Goal: Task Accomplishment & Management: Complete application form

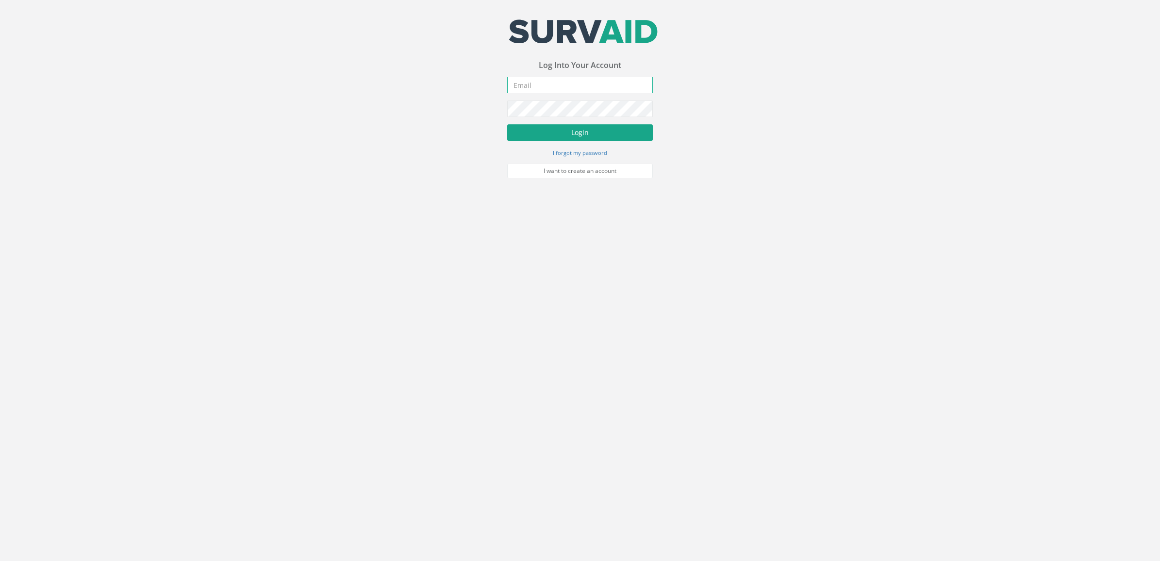
type input "[DOMAIN_NAME][EMAIL_ADDRESS][DOMAIN_NAME]"
click at [610, 135] on button "Login" at bounding box center [580, 132] width 146 height 17
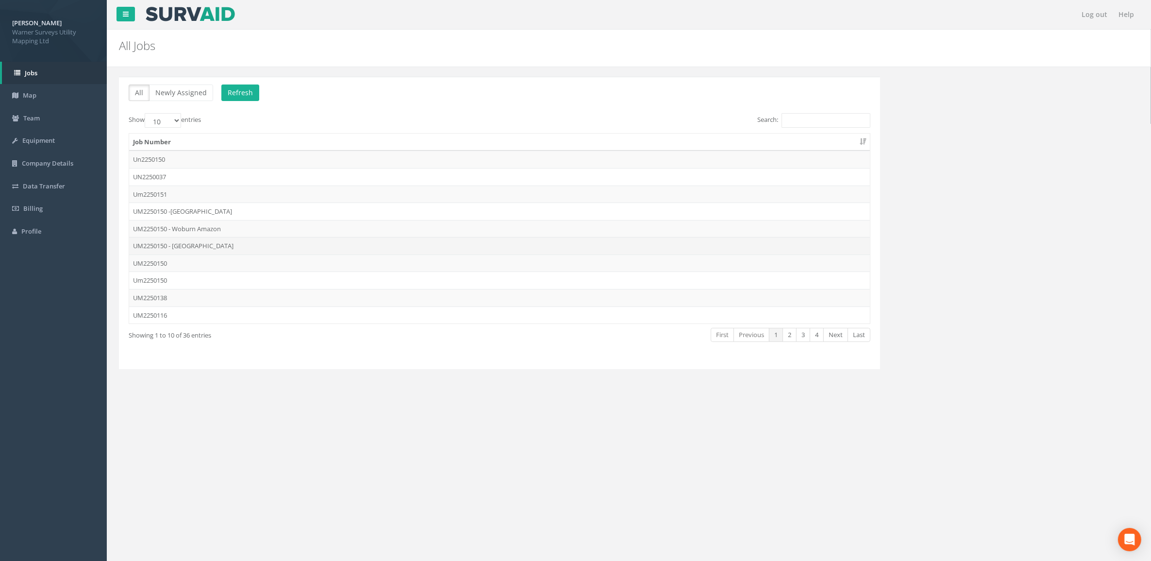
click at [214, 246] on td "UM2250150 - [GEOGRAPHIC_DATA]" at bounding box center [499, 245] width 741 height 17
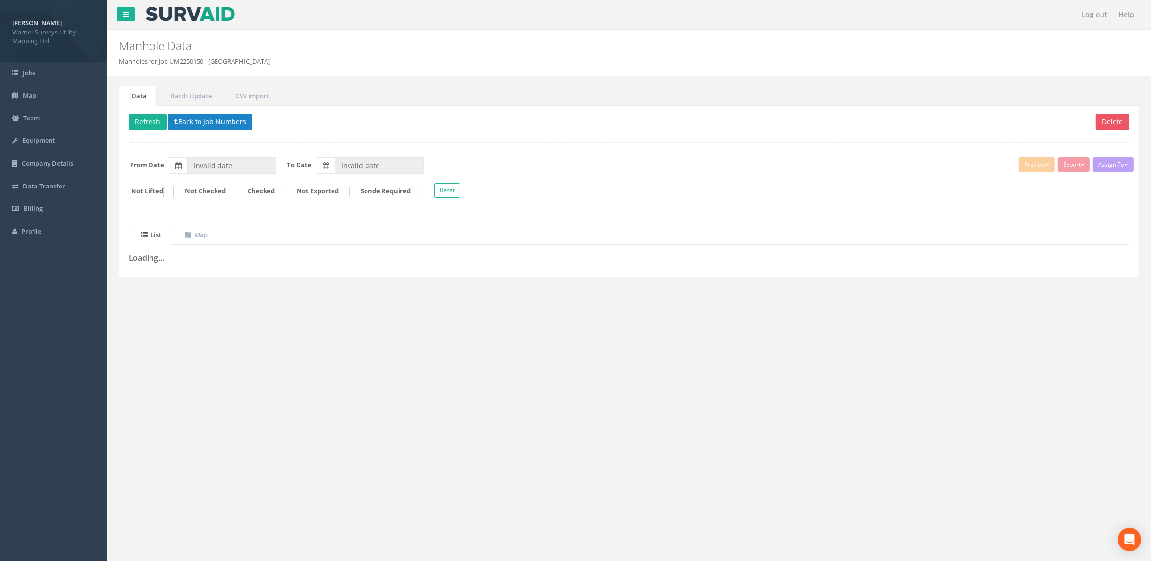
type input "[DATE]"
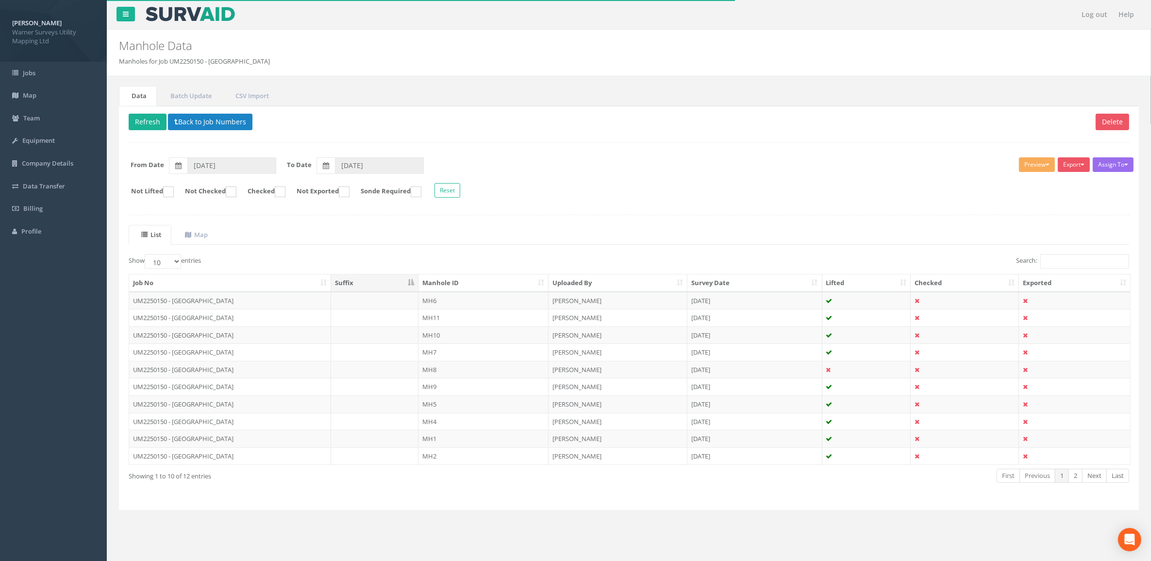
click at [461, 283] on th "Manhole ID" at bounding box center [483, 282] width 130 height 17
click at [474, 300] on td "MH1" at bounding box center [483, 300] width 130 height 17
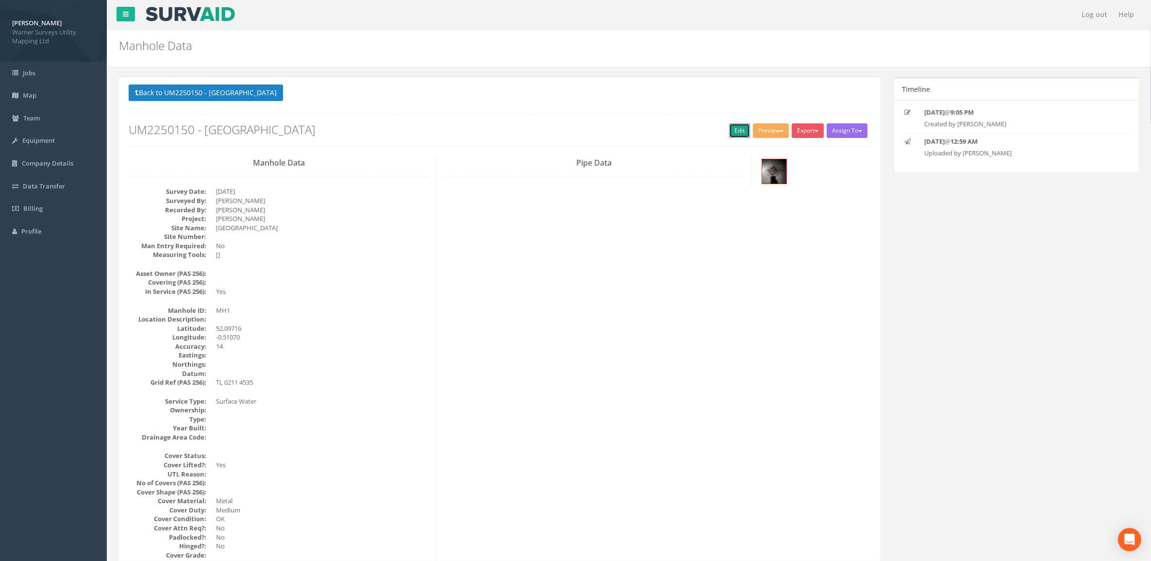
click at [738, 130] on link "Edit" at bounding box center [739, 130] width 21 height 15
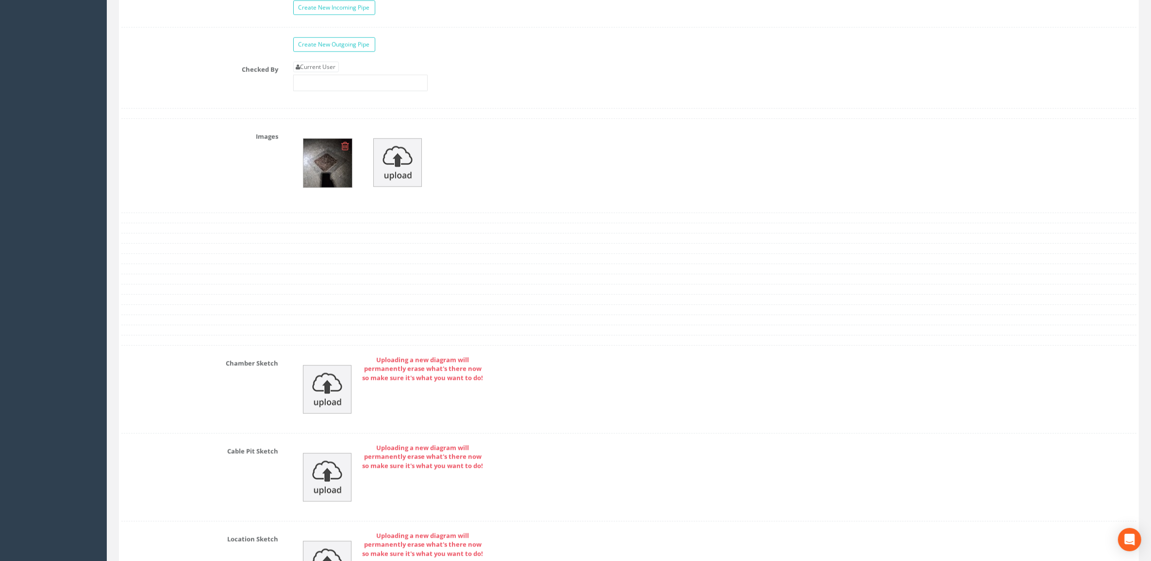
scroll to position [1517, 0]
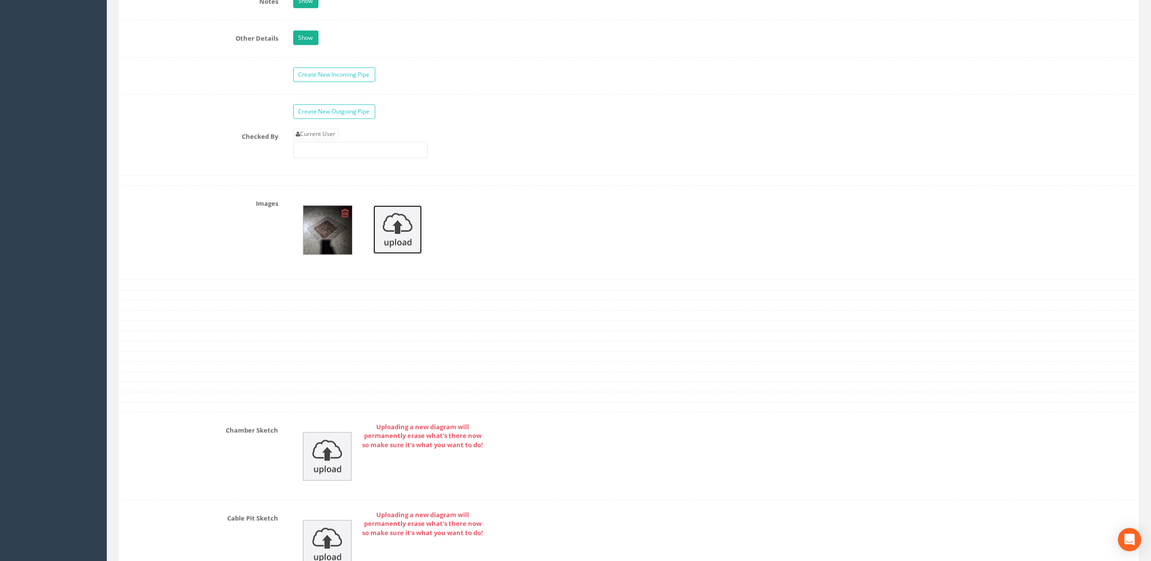
click at [407, 232] on img at bounding box center [397, 229] width 49 height 49
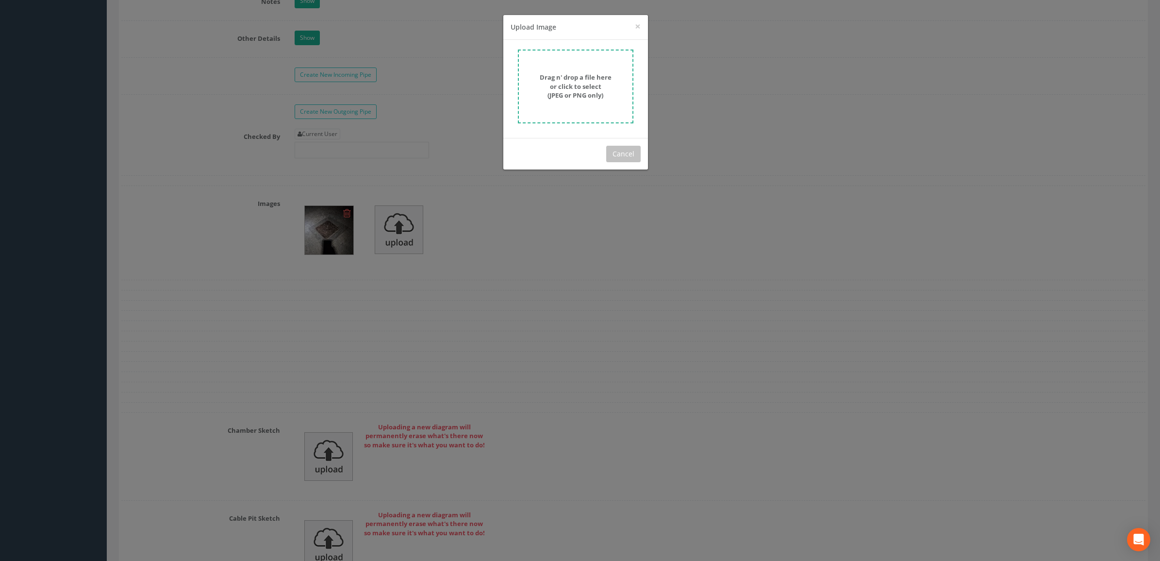
click at [580, 83] on strong "Drag n' drop a file here or click to select (JPEG or PNG only)" at bounding box center [576, 86] width 72 height 27
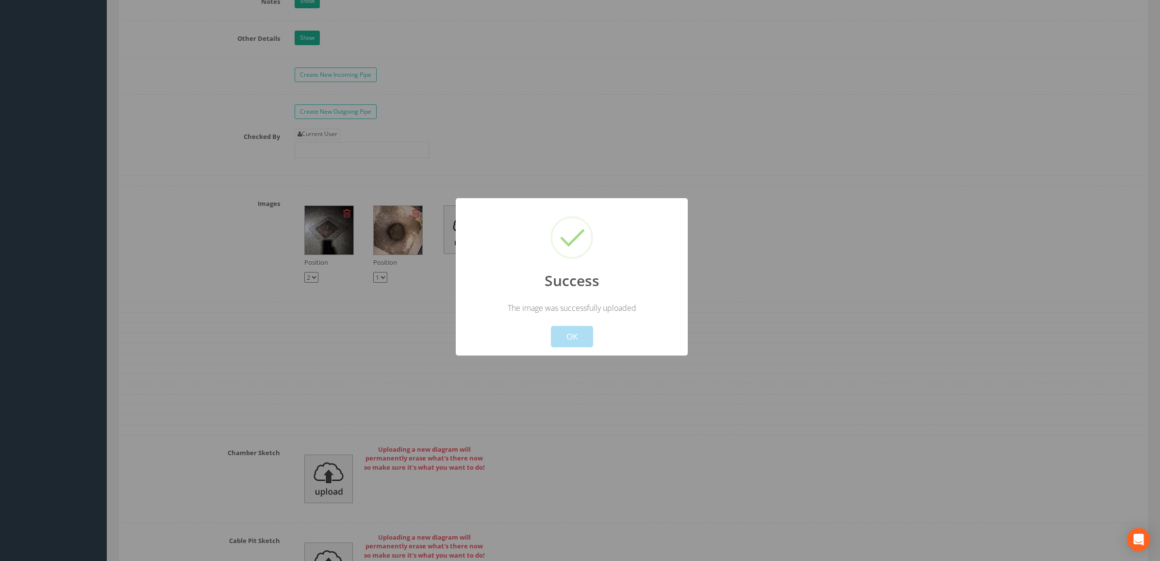
click at [814, 226] on div at bounding box center [580, 280] width 1160 height 561
click at [567, 345] on button "OK" at bounding box center [572, 336] width 42 height 21
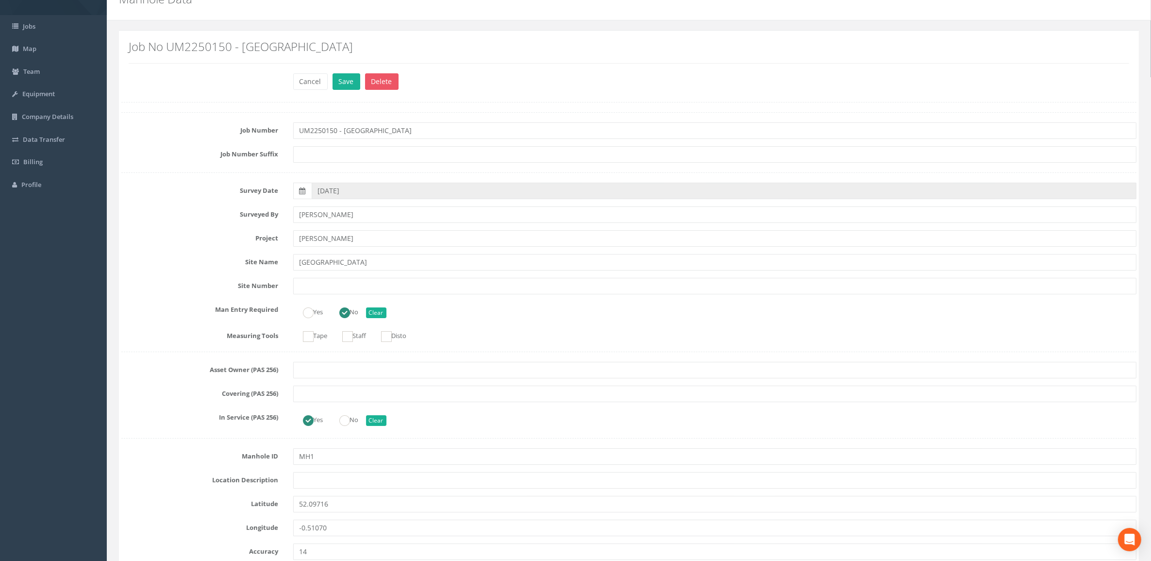
scroll to position [0, 0]
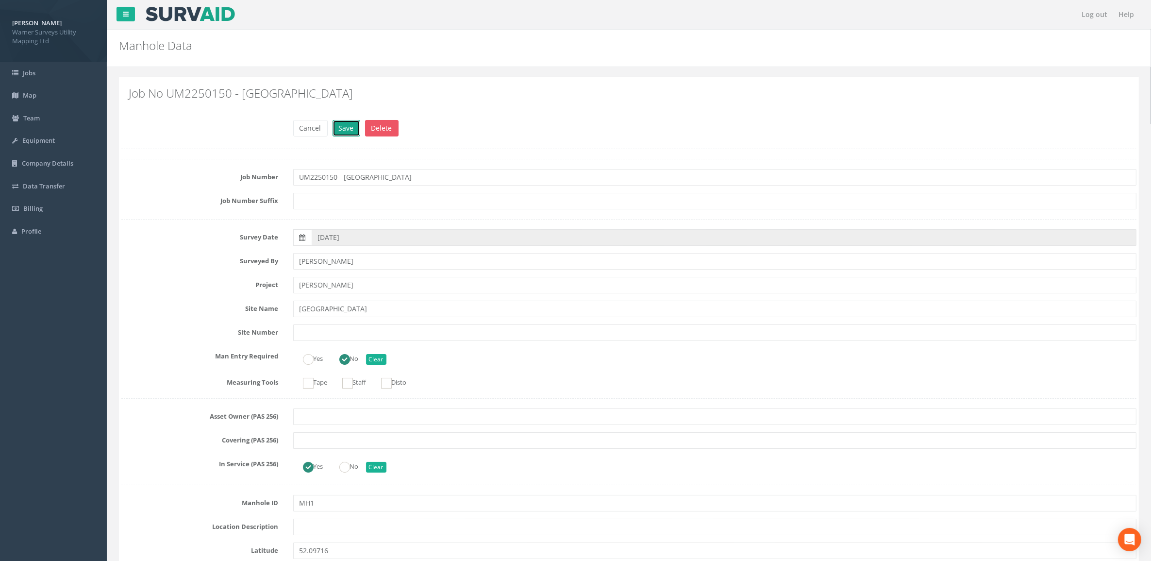
click at [346, 130] on button "Save" at bounding box center [346, 128] width 28 height 17
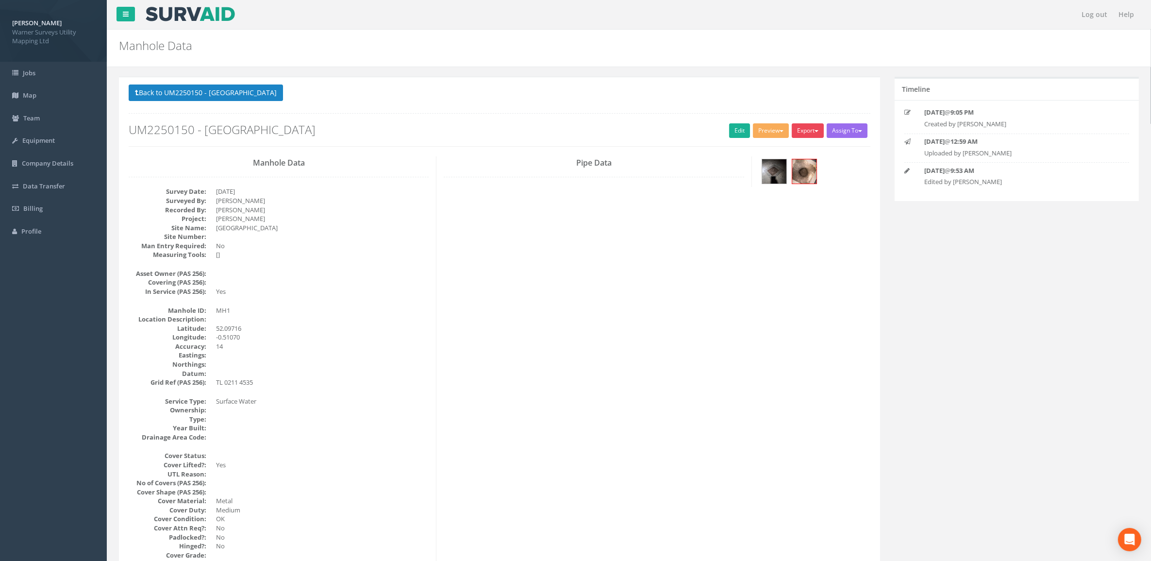
click at [811, 129] on button "Export" at bounding box center [808, 130] width 32 height 15
click at [778, 130] on button "Preview" at bounding box center [771, 130] width 36 height 15
click at [765, 168] on link "Warner Manhole Card" at bounding box center [748, 167] width 83 height 15
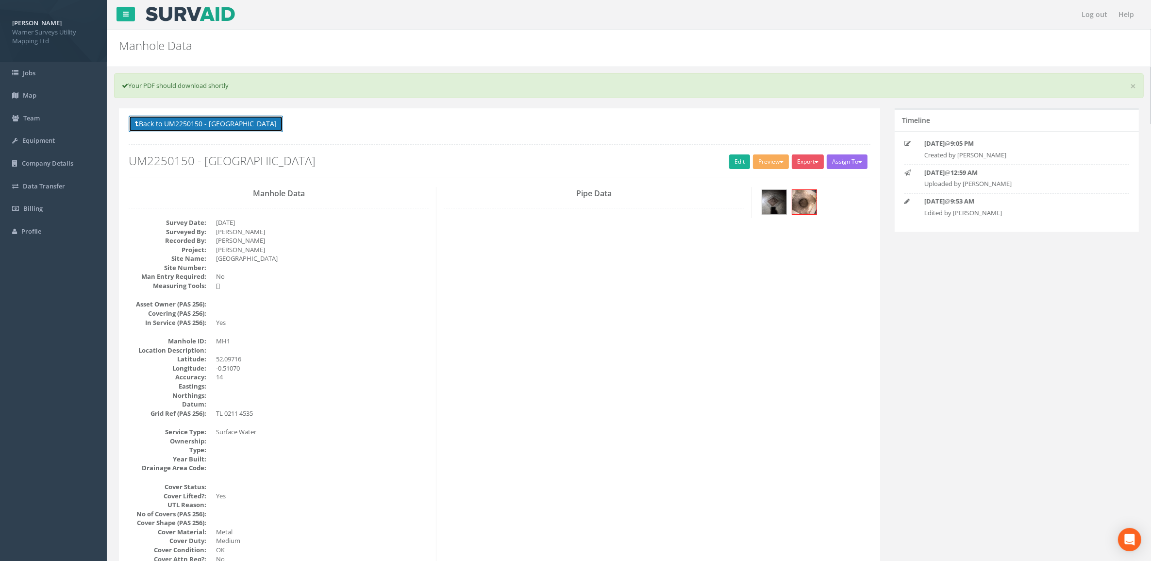
click at [161, 120] on button "Back to UM2250150 - [GEOGRAPHIC_DATA]" at bounding box center [206, 124] width 154 height 17
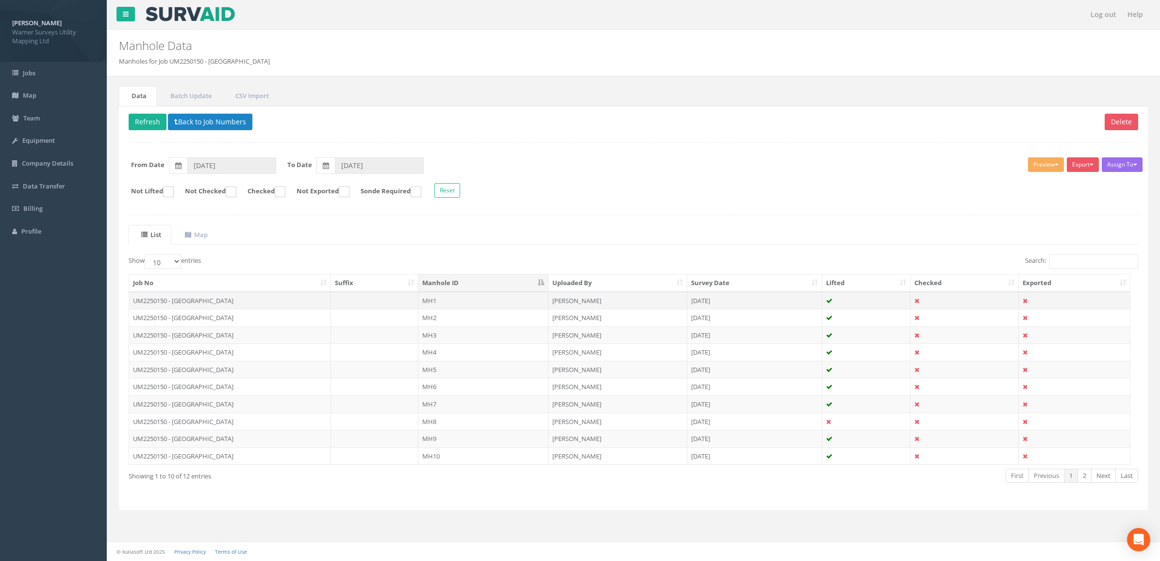
click at [500, 304] on td "MH1" at bounding box center [483, 300] width 130 height 17
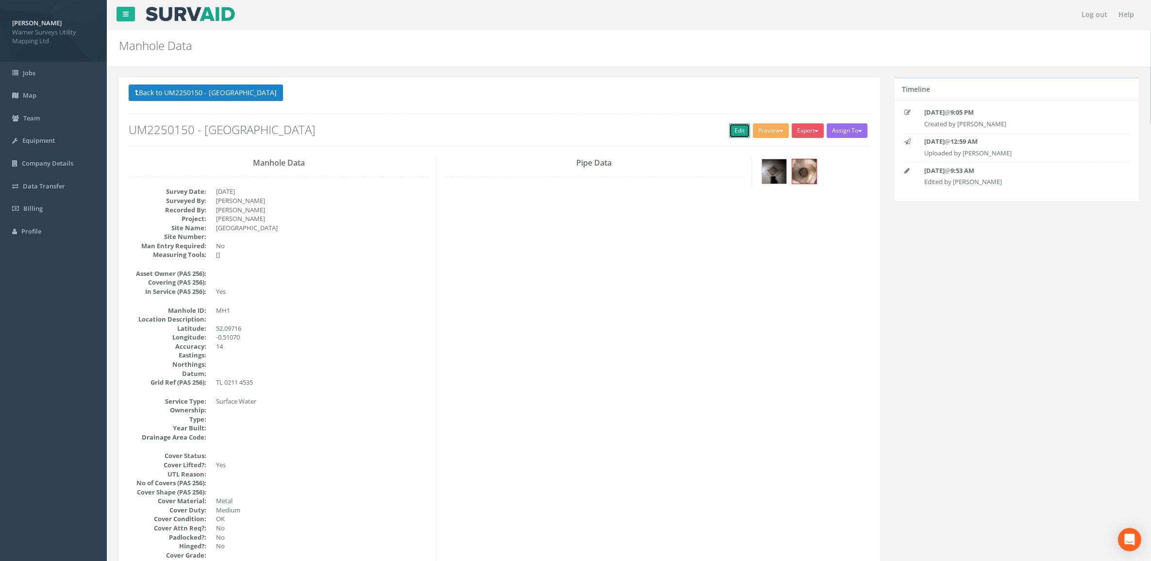
click at [732, 133] on link "Edit" at bounding box center [739, 130] width 21 height 15
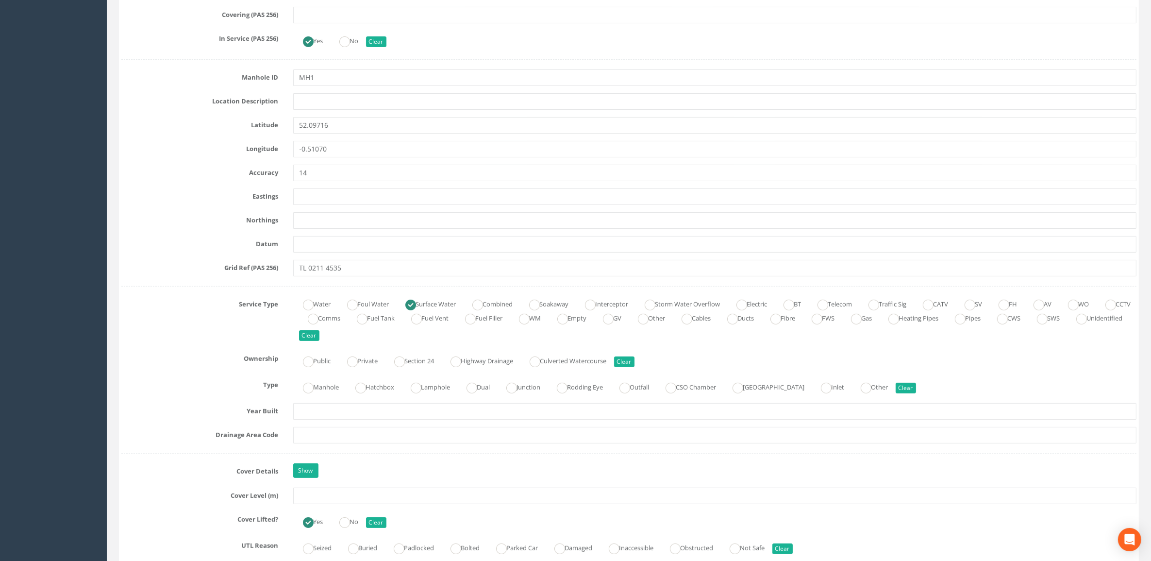
scroll to position [485, 0]
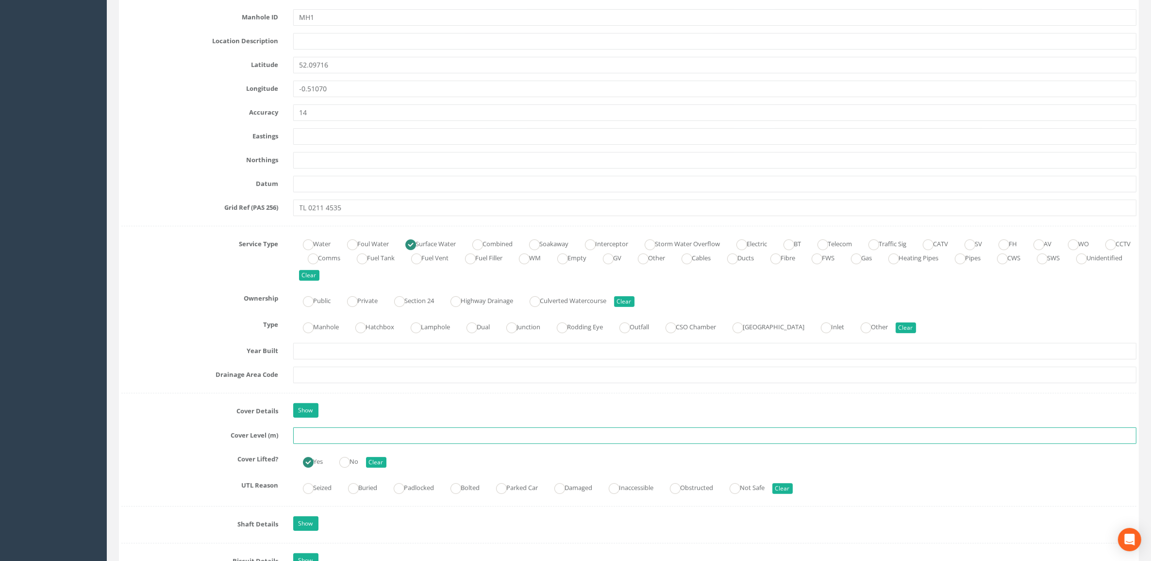
click at [338, 443] on input "text" at bounding box center [715, 435] width 844 height 17
type input "32.51"
click at [362, 414] on div "Show" at bounding box center [715, 411] width 858 height 17
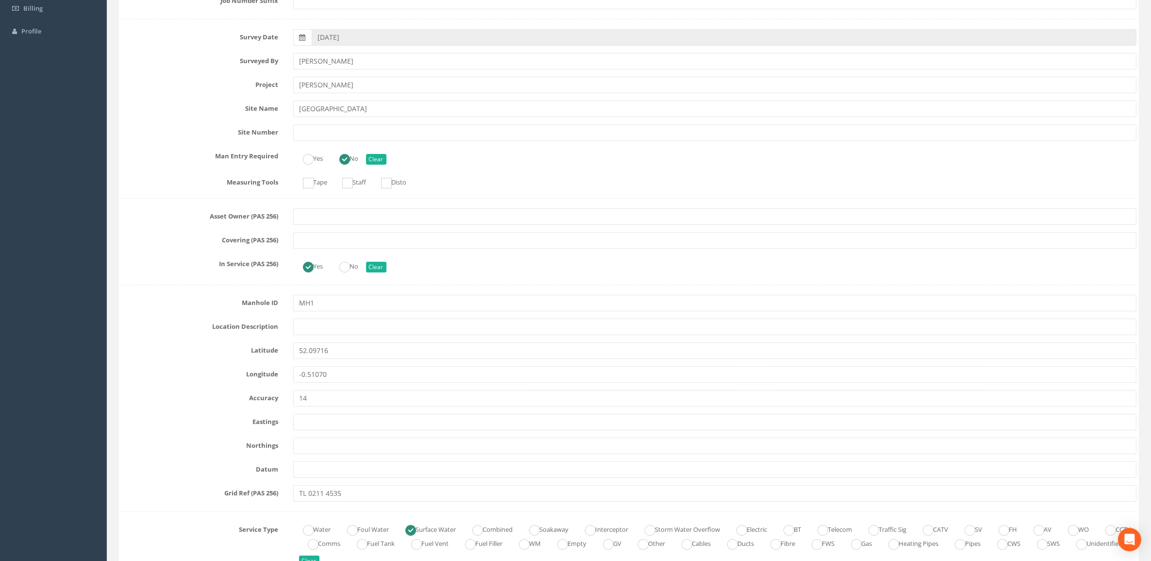
scroll to position [0, 0]
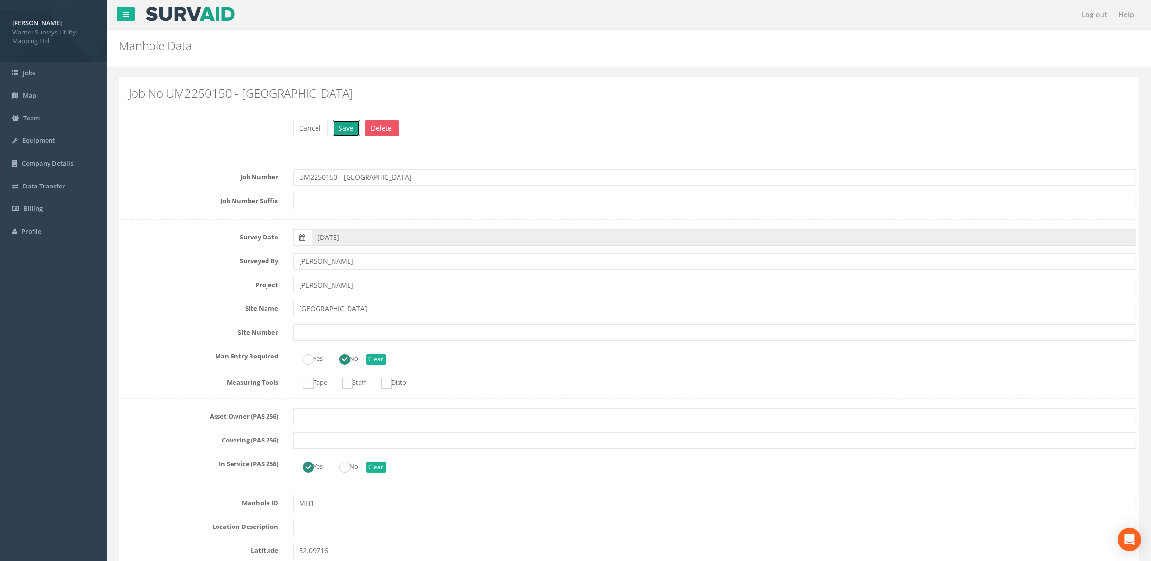
click at [346, 128] on button "Save" at bounding box center [346, 128] width 28 height 17
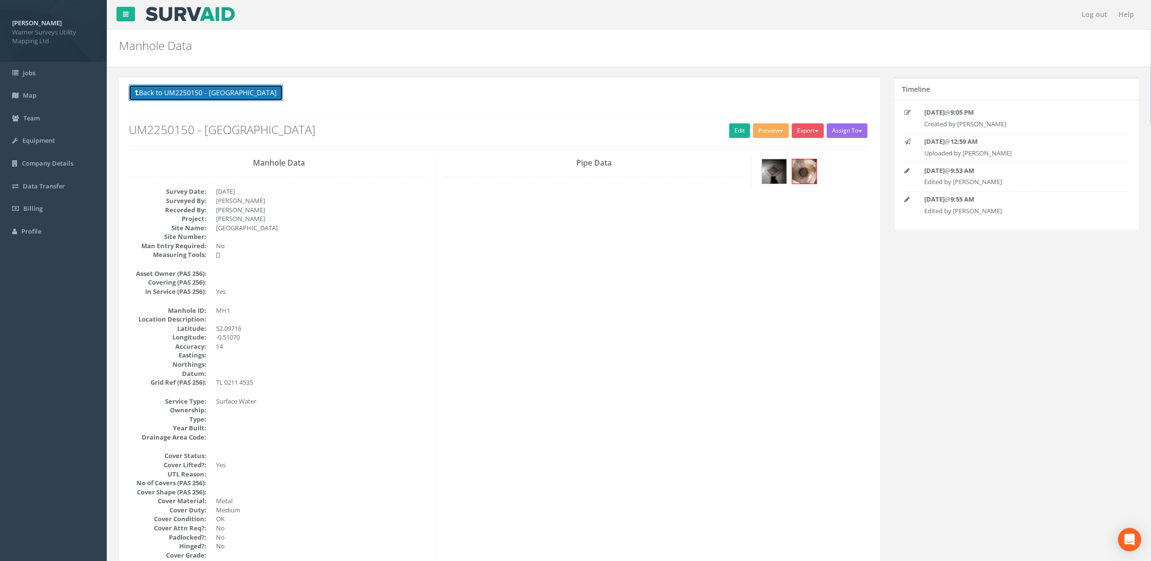
click at [156, 94] on button "Back to UM2250150 - [GEOGRAPHIC_DATA]" at bounding box center [206, 92] width 154 height 17
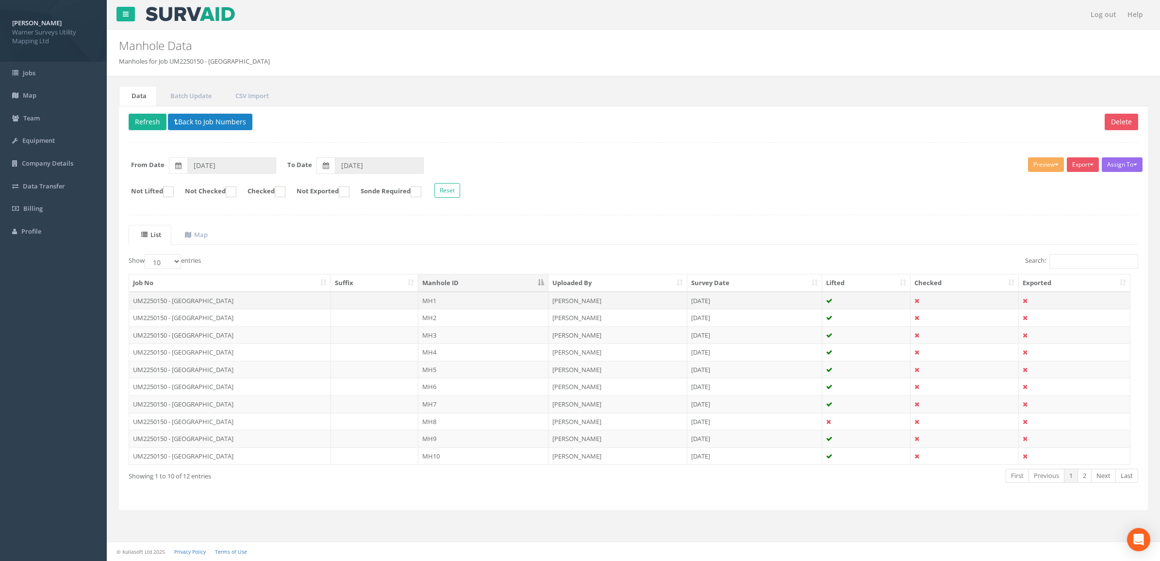
click at [896, 301] on td at bounding box center [866, 300] width 89 height 17
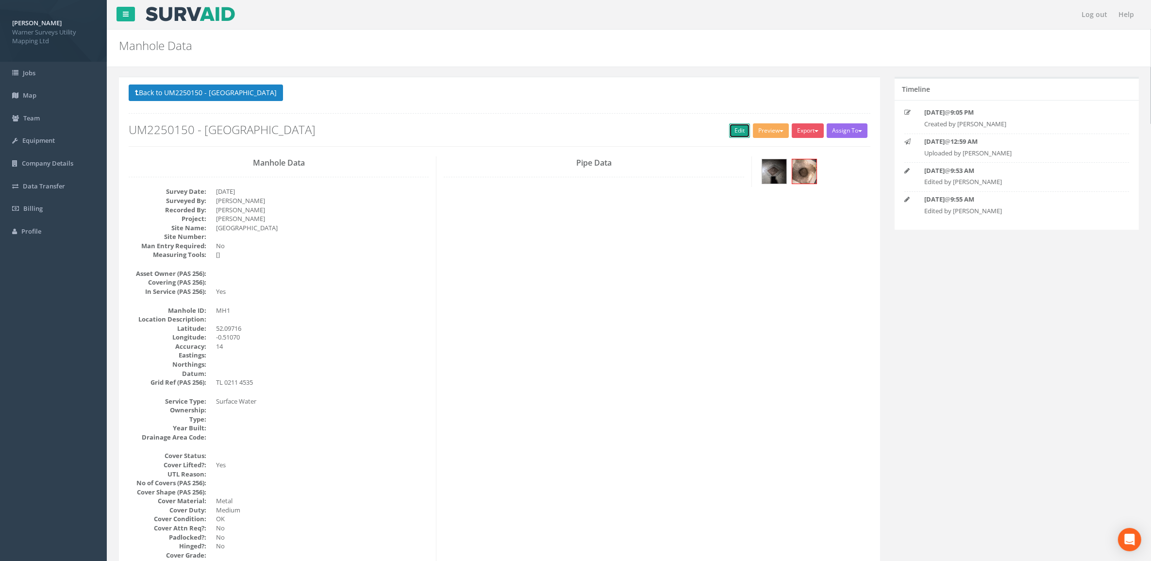
click at [734, 133] on link "Edit" at bounding box center [739, 130] width 21 height 15
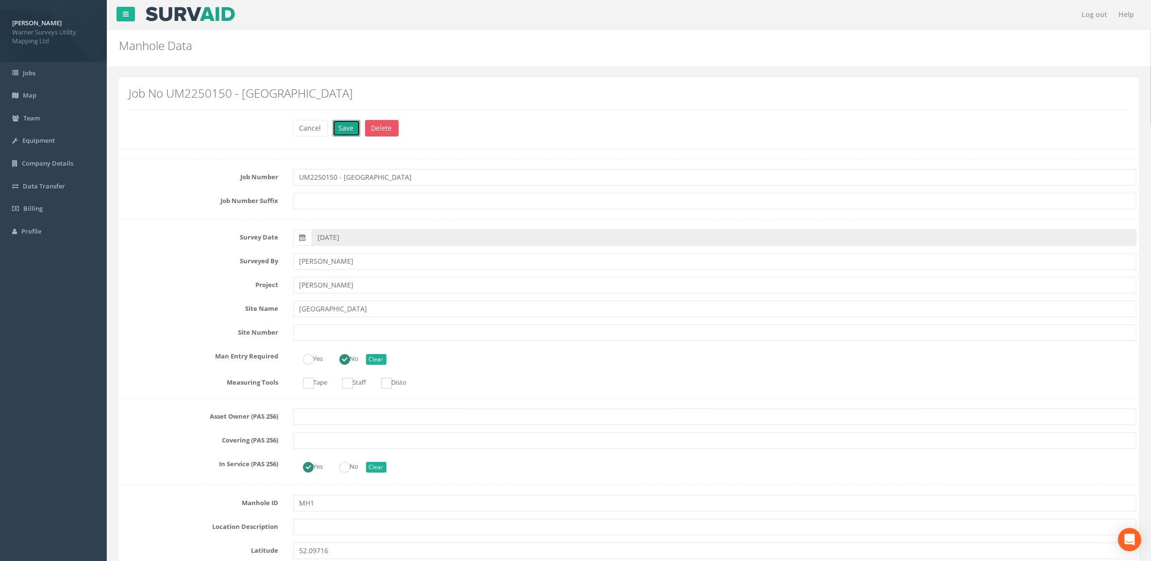
click at [348, 130] on button "Save" at bounding box center [346, 128] width 28 height 17
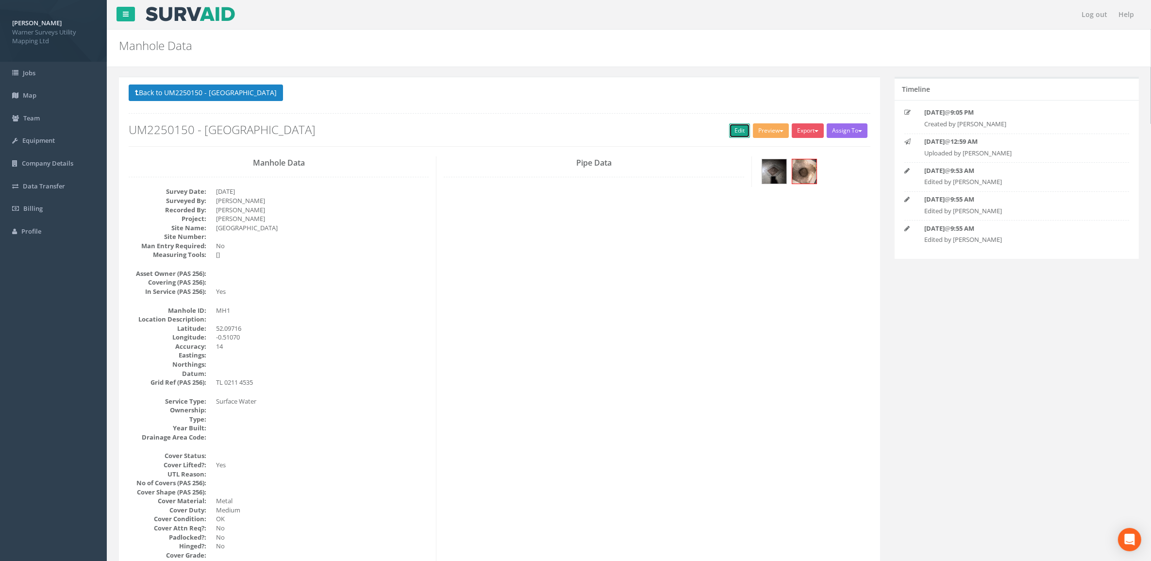
click at [733, 132] on link "Edit" at bounding box center [739, 130] width 21 height 15
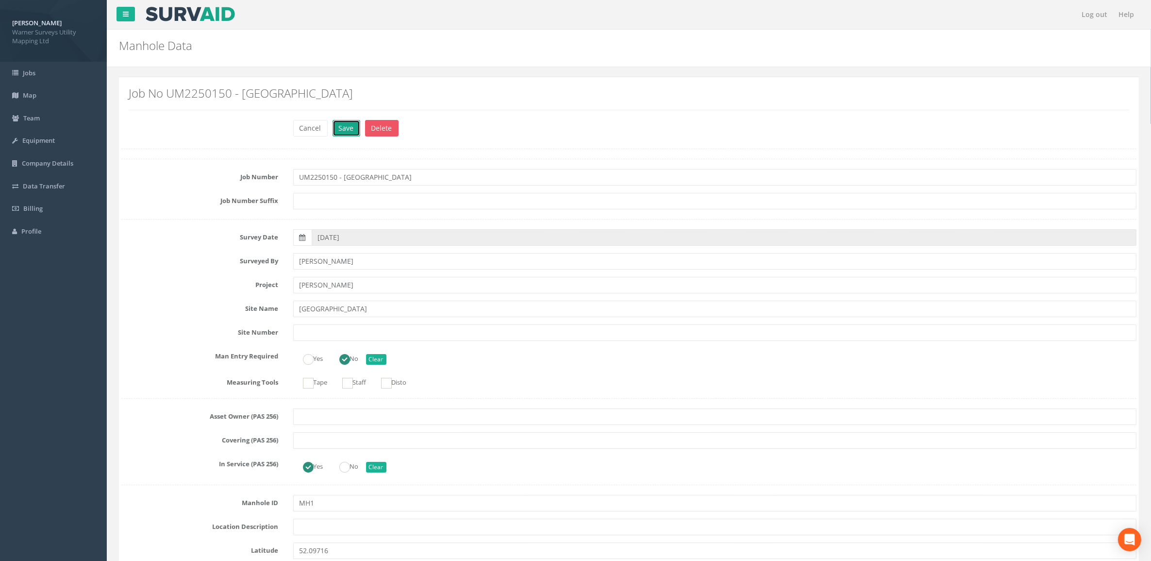
click at [341, 122] on button "Save" at bounding box center [346, 128] width 28 height 17
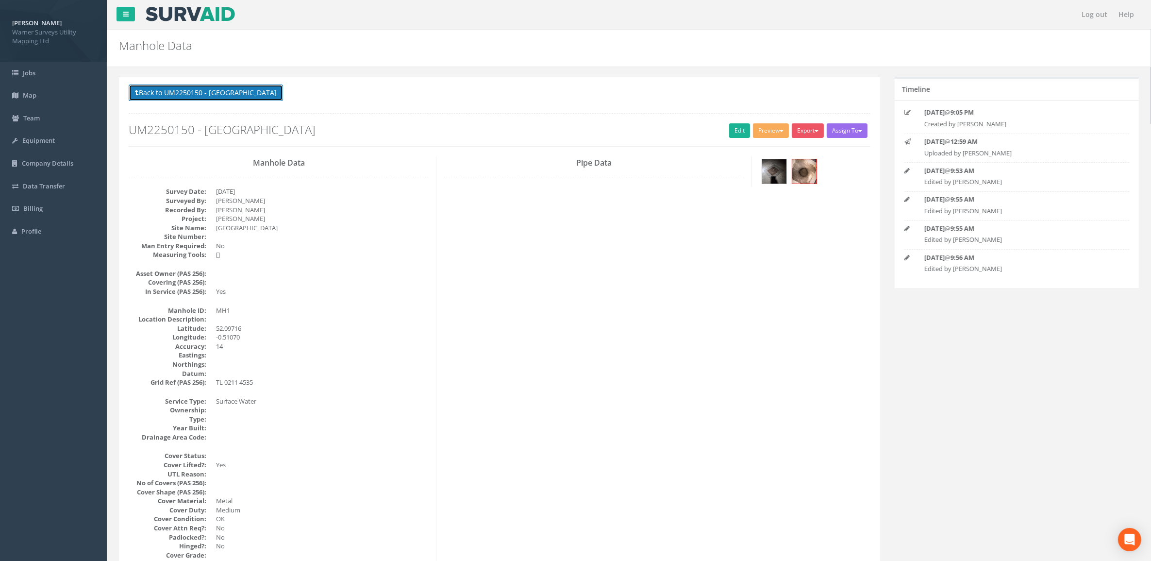
click at [250, 94] on button "Back to UM2250150 - [GEOGRAPHIC_DATA]" at bounding box center [206, 92] width 154 height 17
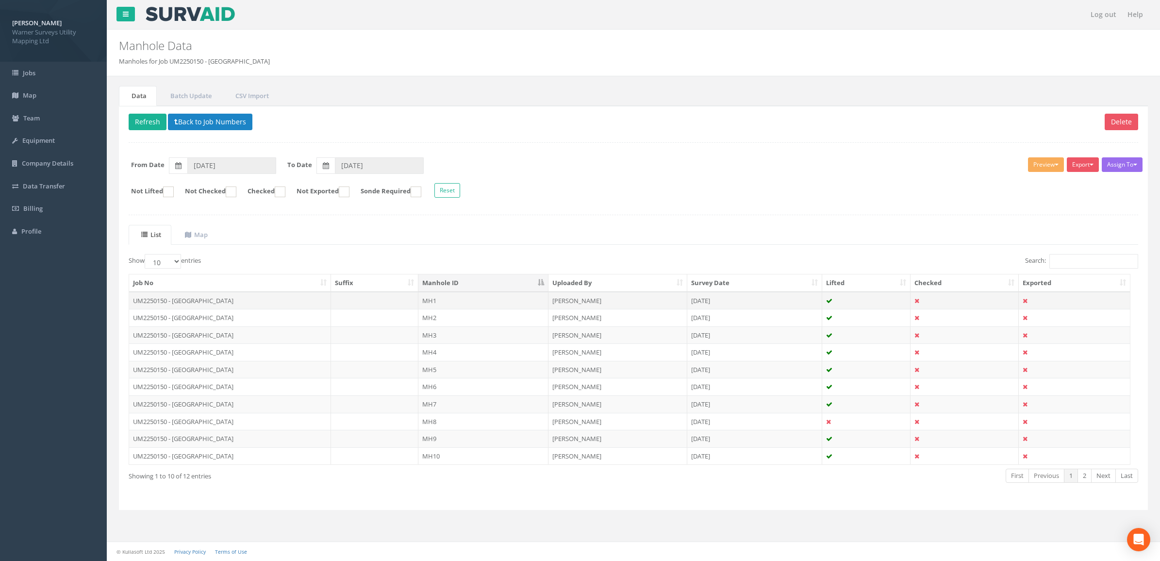
click at [916, 302] on icon at bounding box center [916, 301] width 5 height 6
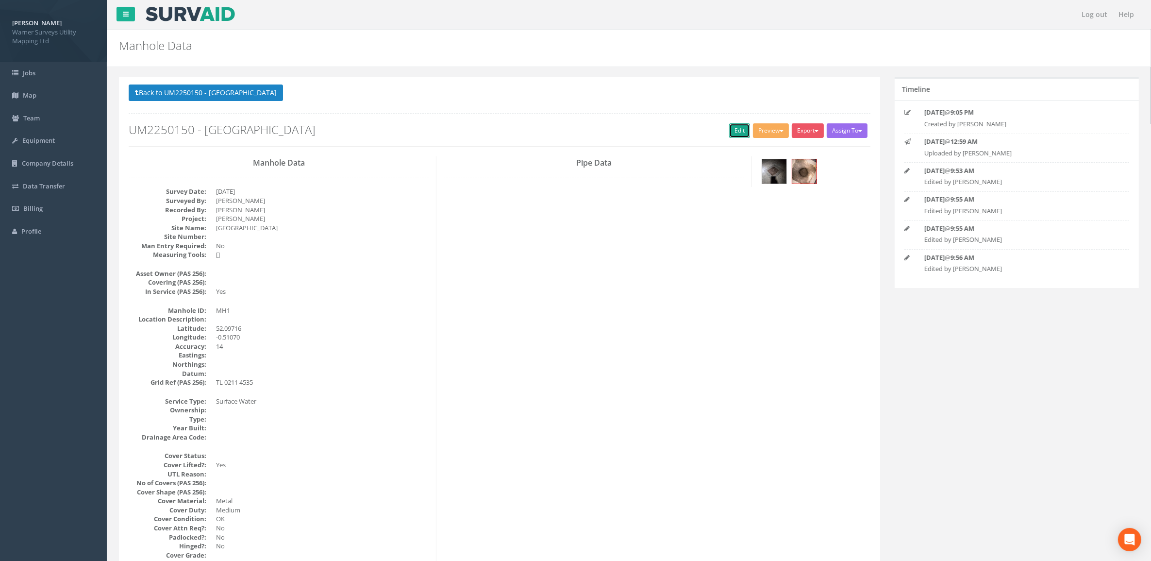
click at [731, 129] on link "Edit" at bounding box center [739, 130] width 21 height 15
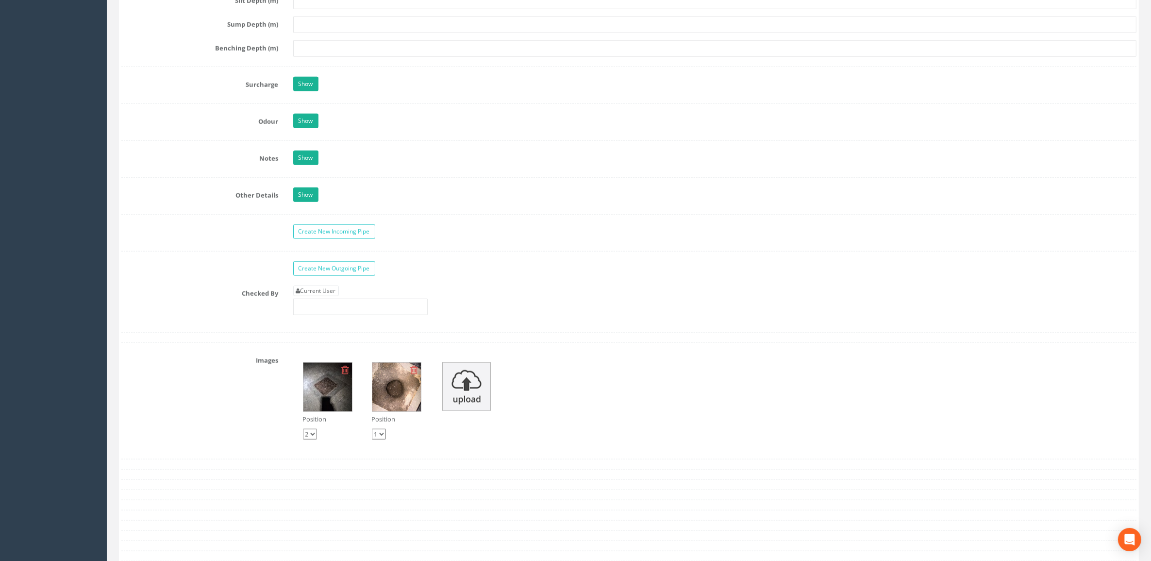
scroll to position [1396, 0]
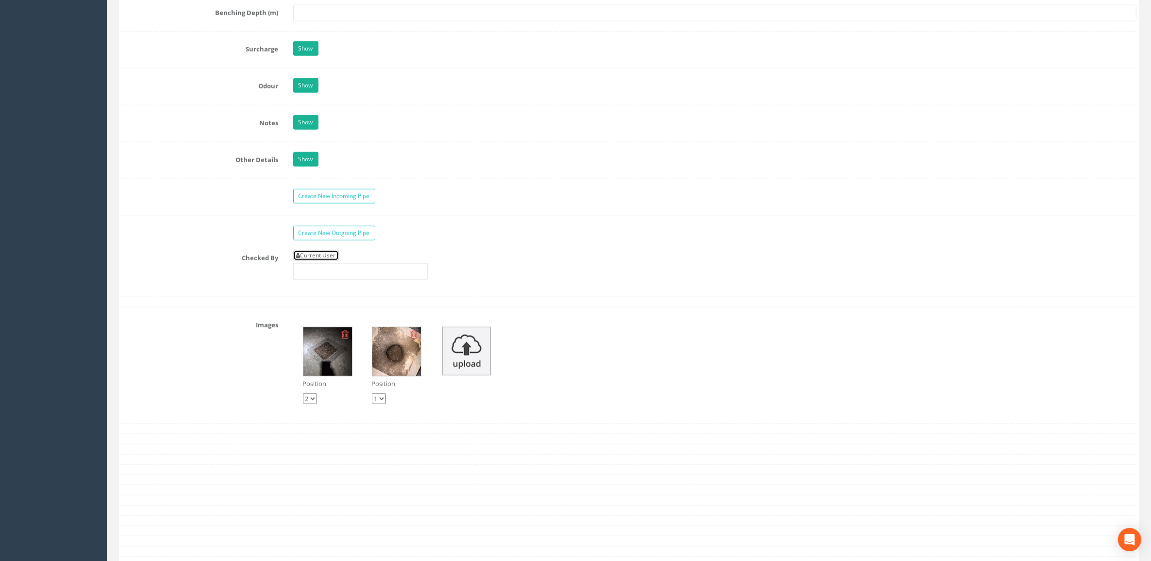
click at [312, 261] on link "Current User" at bounding box center [316, 255] width 46 height 11
type input "[PERSON_NAME]"
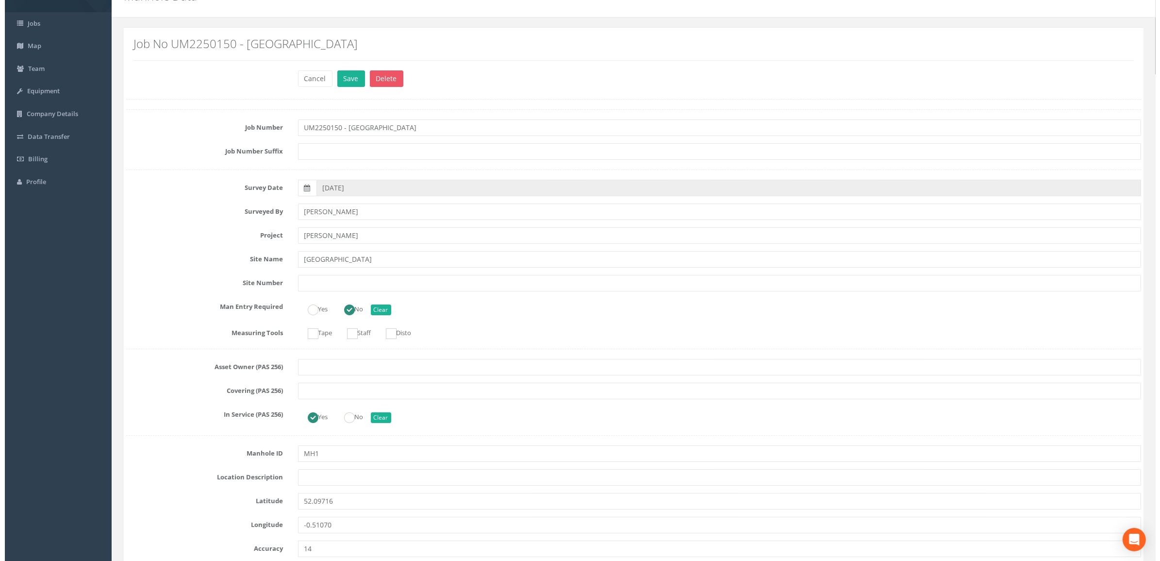
scroll to position [0, 0]
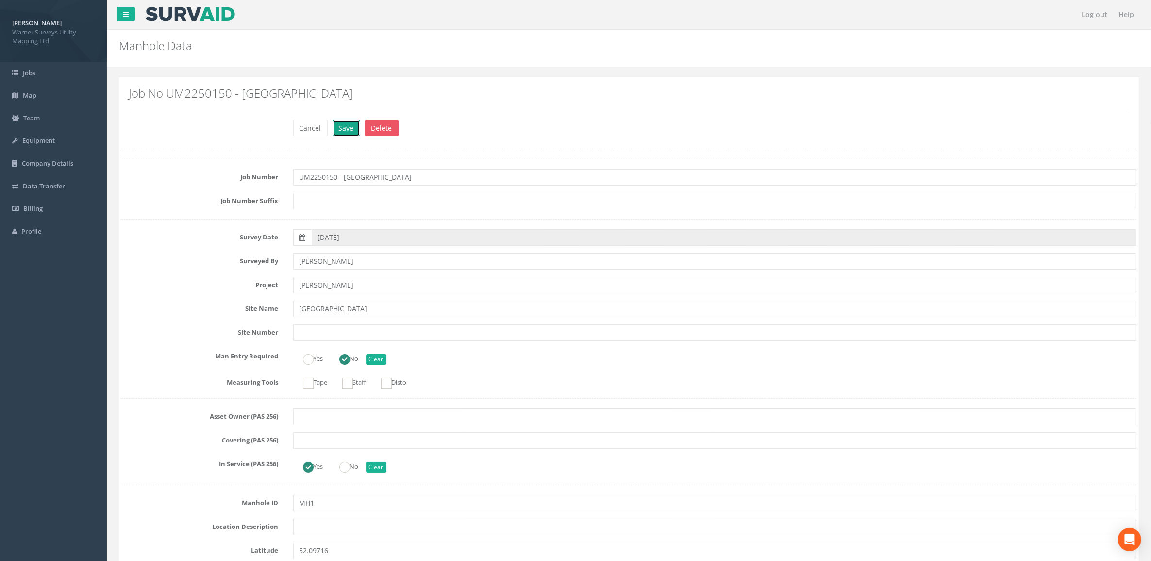
click at [345, 125] on button "Save" at bounding box center [346, 128] width 28 height 17
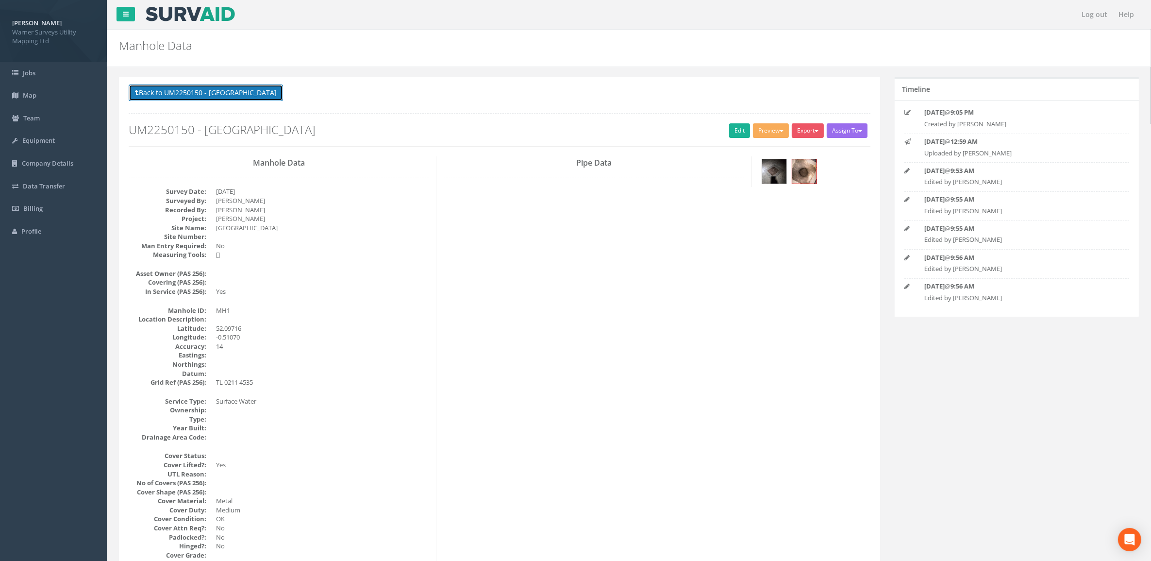
click at [228, 96] on button "Back to UM2250150 - [GEOGRAPHIC_DATA]" at bounding box center [206, 92] width 154 height 17
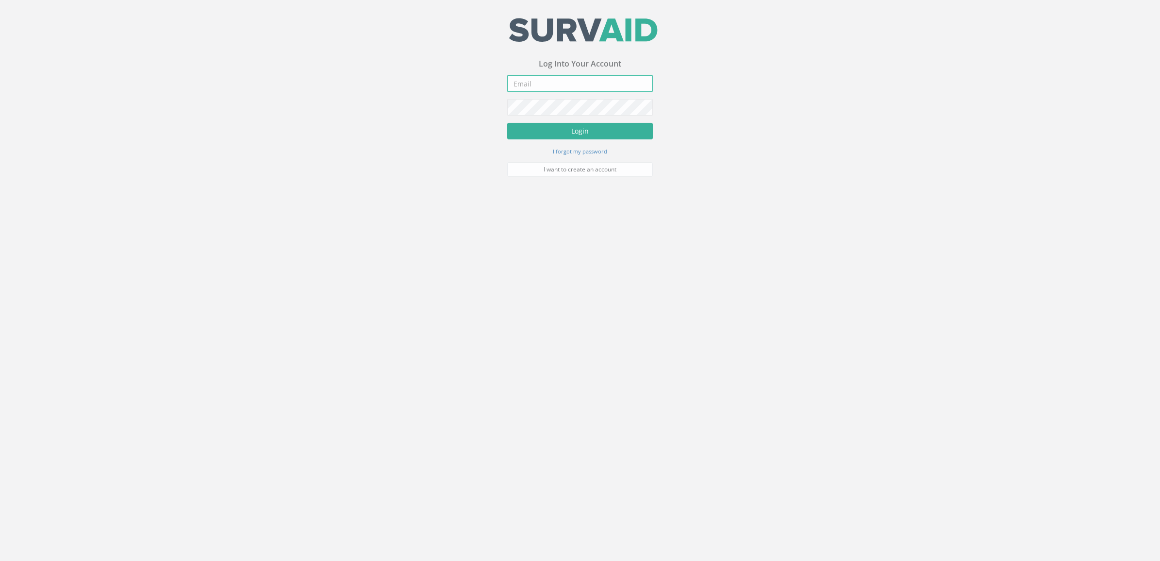
type input "[DOMAIN_NAME][EMAIL_ADDRESS][DOMAIN_NAME]"
click at [571, 125] on button "Login" at bounding box center [580, 132] width 146 height 17
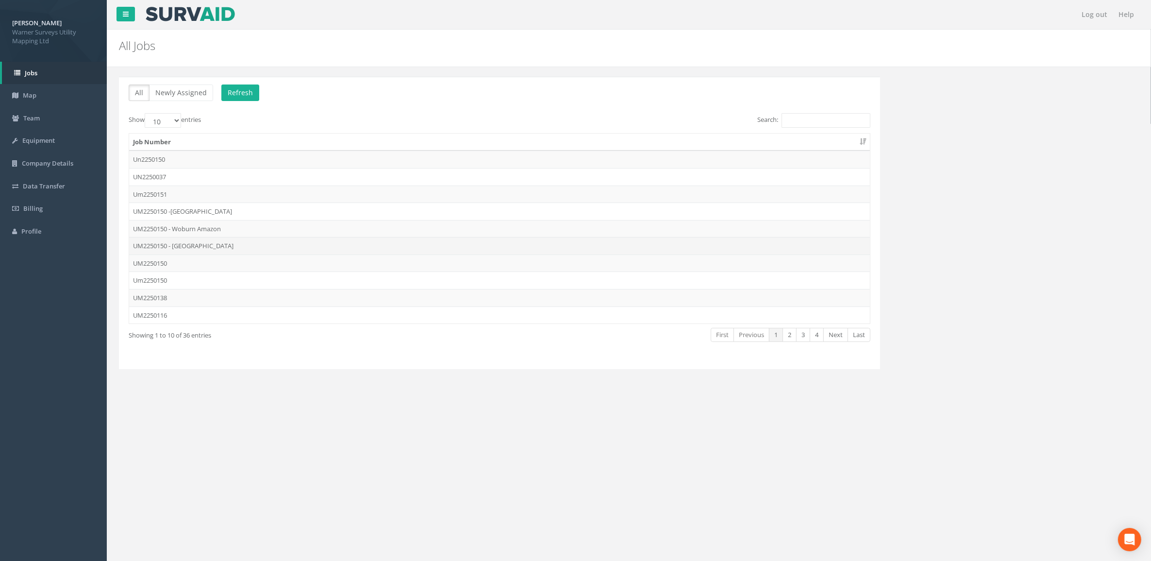
click at [202, 248] on td "UM2250150 - [GEOGRAPHIC_DATA]" at bounding box center [499, 245] width 741 height 17
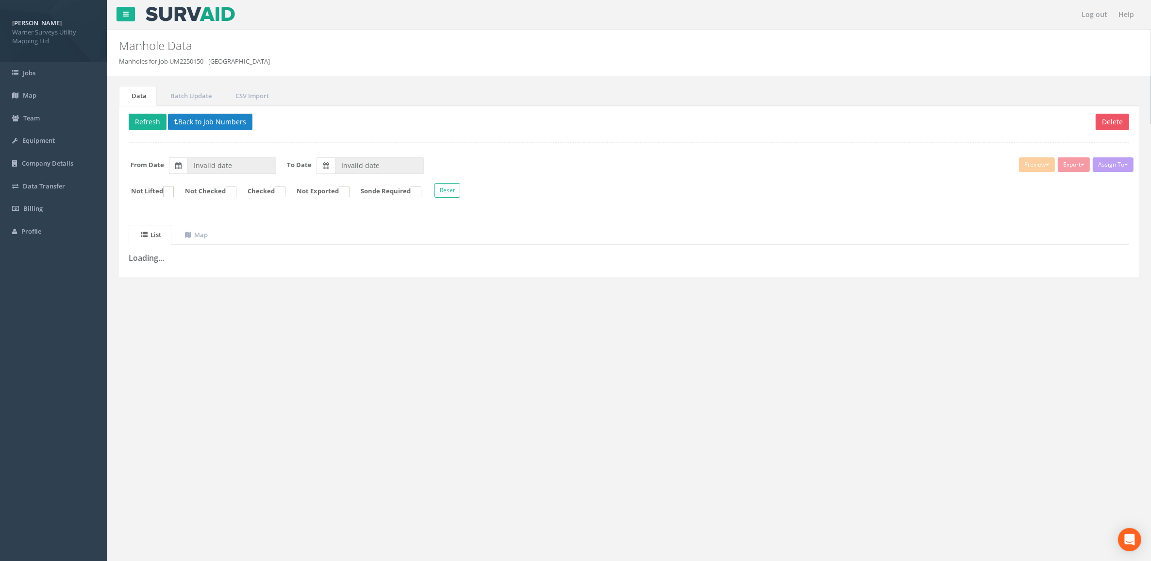
type input "[DATE]"
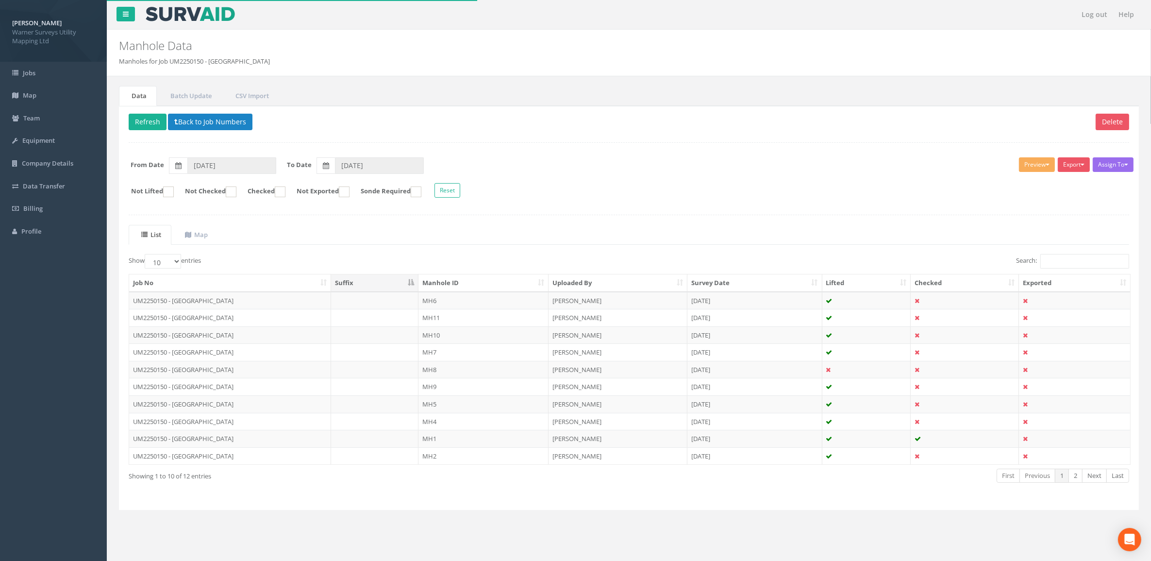
click at [455, 285] on th "Manhole ID" at bounding box center [483, 282] width 130 height 17
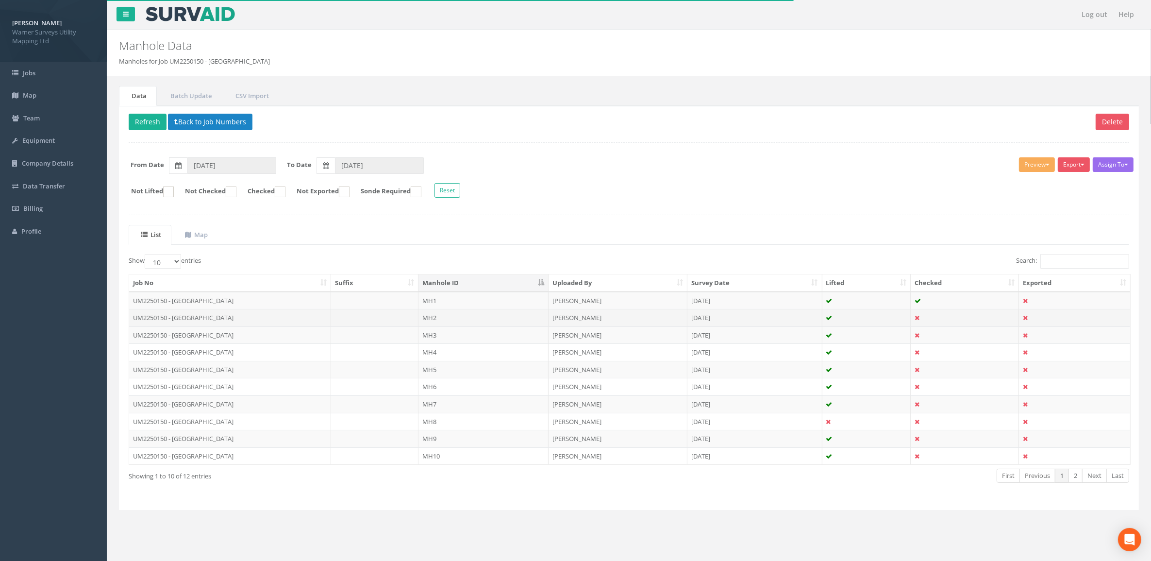
click at [196, 317] on td "UM2250150 - [GEOGRAPHIC_DATA]" at bounding box center [230, 317] width 202 height 17
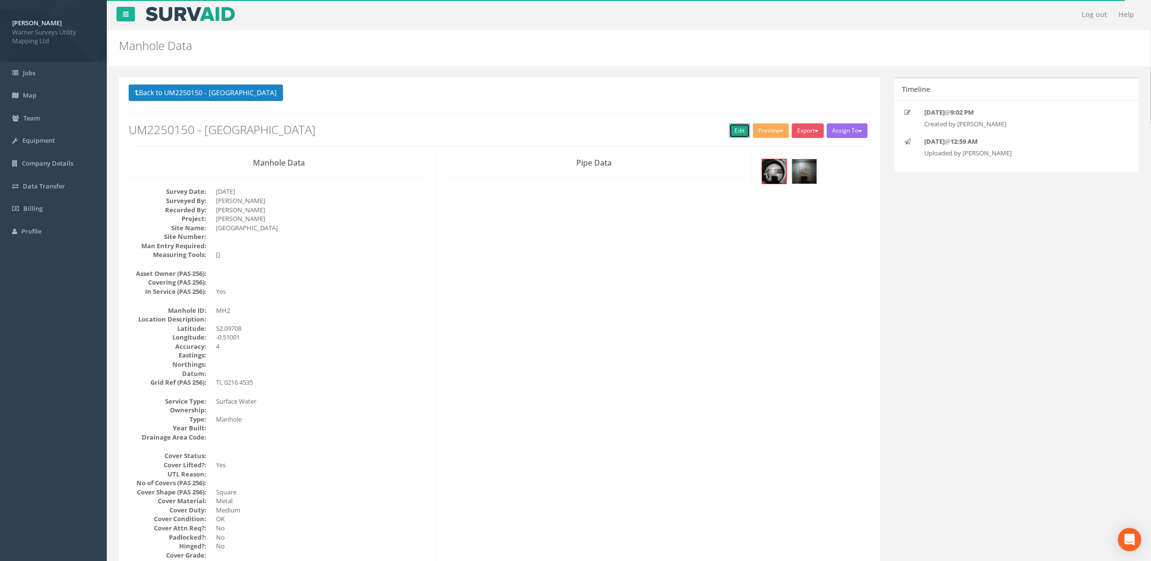
click at [736, 134] on link "Edit" at bounding box center [739, 130] width 21 height 15
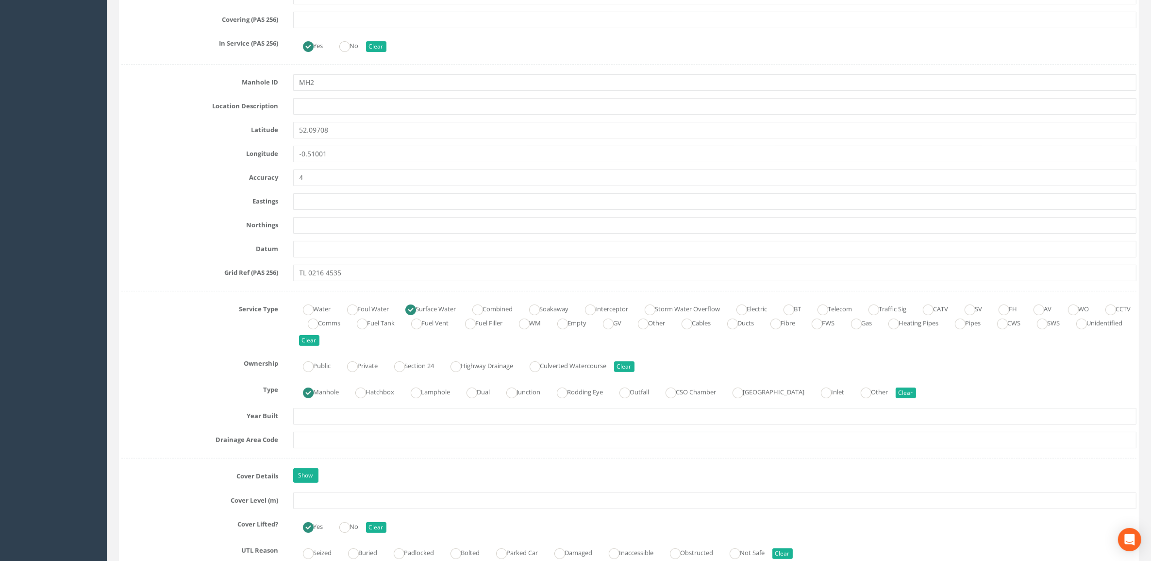
scroll to position [485, 0]
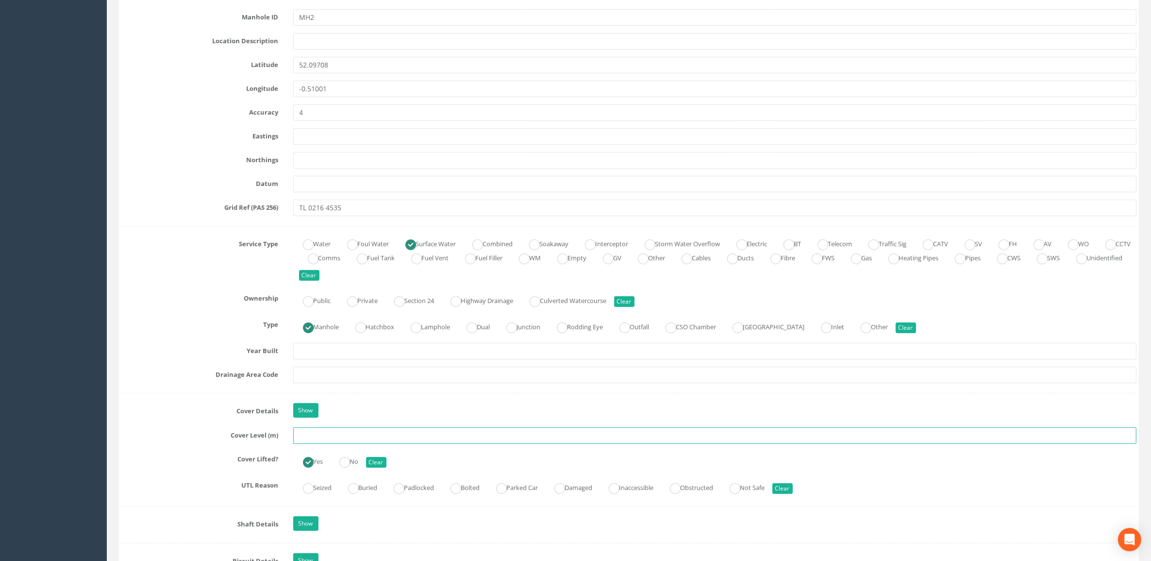
click at [318, 442] on input "text" at bounding box center [715, 435] width 844 height 17
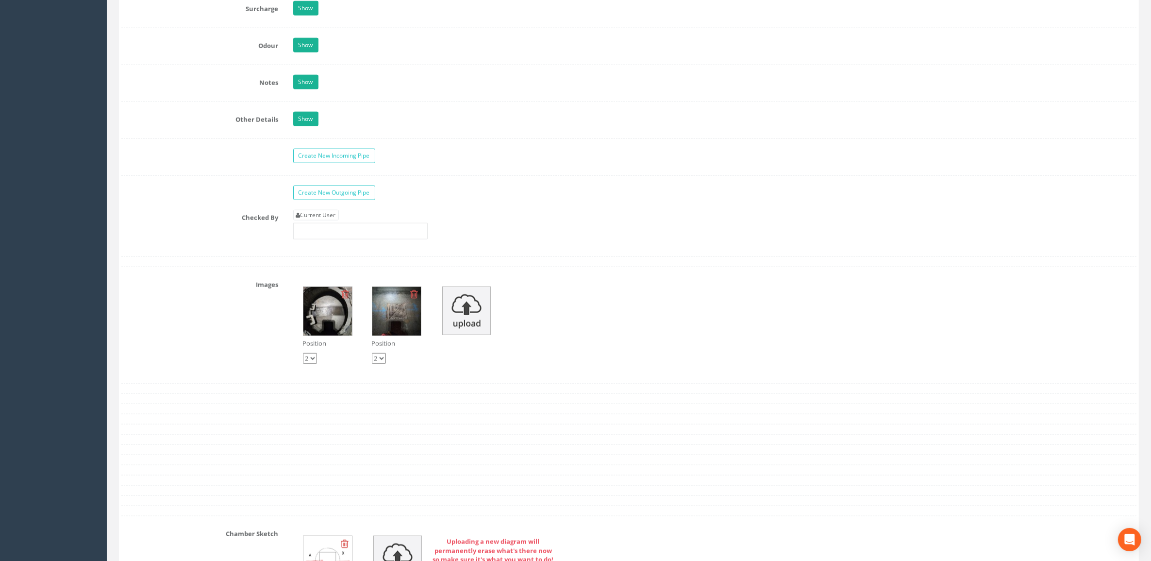
scroll to position [1274, 0]
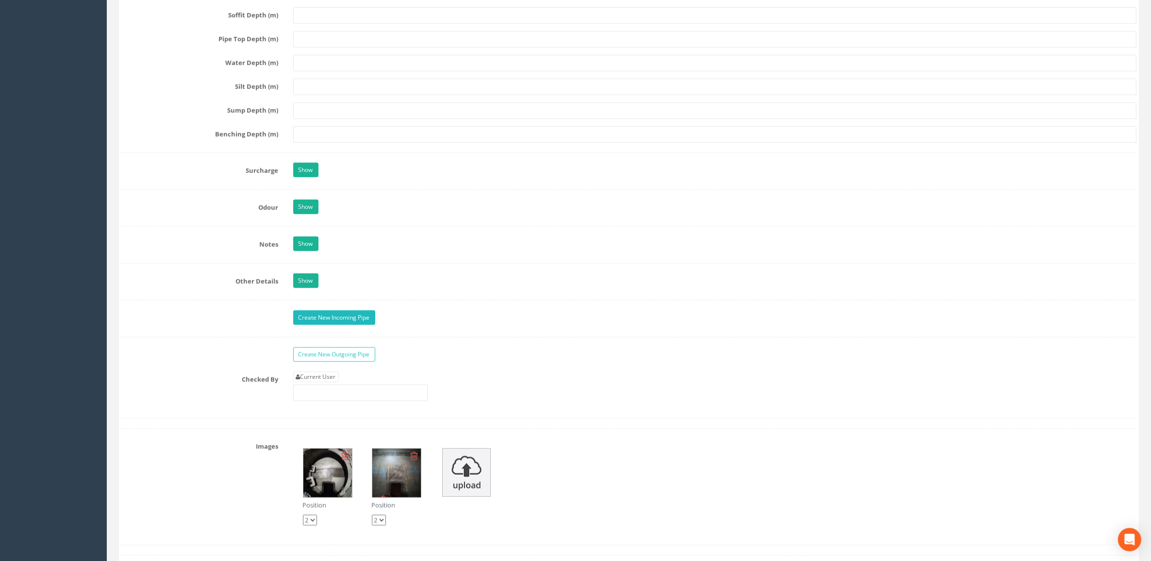
type input "32.56"
click at [350, 321] on link "Create New Incoming Pipe" at bounding box center [334, 317] width 82 height 15
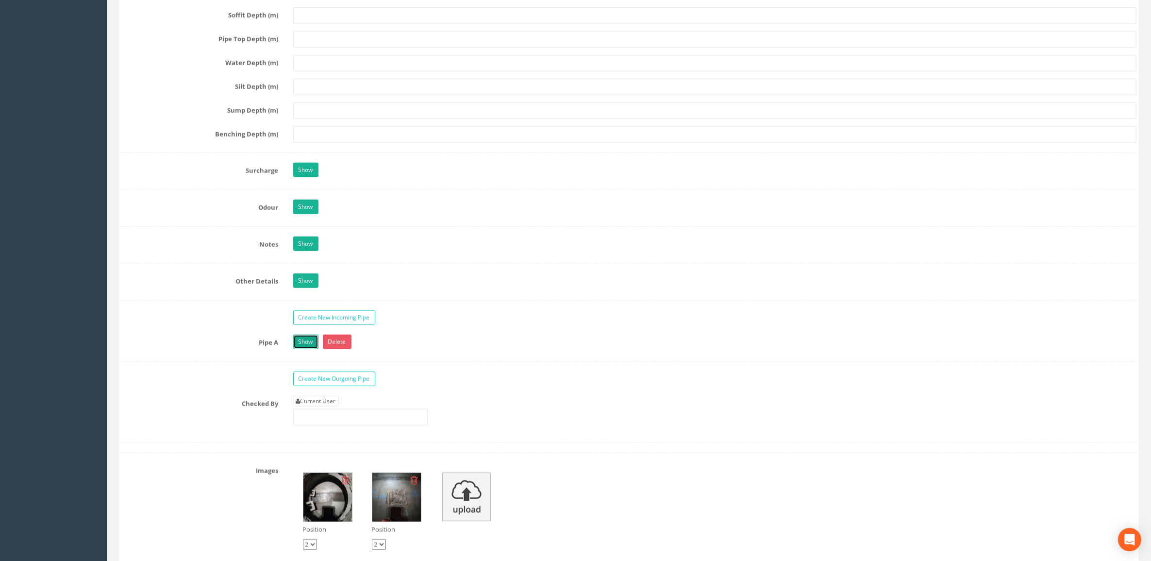
click at [305, 346] on link "Show" at bounding box center [305, 341] width 25 height 15
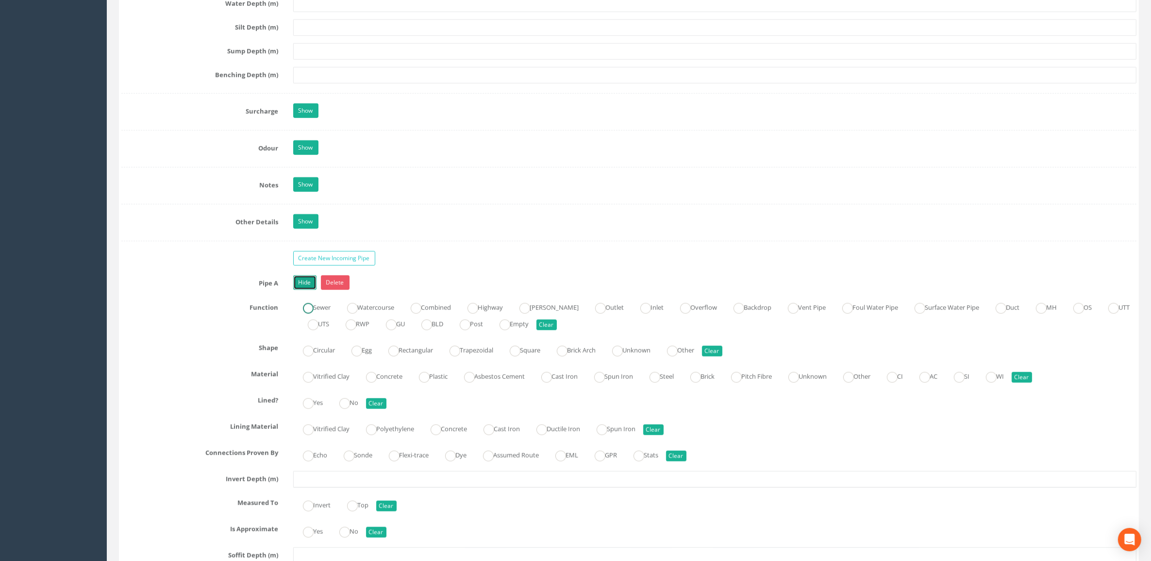
scroll to position [1396, 0]
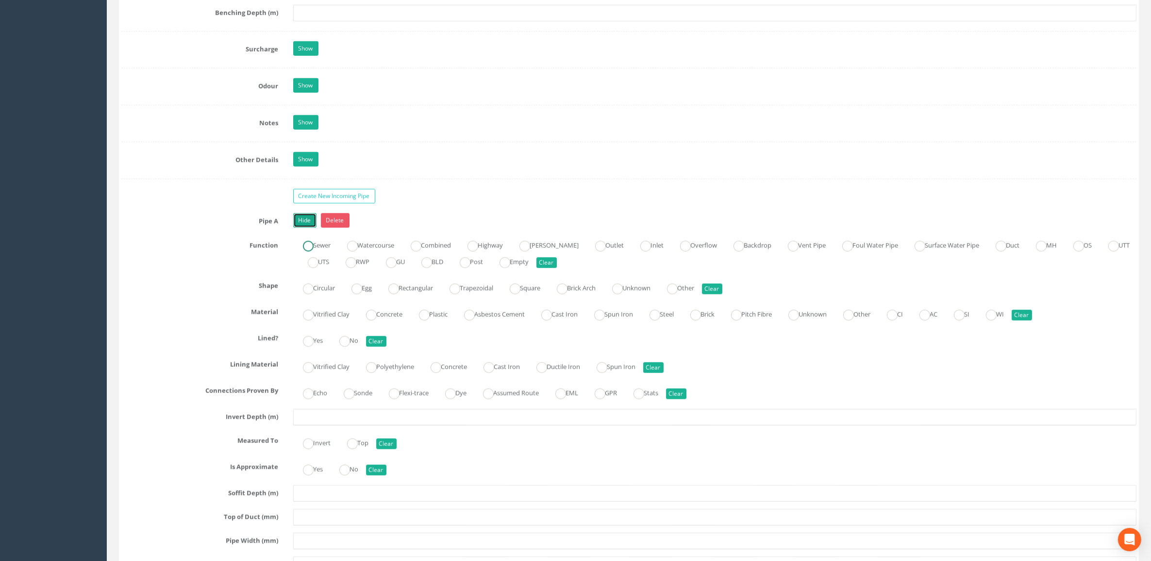
click at [307, 251] on ins at bounding box center [308, 246] width 11 height 11
radio input "true"
click at [307, 294] on ins at bounding box center [308, 288] width 11 height 11
radio input "true"
click at [309, 320] on ins at bounding box center [308, 315] width 11 height 11
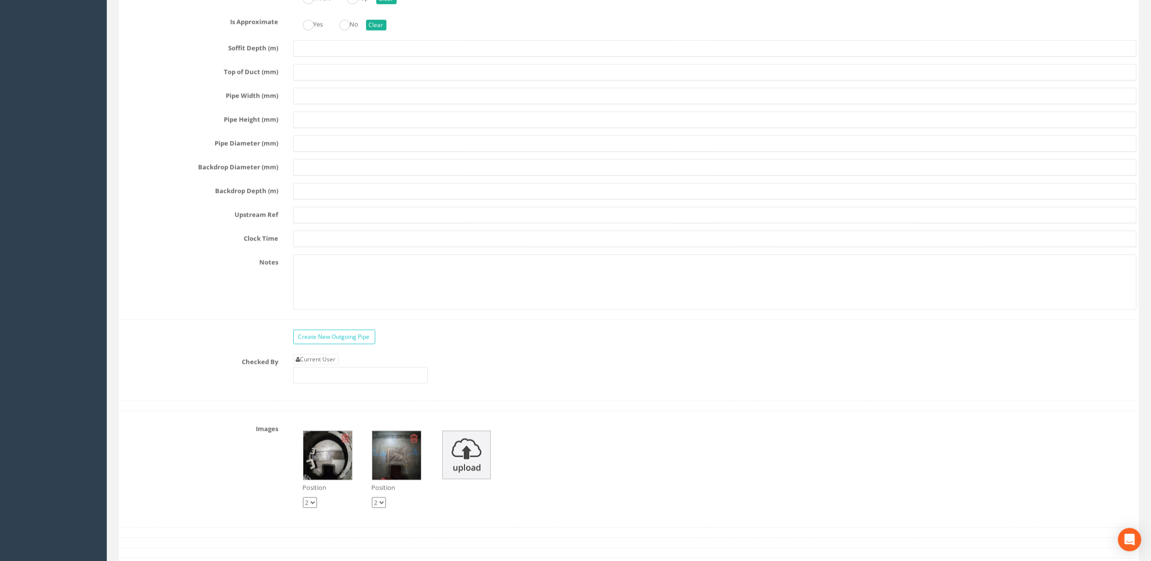
scroll to position [2002, 0]
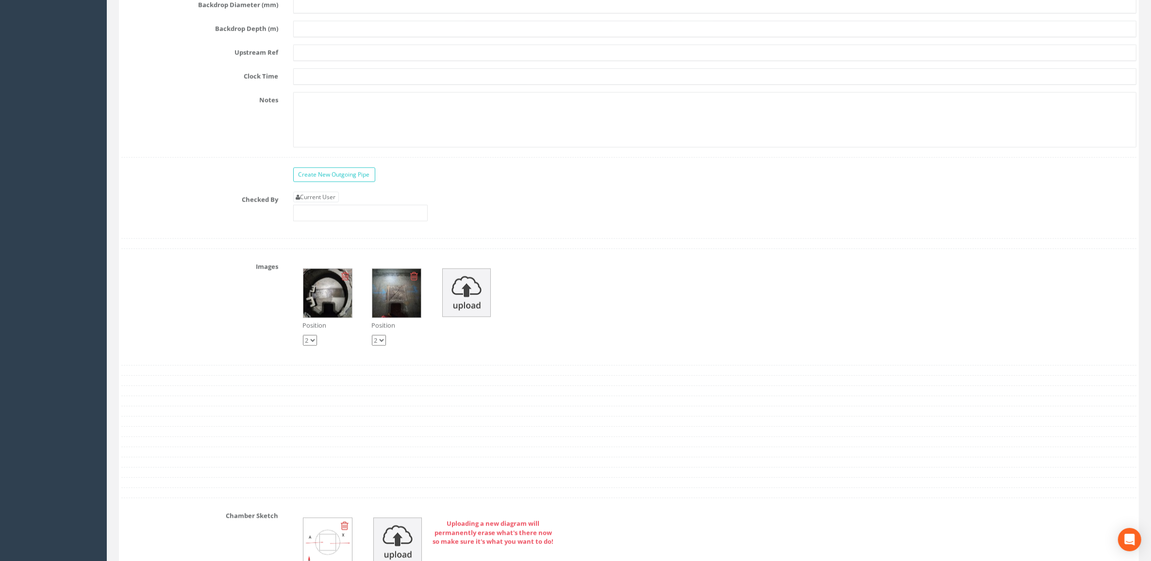
click at [338, 309] on img at bounding box center [327, 293] width 49 height 49
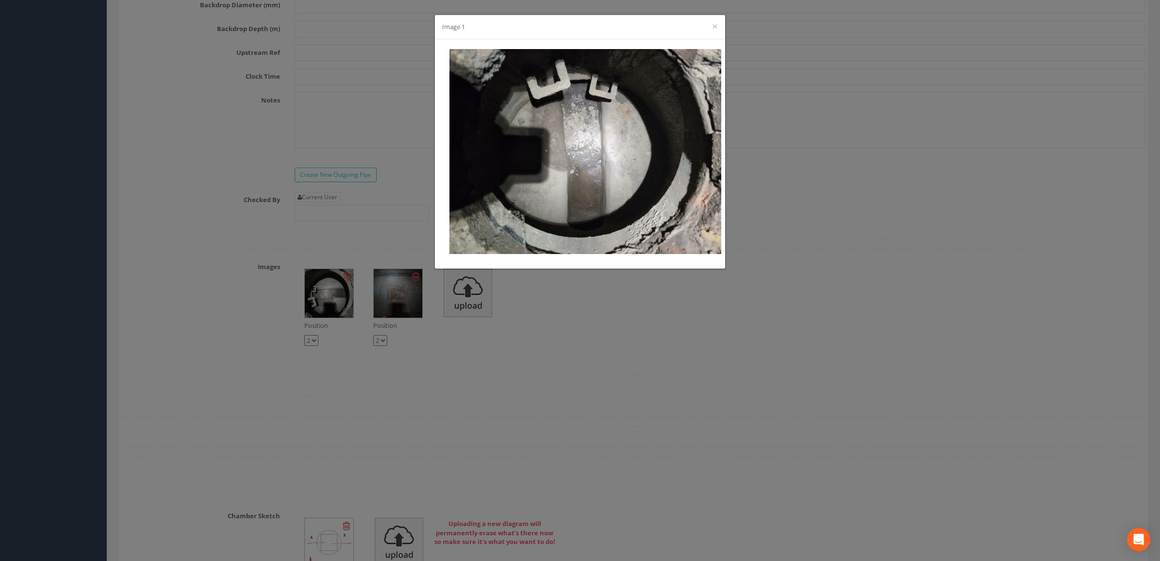
click at [778, 219] on div "Image 1 ×" at bounding box center [580, 280] width 1160 height 561
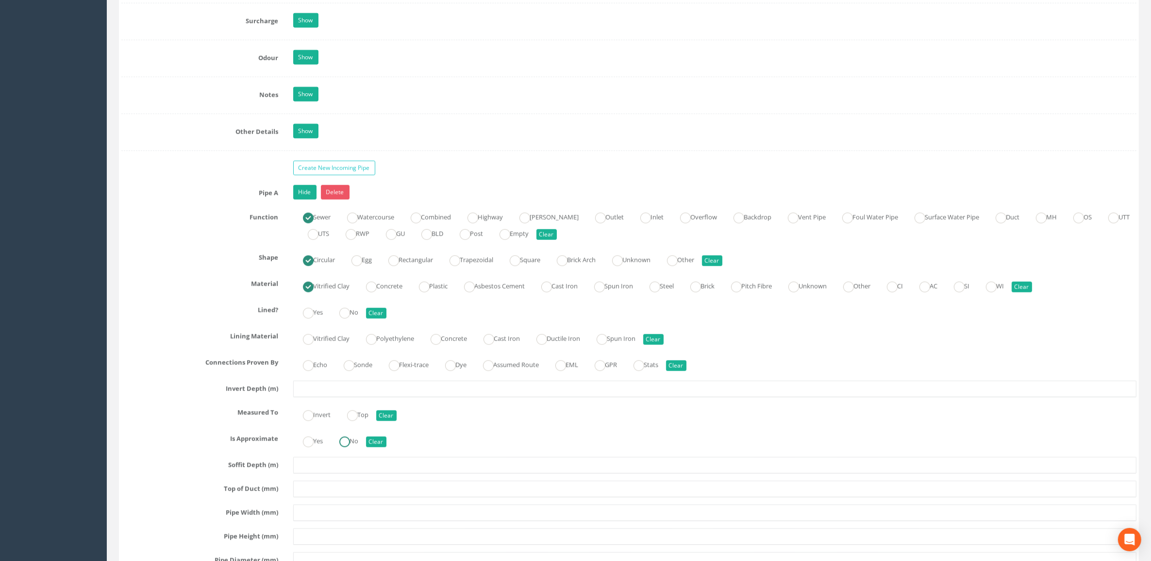
scroll to position [1396, 0]
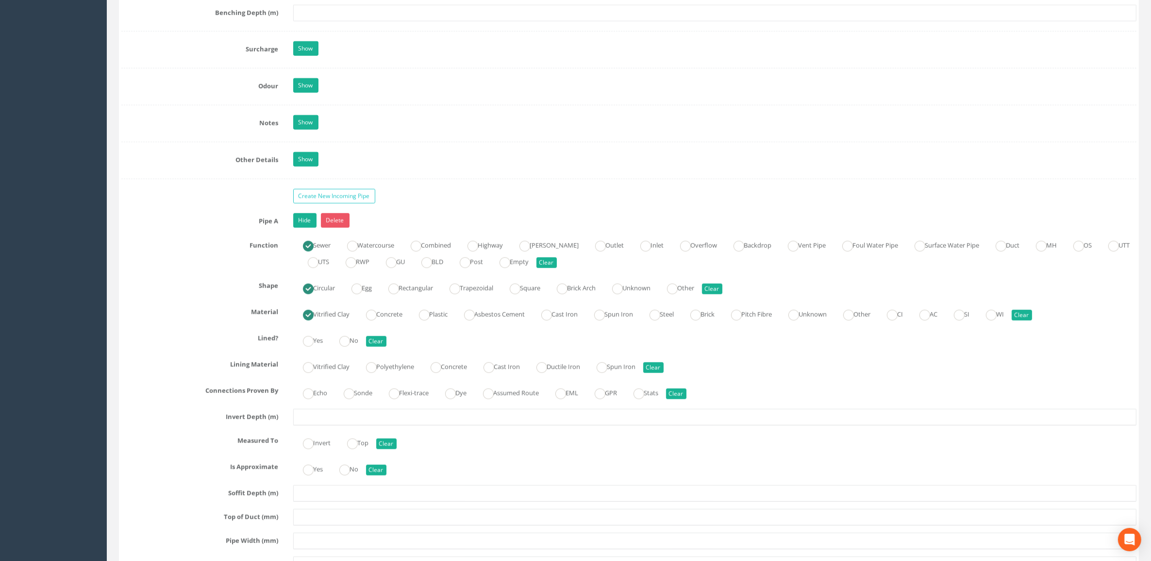
click at [309, 294] on ins at bounding box center [308, 288] width 11 height 11
click at [373, 320] on ins at bounding box center [371, 315] width 11 height 11
radio input "false"
radio input "true"
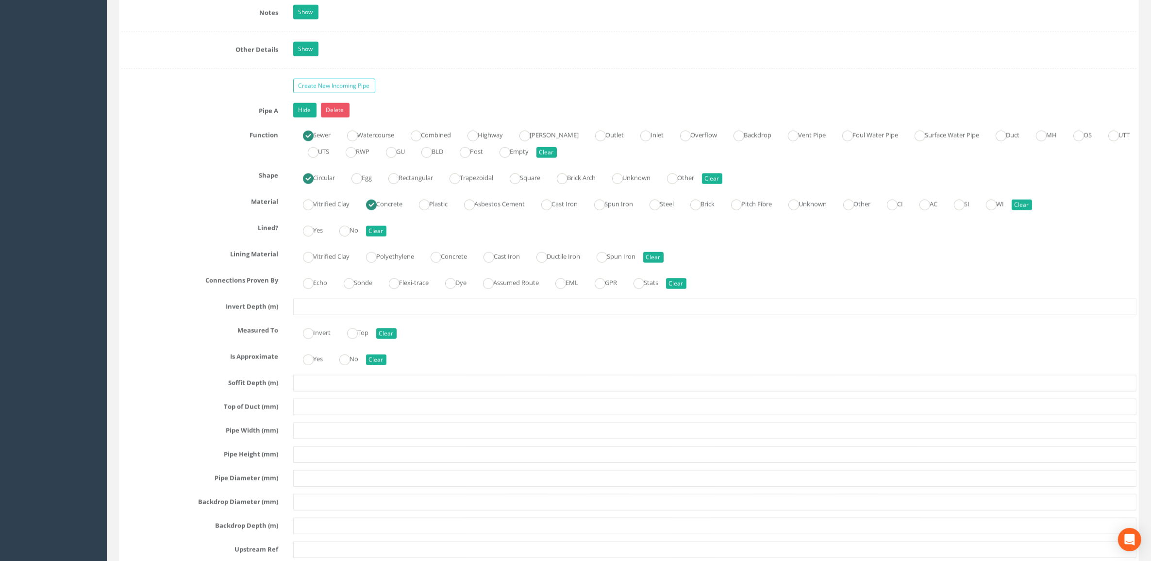
scroll to position [1517, 0]
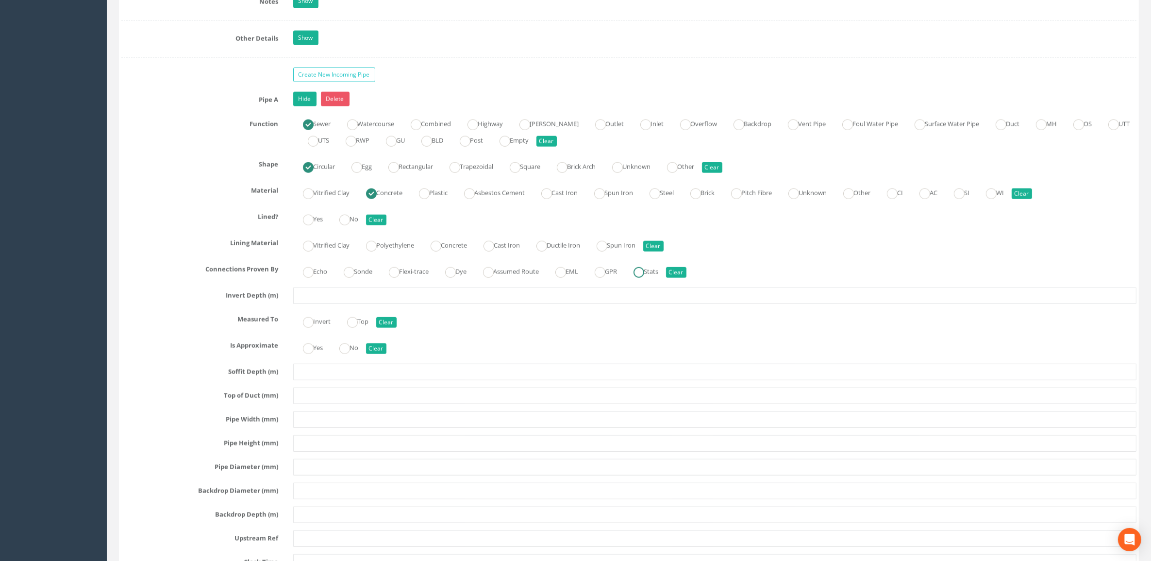
click at [644, 278] on ins at bounding box center [638, 272] width 11 height 11
radio input "true"
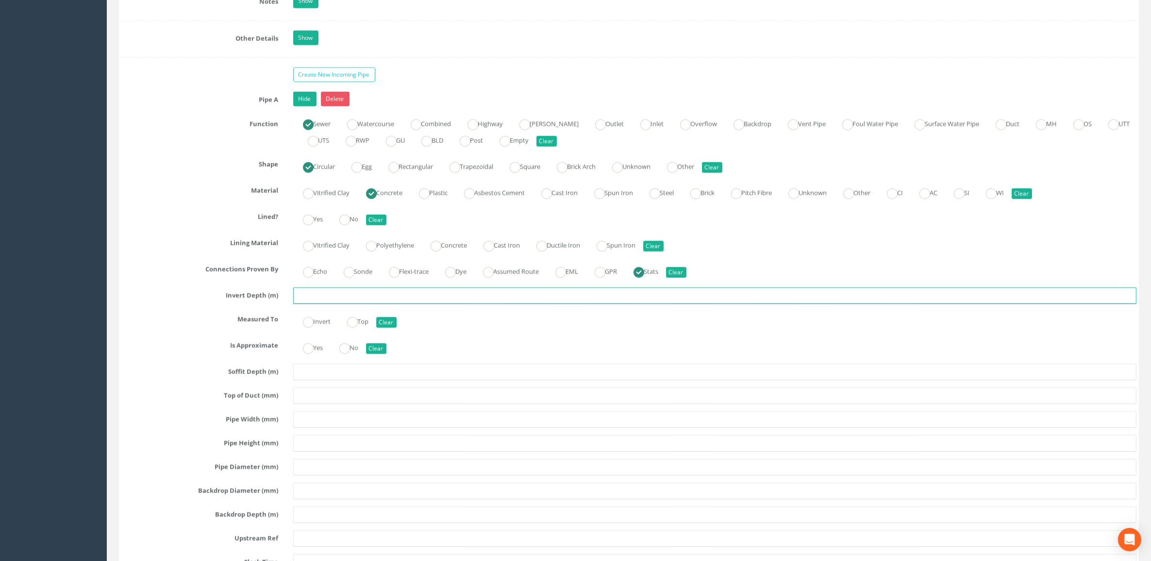
click at [364, 302] on input "text" at bounding box center [715, 295] width 844 height 17
type input "1.39"
click at [309, 328] on ins at bounding box center [308, 322] width 11 height 11
radio input "true"
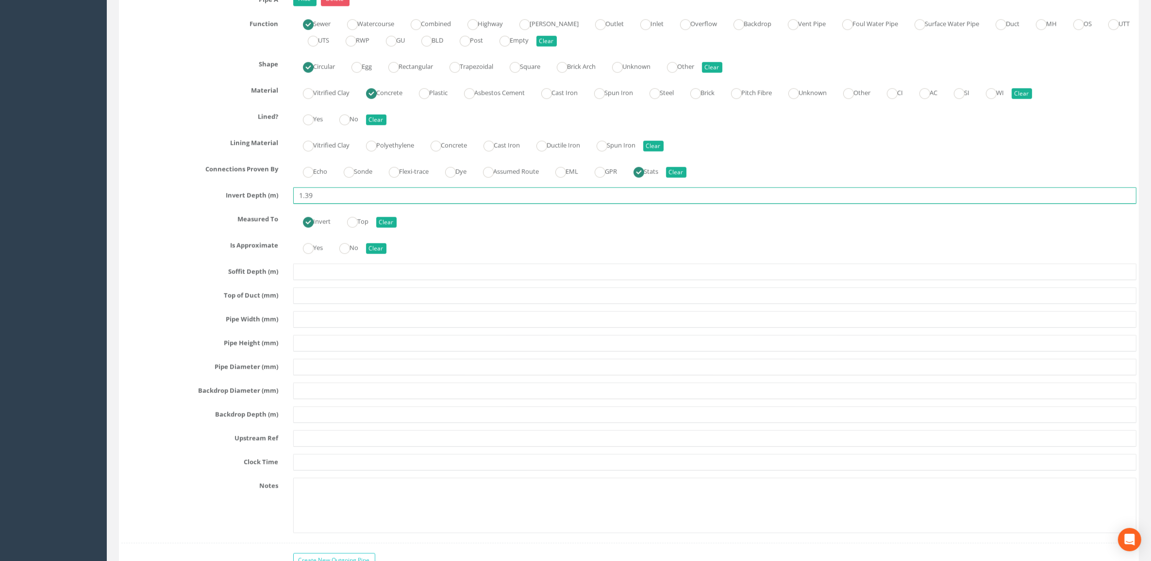
scroll to position [1638, 0]
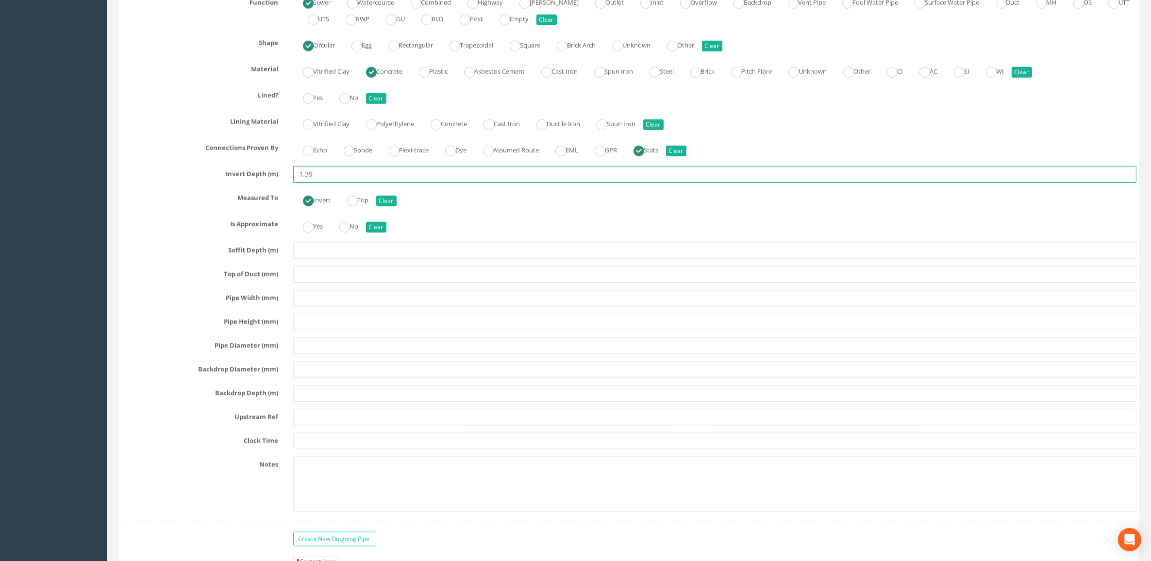
type input "1.39"
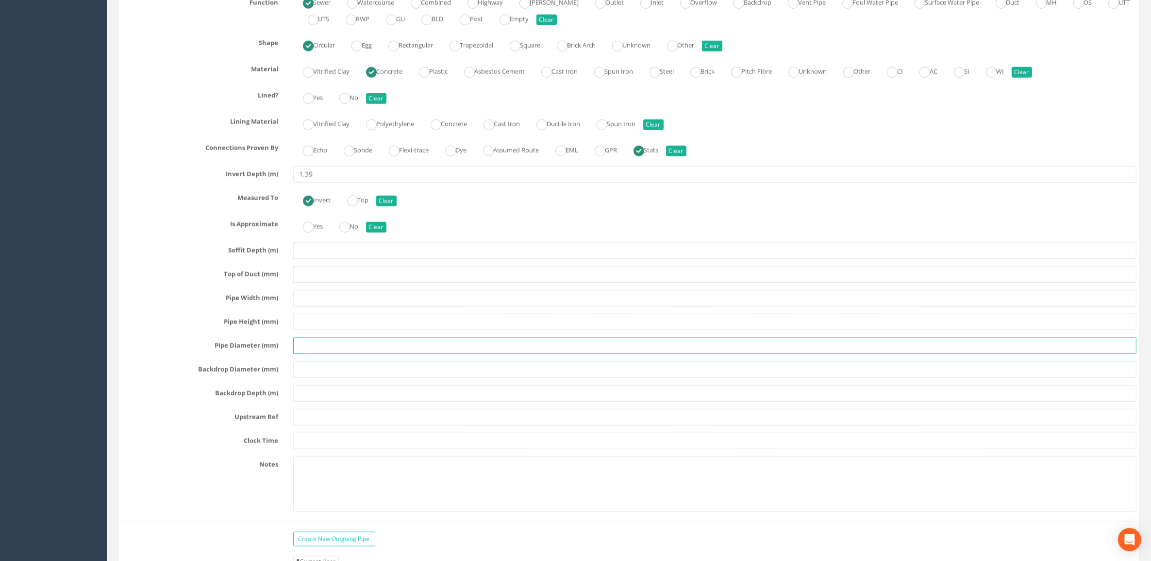
click at [324, 354] on input "text" at bounding box center [715, 345] width 844 height 17
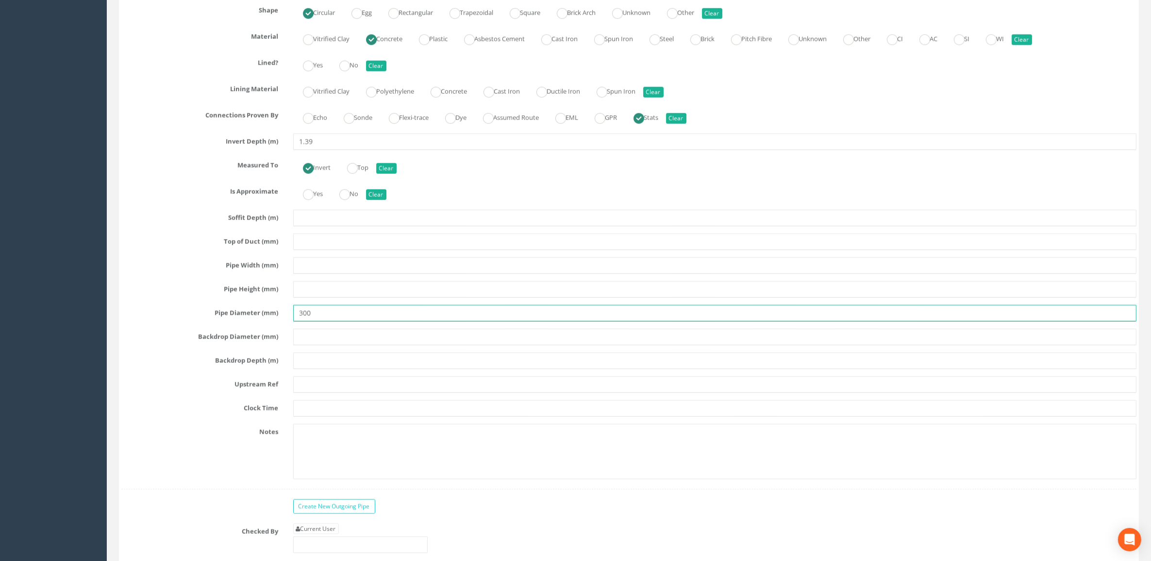
scroll to position [1699, 0]
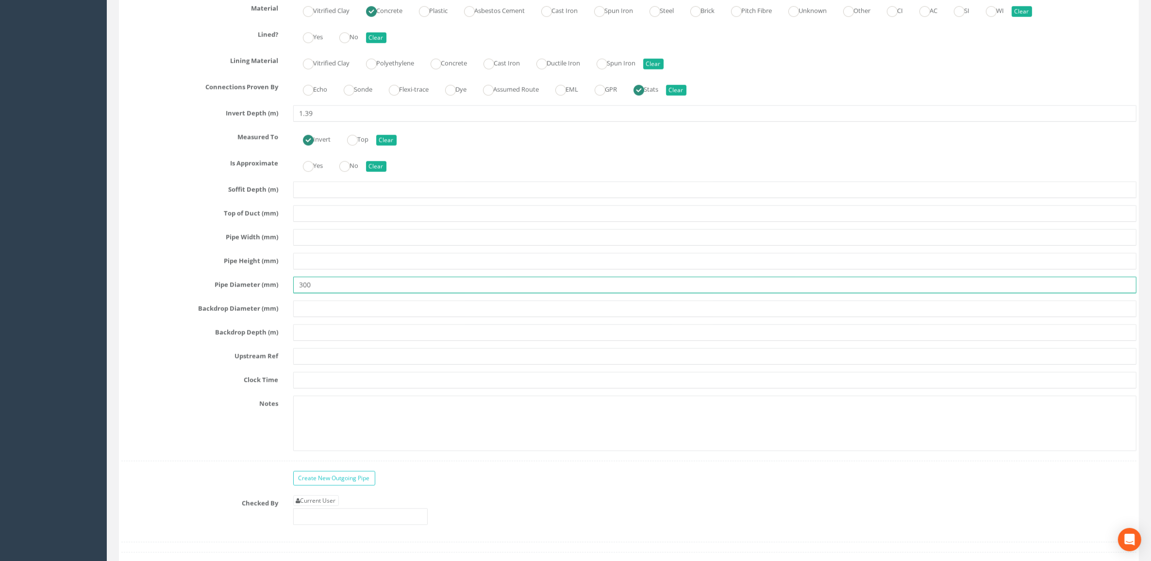
type input "300"
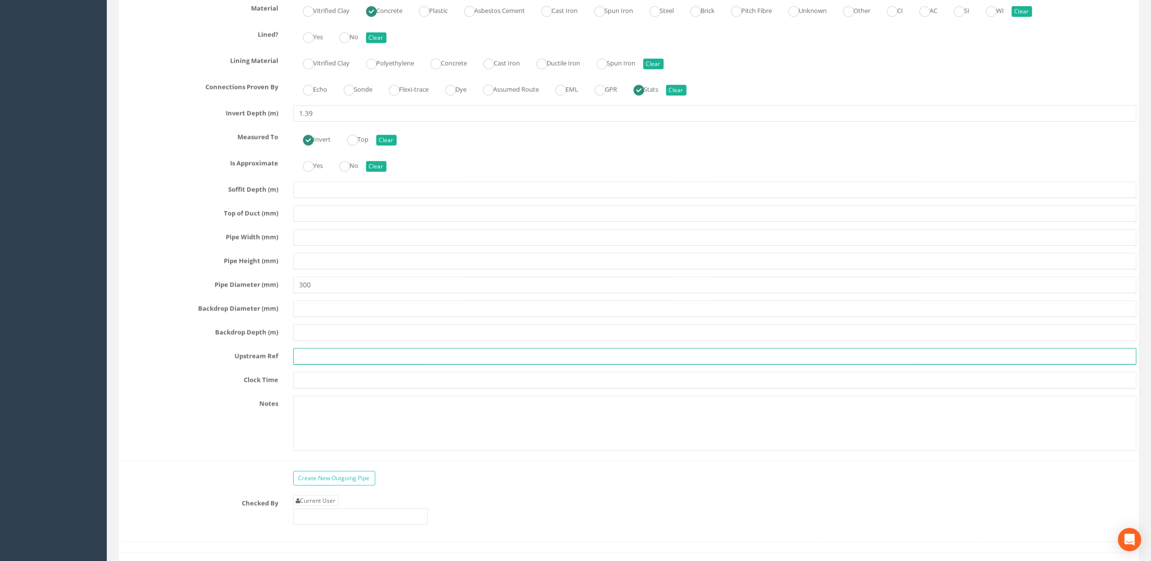
click at [319, 363] on input "text" at bounding box center [715, 356] width 844 height 17
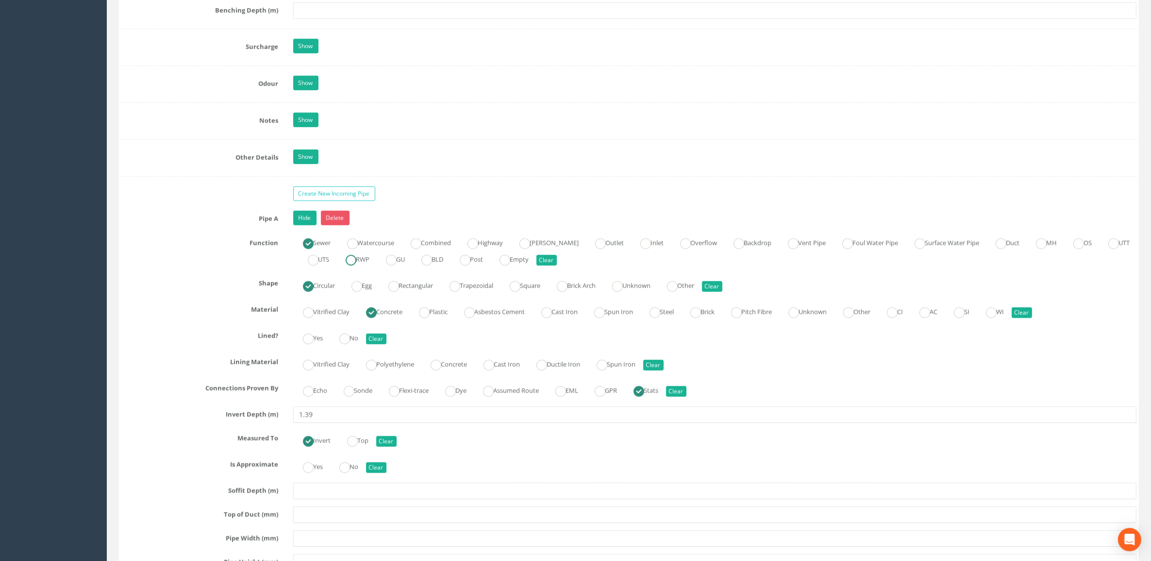
scroll to position [1396, 0]
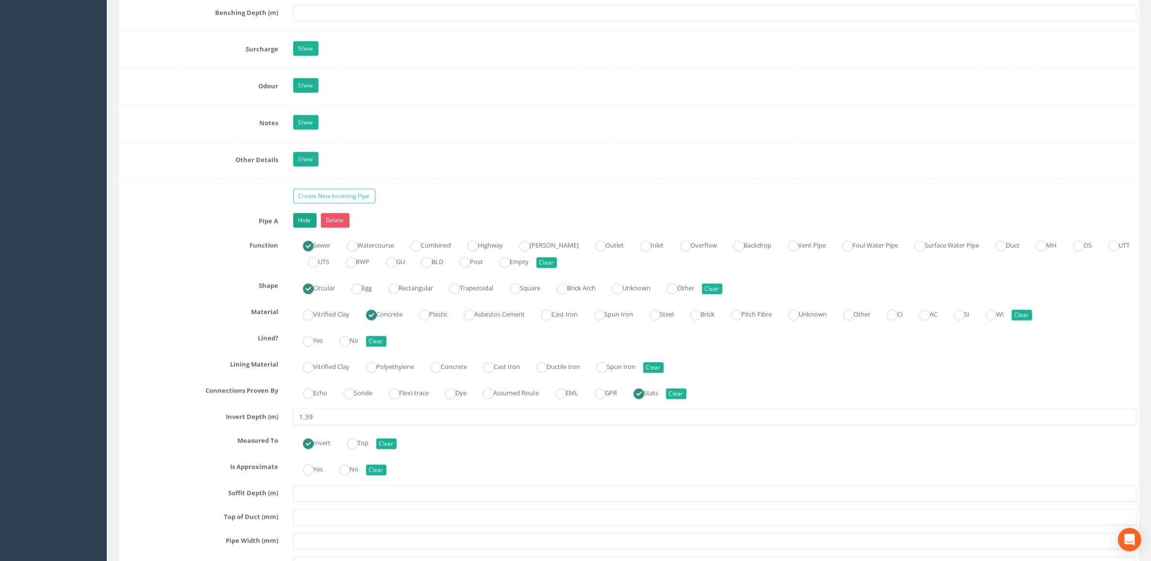
type input "MH1"
click at [306, 224] on link "Hide" at bounding box center [304, 220] width 23 height 15
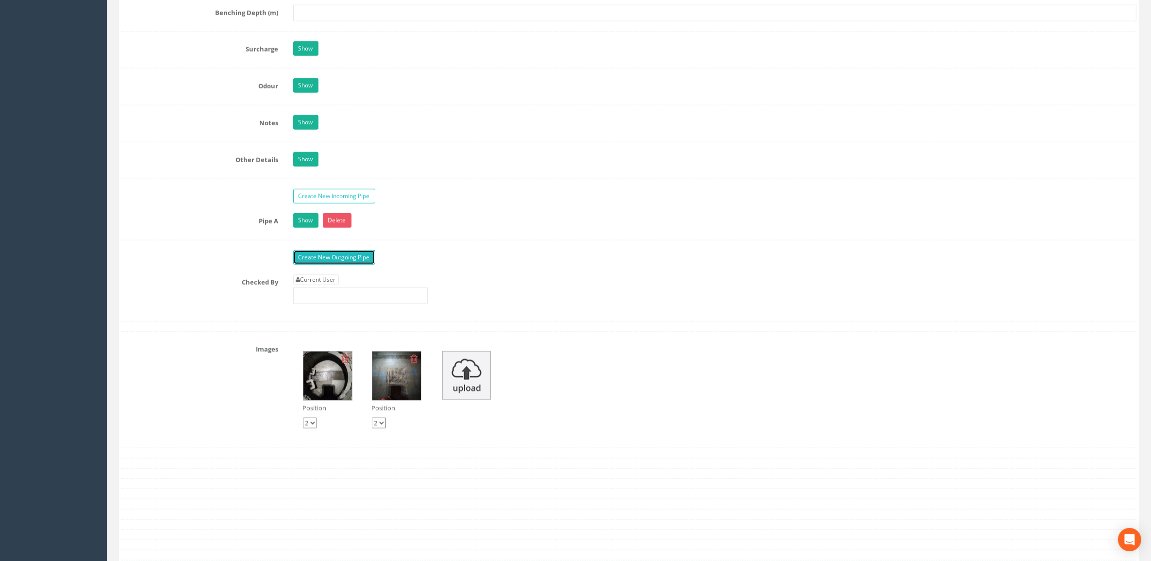
click at [318, 262] on link "Create New Outgoing Pipe" at bounding box center [334, 257] width 82 height 15
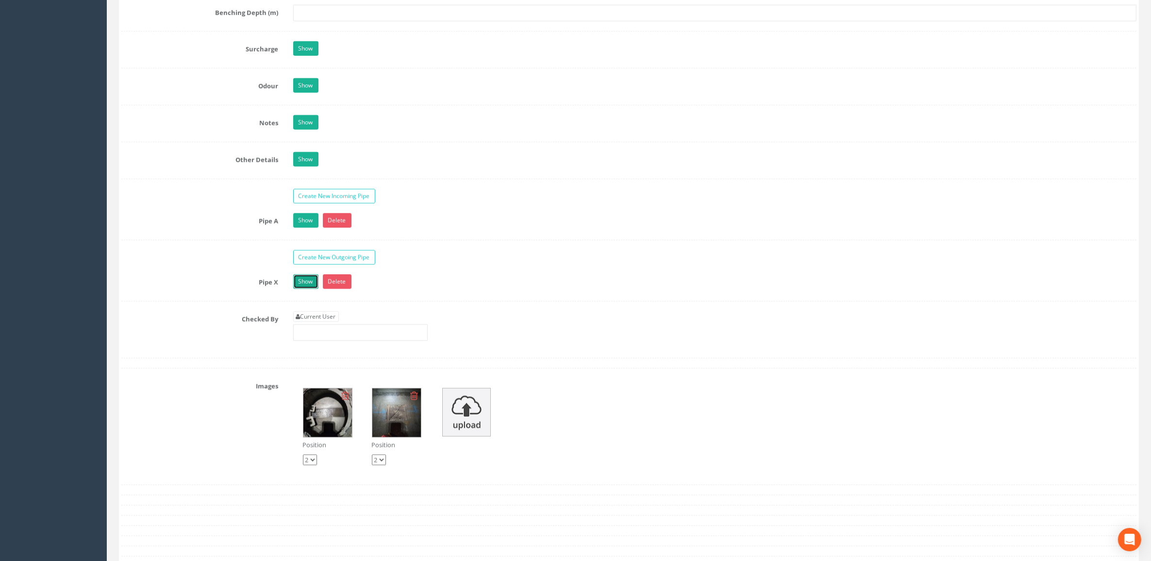
click at [304, 286] on link "Show" at bounding box center [305, 281] width 25 height 15
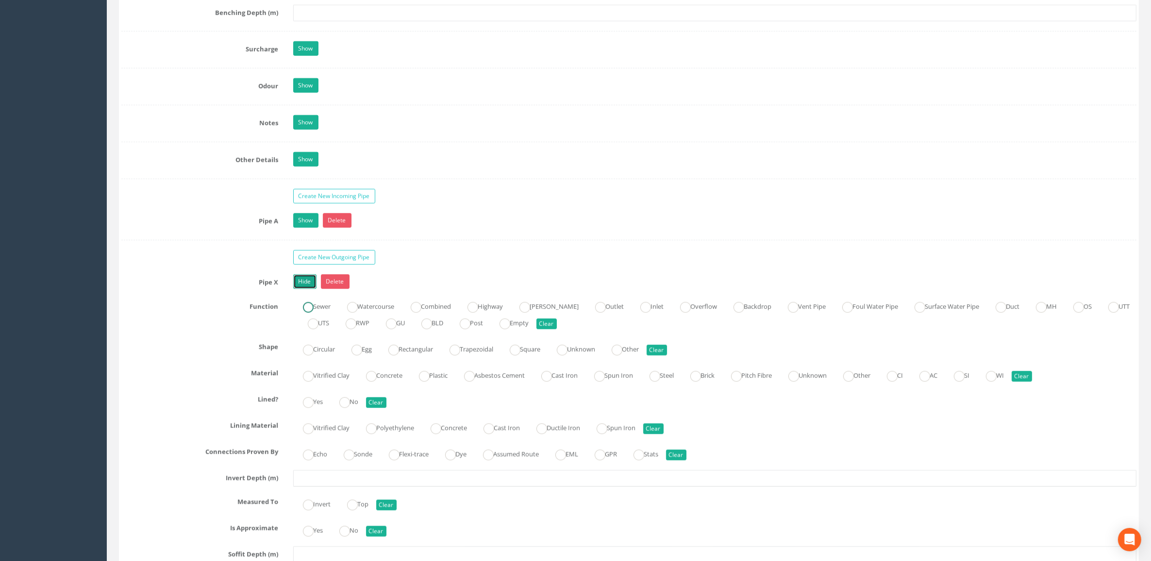
click at [311, 313] on ins at bounding box center [308, 307] width 11 height 11
radio input "true"
click at [317, 355] on label "Circular" at bounding box center [314, 348] width 42 height 14
radio input "true"
click at [370, 382] on ins at bounding box center [371, 376] width 11 height 11
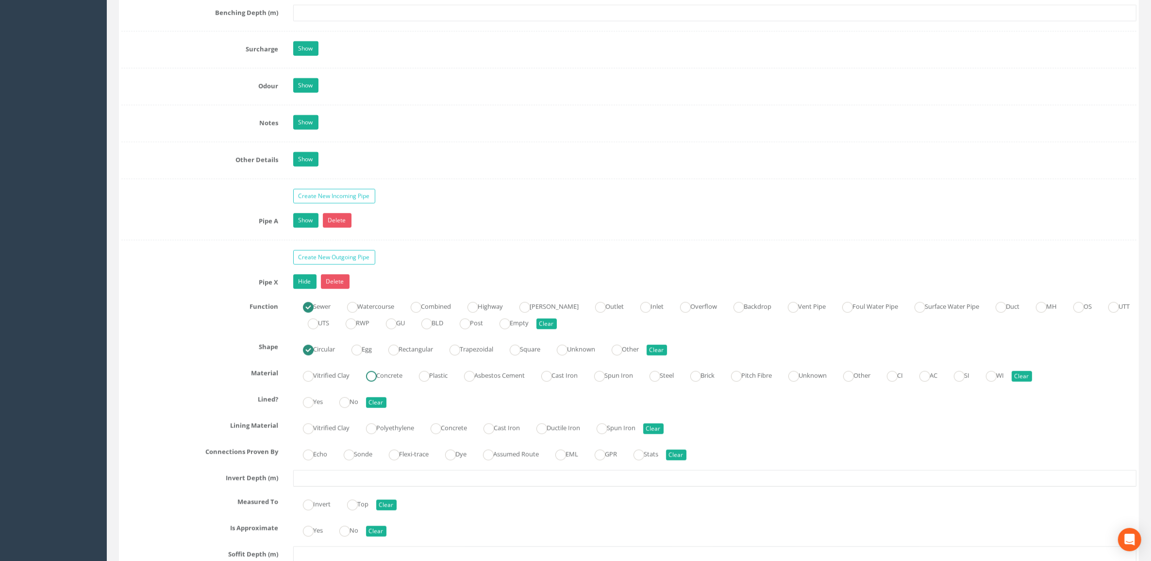
radio input "true"
click at [348, 408] on ins at bounding box center [344, 402] width 11 height 11
radio input "true"
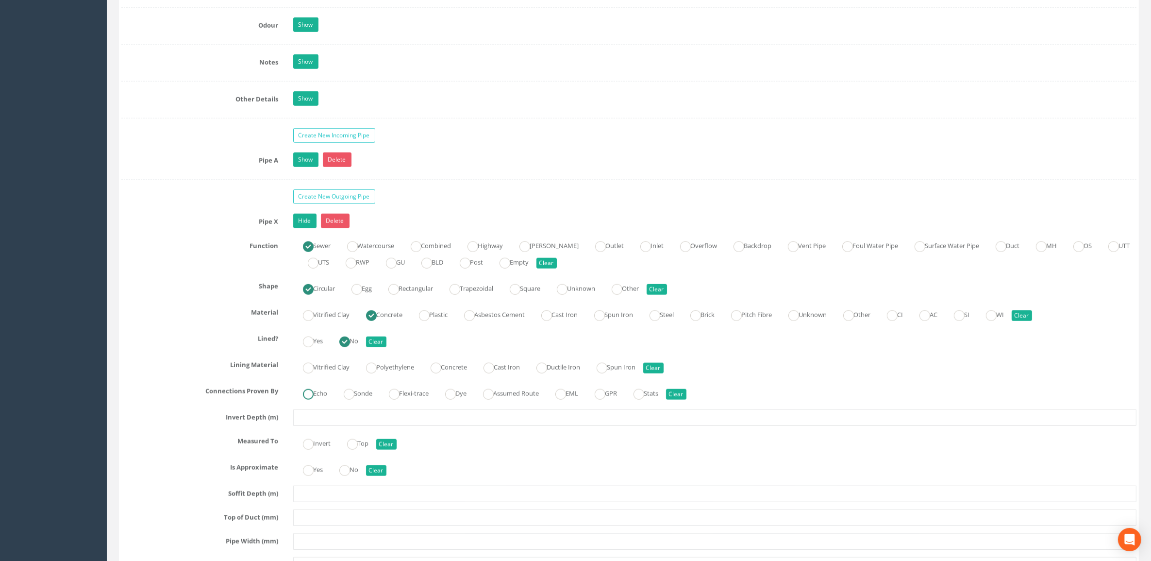
click at [316, 399] on label "Echo" at bounding box center [310, 392] width 34 height 14
radio input "true"
click at [318, 426] on input "text" at bounding box center [715, 417] width 844 height 17
type input "1.42"
drag, startPoint x: 306, startPoint y: 452, endPoint x: 321, endPoint y: 478, distance: 29.8
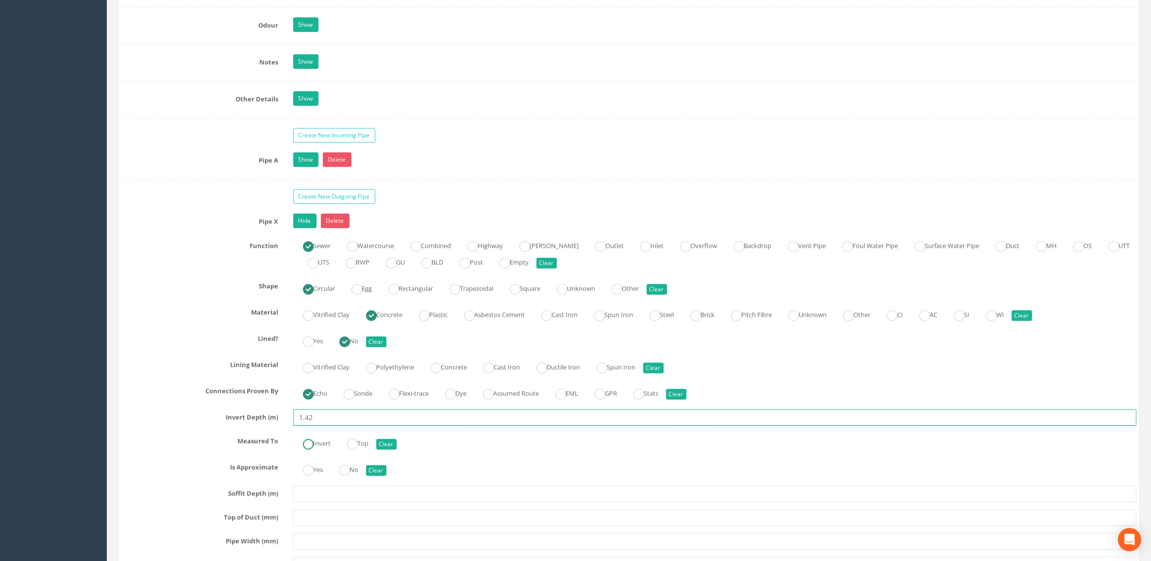
click at [306, 449] on ins at bounding box center [308, 444] width 11 height 11
radio input "true"
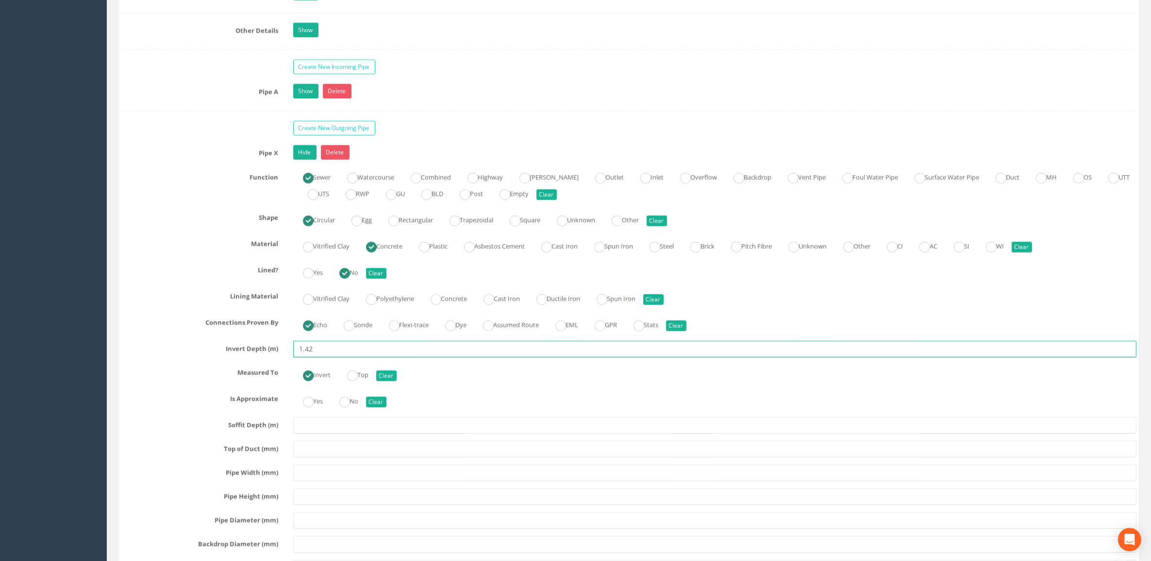
scroll to position [1638, 0]
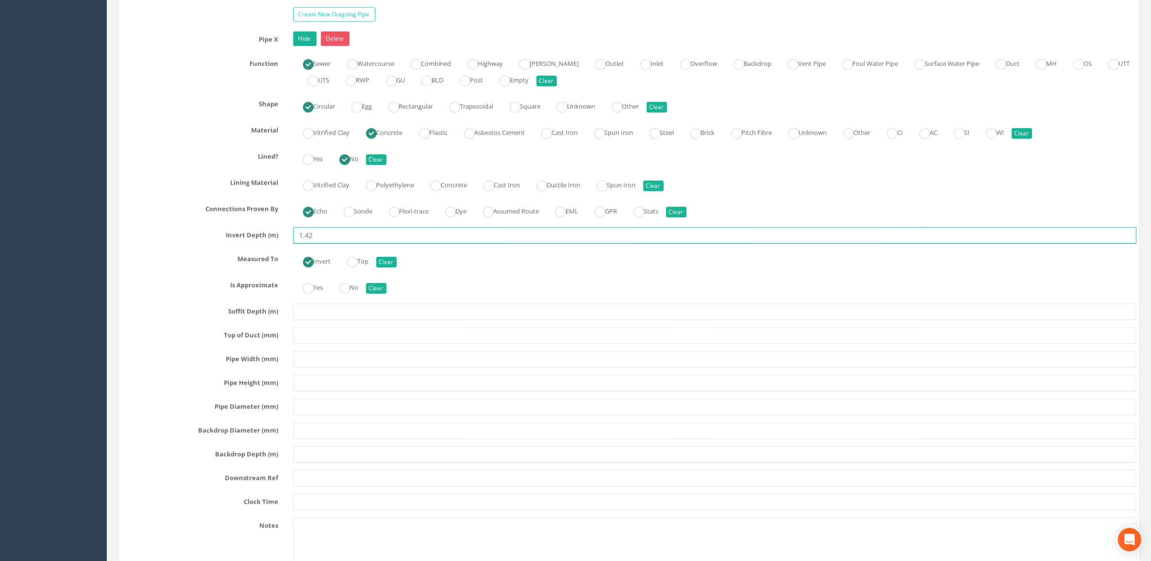
type input "1.42"
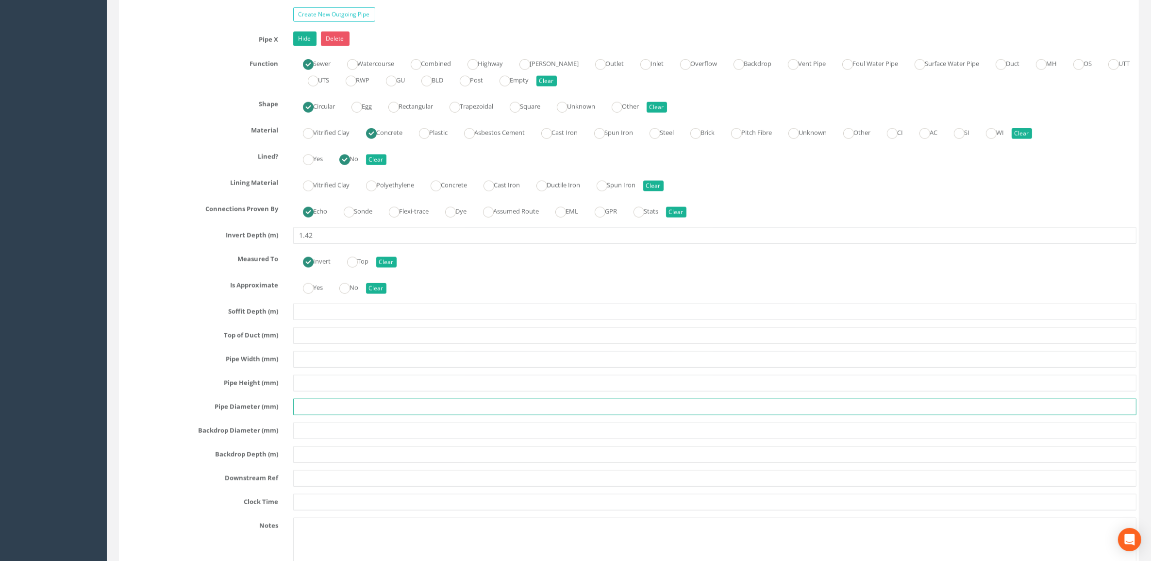
click at [321, 415] on input "text" at bounding box center [715, 407] width 844 height 17
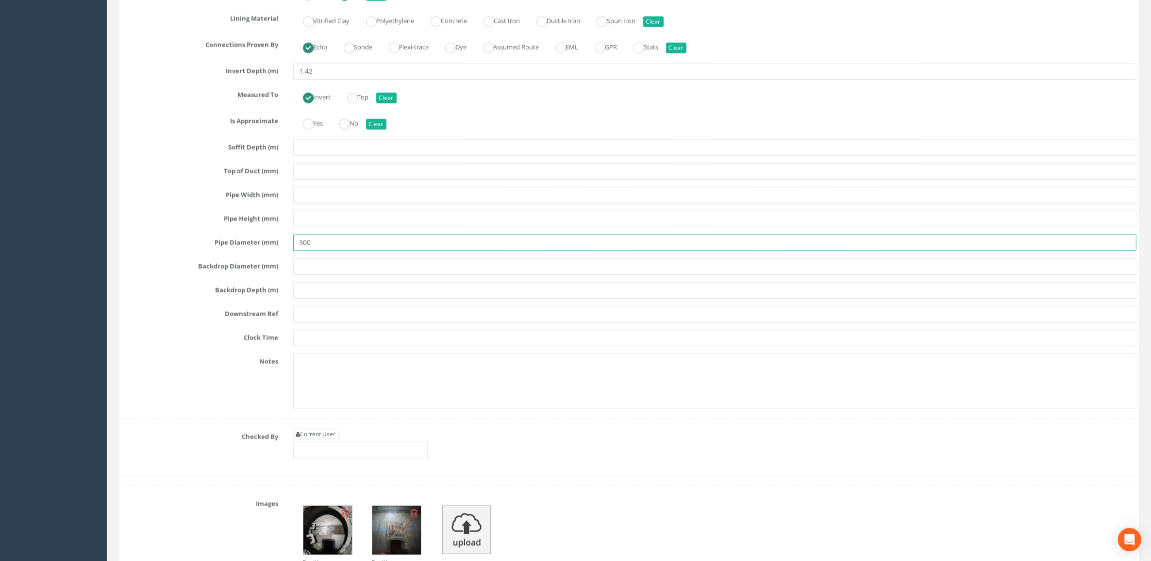
scroll to position [1820, 0]
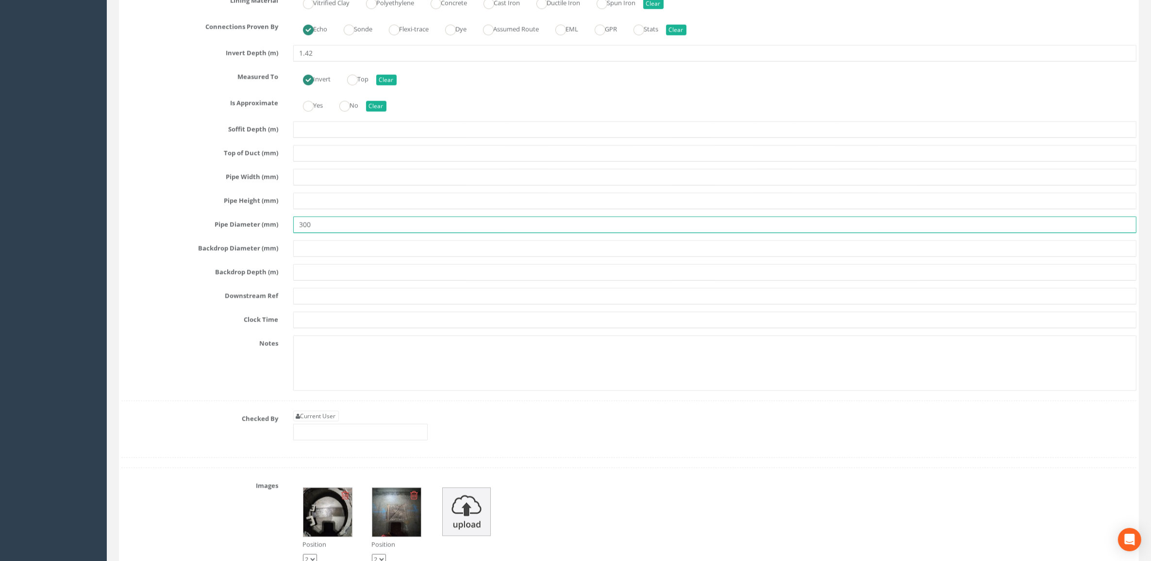
type input "300"
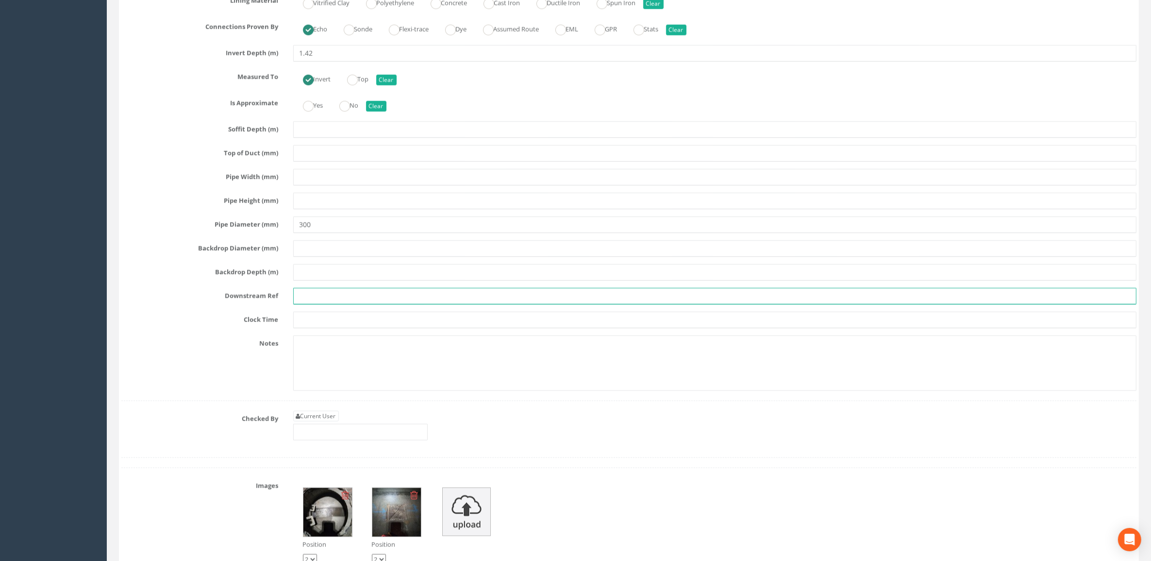
click at [324, 303] on input "text" at bounding box center [715, 296] width 844 height 17
type input "MH2"
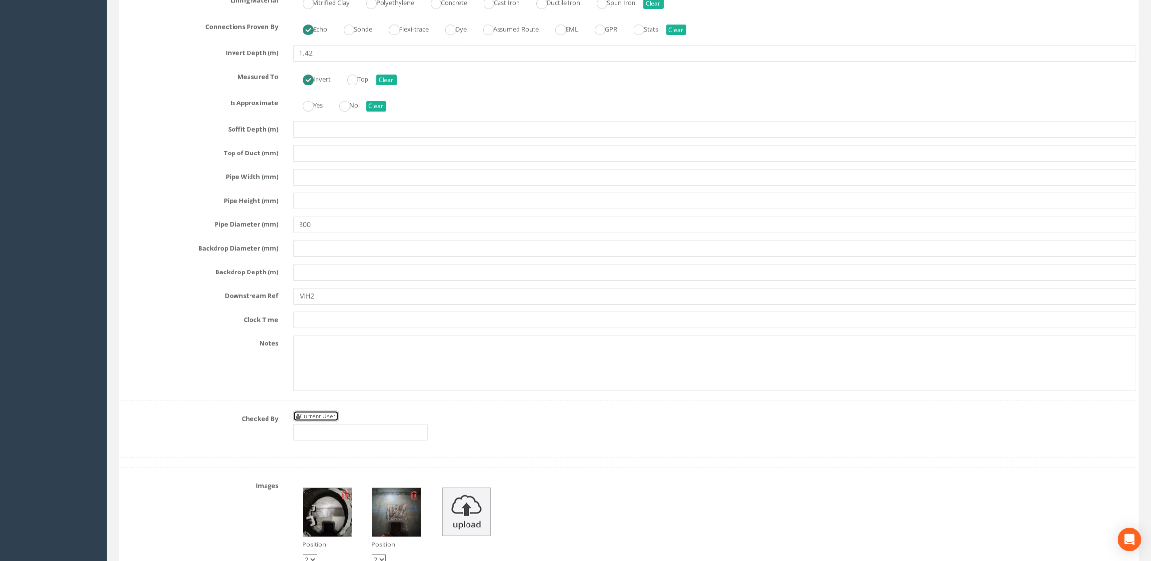
click at [316, 421] on link "Current User" at bounding box center [316, 416] width 46 height 11
type input "[PERSON_NAME]"
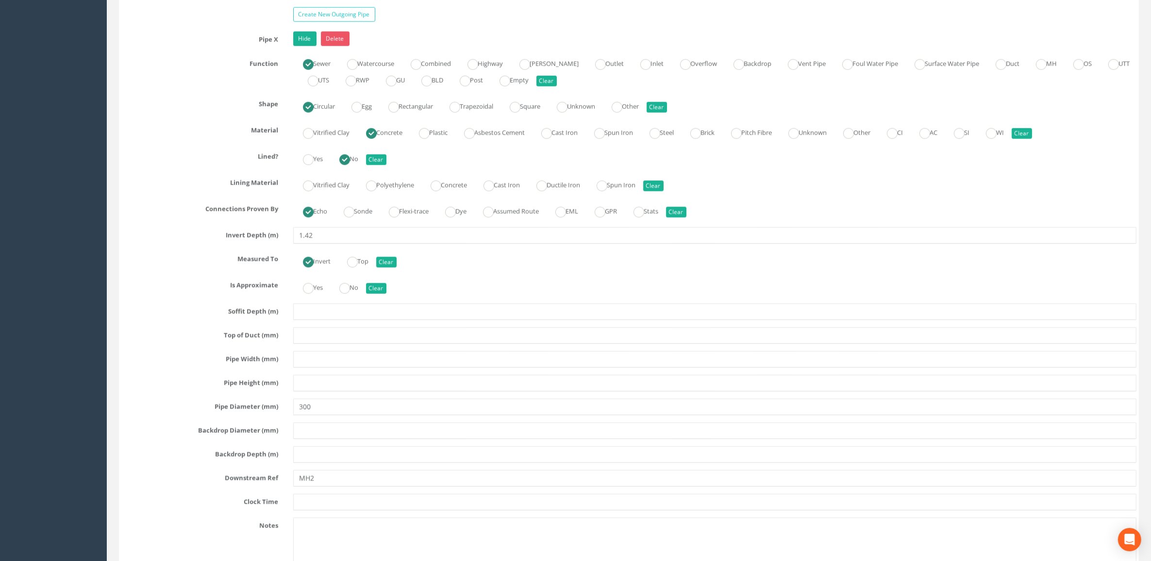
scroll to position [1274, 0]
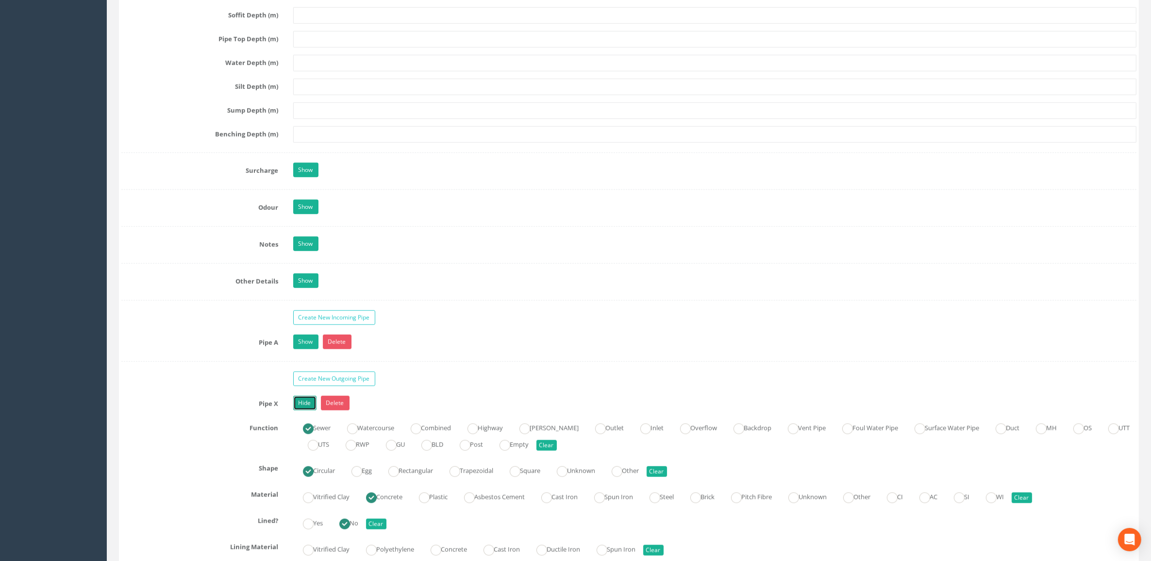
click at [310, 410] on link "Hide" at bounding box center [304, 403] width 23 height 15
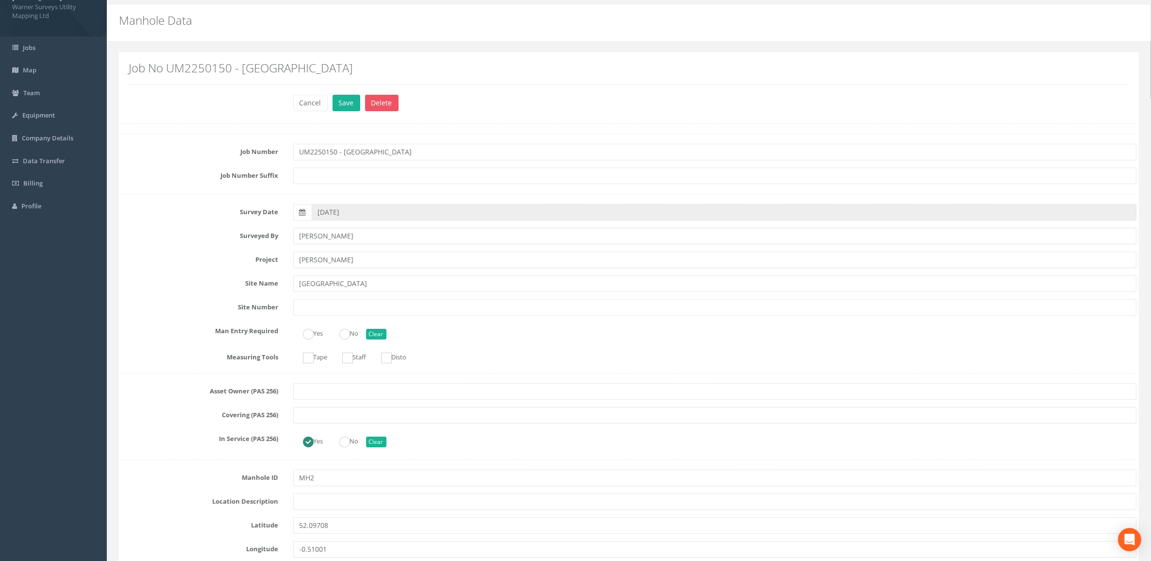
scroll to position [0, 0]
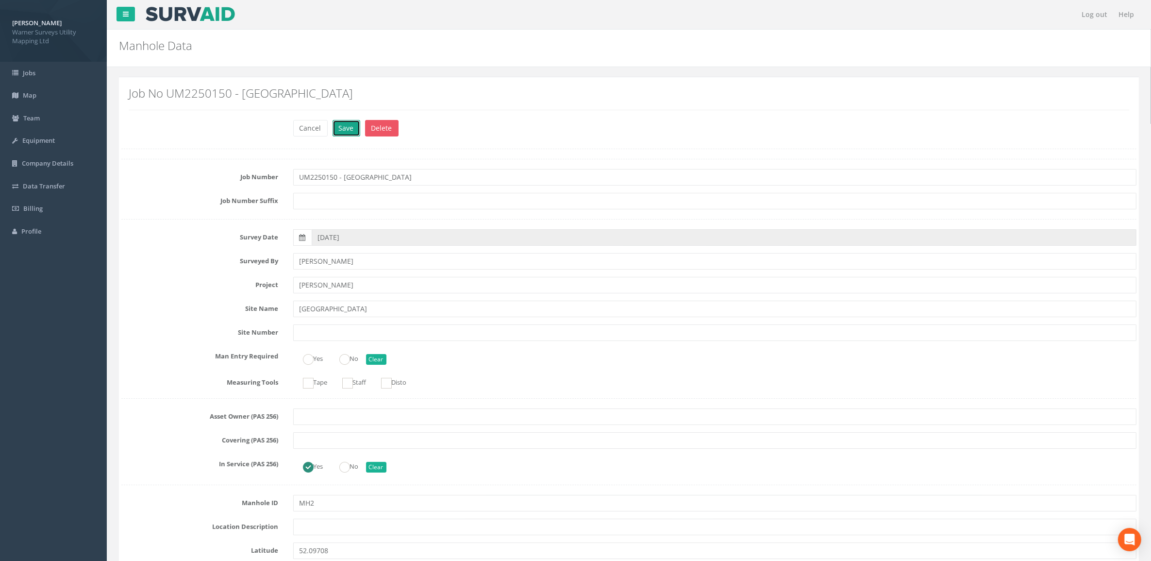
click at [354, 124] on button "Save" at bounding box center [346, 128] width 28 height 17
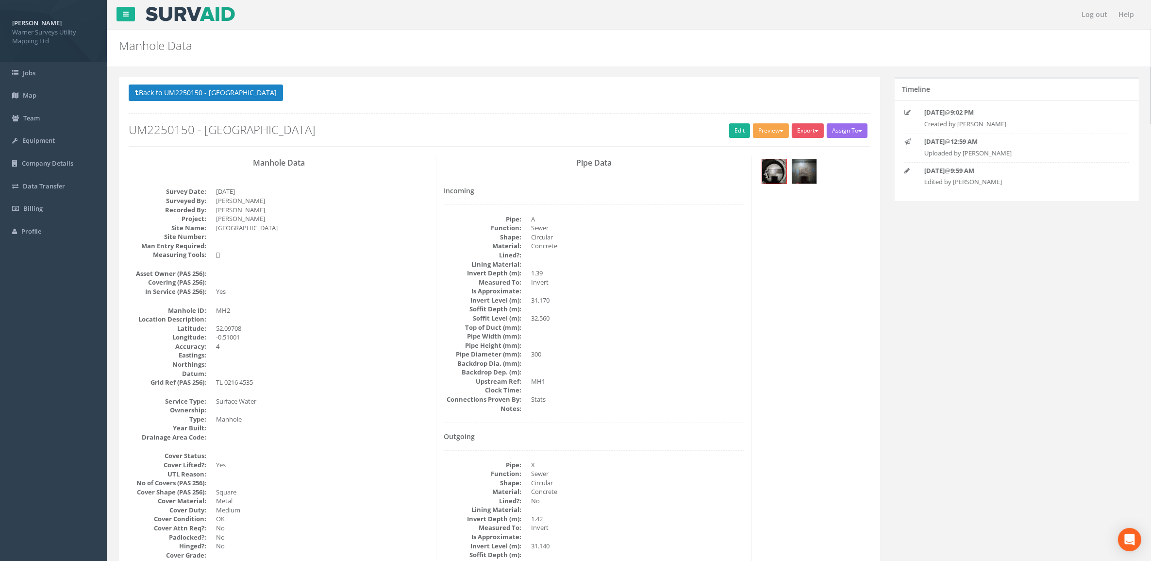
click at [774, 131] on button "Preview" at bounding box center [771, 130] width 36 height 15
click at [759, 165] on link "Warner Manhole Card" at bounding box center [748, 167] width 83 height 15
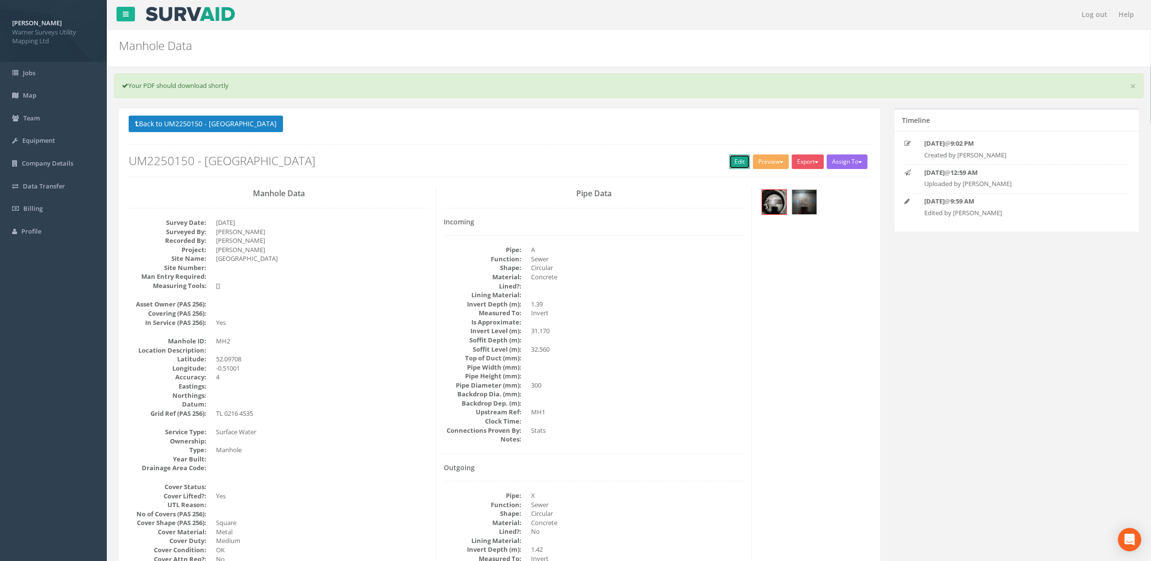
click at [731, 160] on link "Edit" at bounding box center [739, 161] width 21 height 15
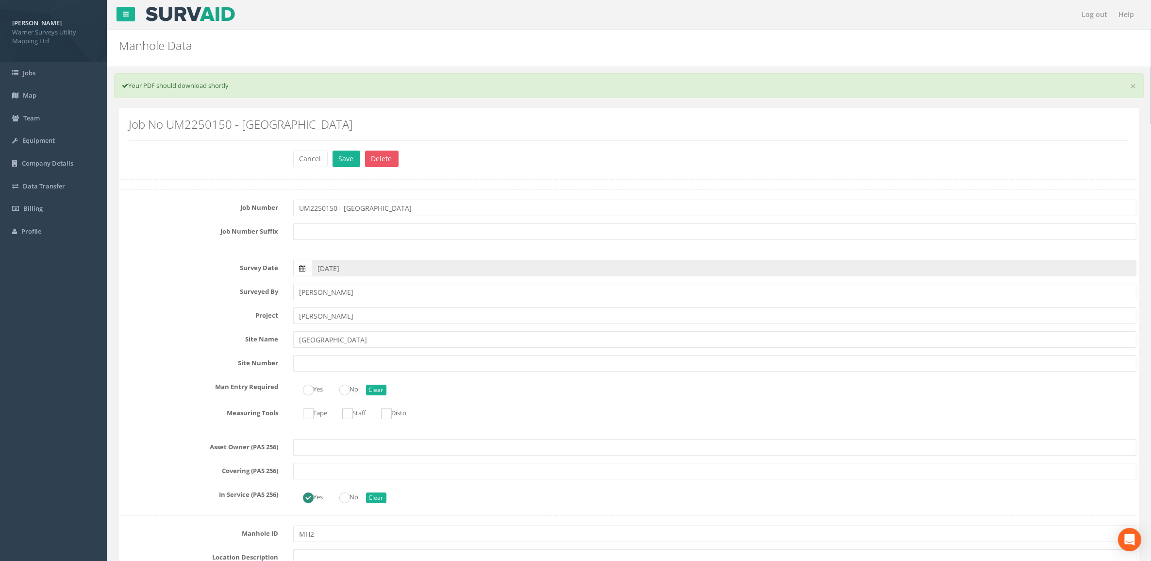
click at [304, 269] on icon at bounding box center [302, 268] width 6 height 7
click at [312, 269] on input "[DATE]" at bounding box center [724, 268] width 825 height 17
click at [321, 287] on th "‹" at bounding box center [322, 285] width 17 height 14
click at [323, 284] on th "‹" at bounding box center [322, 285] width 17 height 14
click at [401, 350] on span "19" at bounding box center [396, 351] width 17 height 13
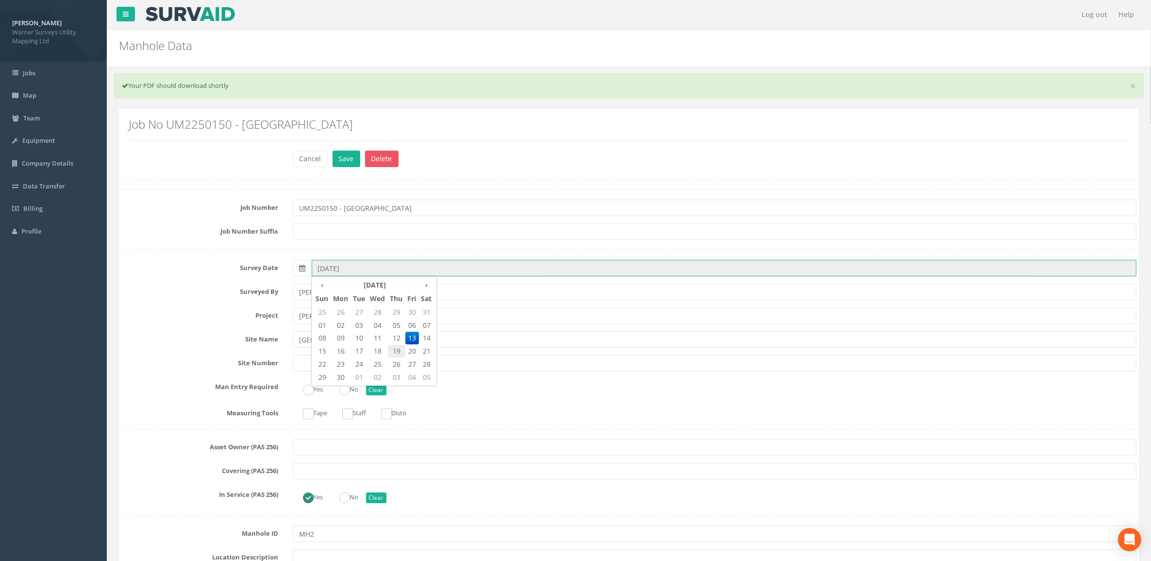
type input "[DATE]"
click at [350, 160] on button "Save" at bounding box center [346, 158] width 28 height 17
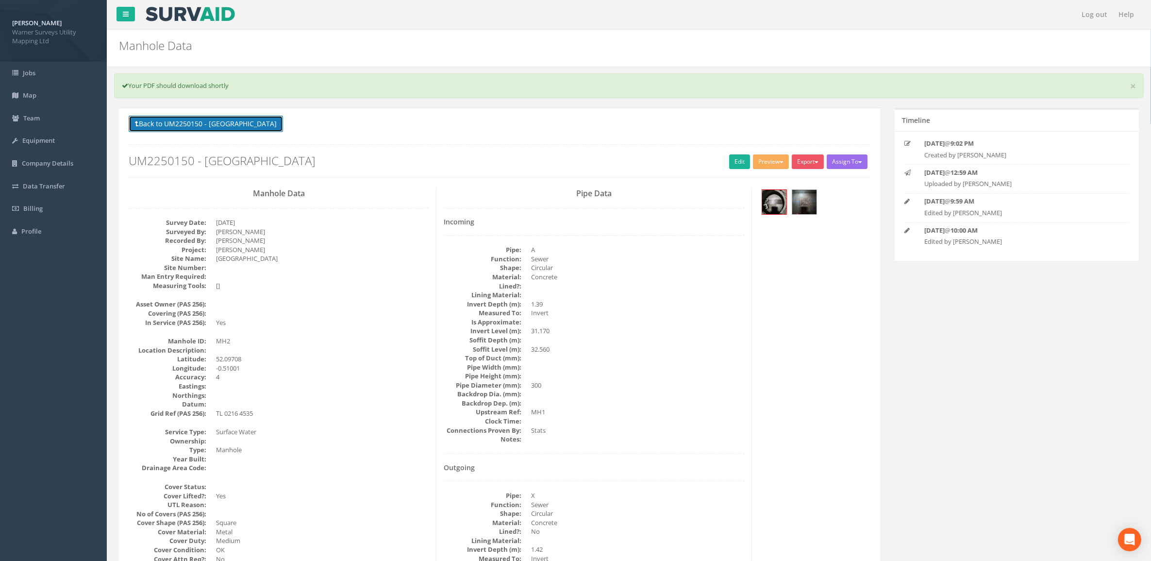
click at [259, 125] on button "Back to UM2250150 - [GEOGRAPHIC_DATA]" at bounding box center [206, 124] width 154 height 17
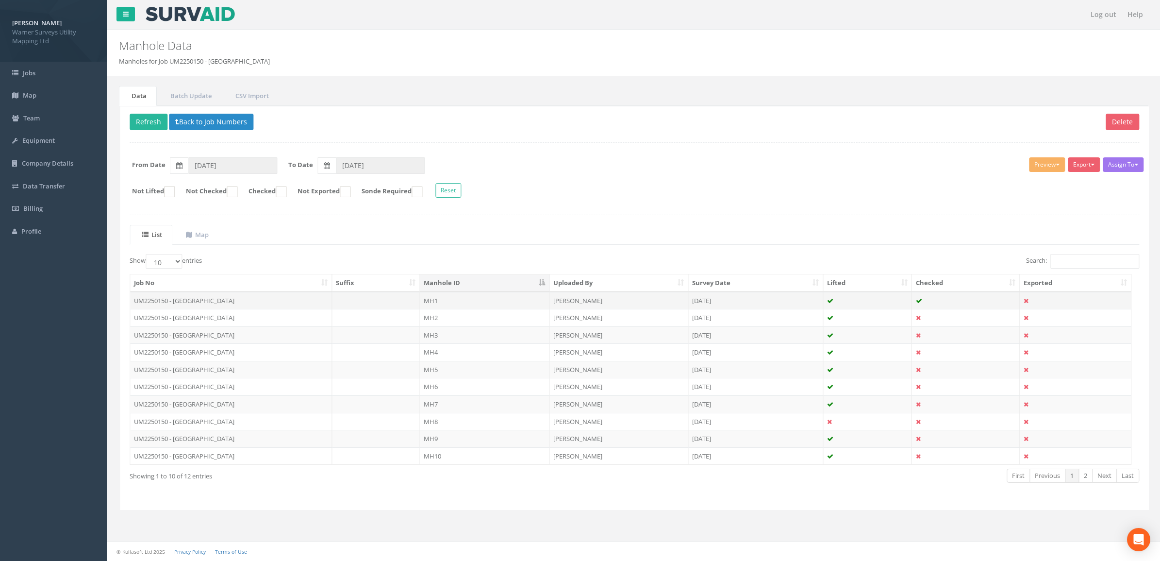
click at [394, 306] on td at bounding box center [375, 300] width 88 height 17
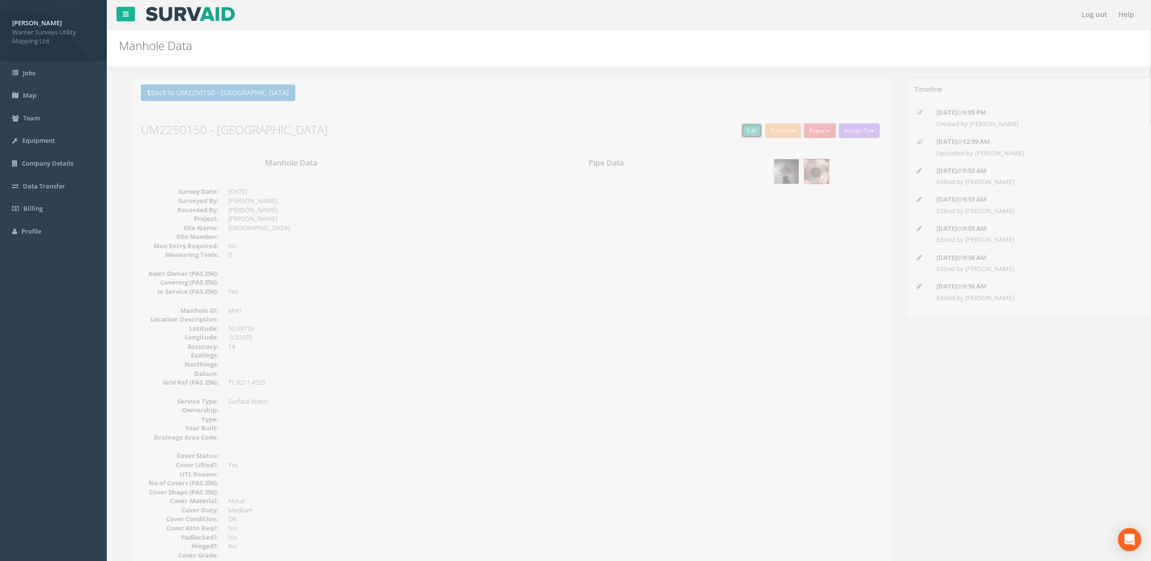
click at [736, 128] on link "Edit" at bounding box center [739, 130] width 21 height 15
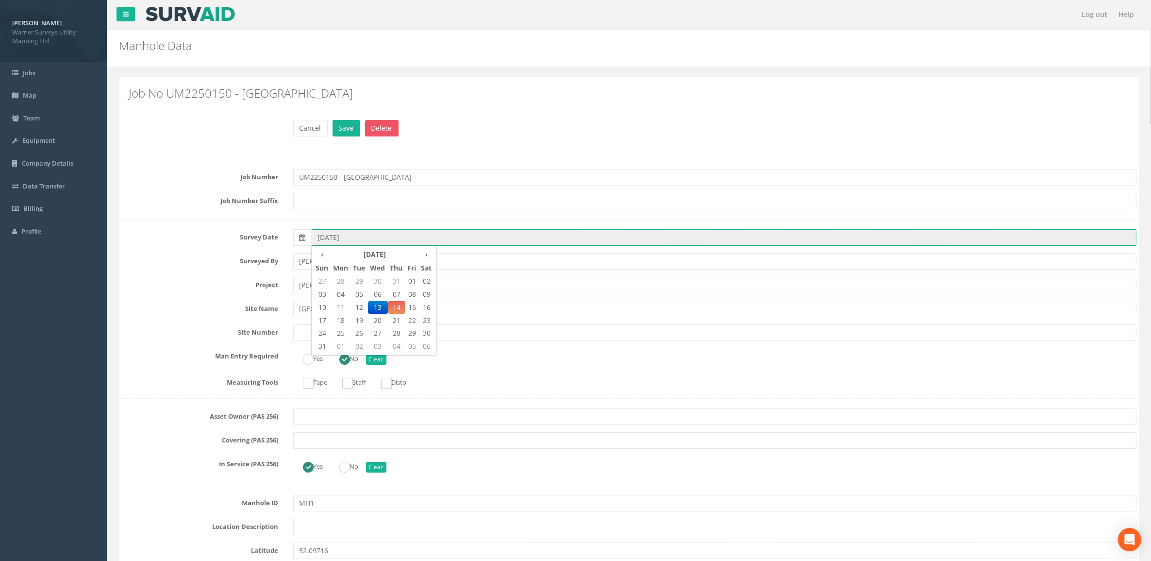
click at [353, 241] on input "[DATE]" at bounding box center [724, 237] width 825 height 17
click at [316, 255] on th "‹" at bounding box center [322, 255] width 17 height 14
click at [316, 254] on th "‹" at bounding box center [322, 255] width 17 height 14
click at [396, 323] on span "19" at bounding box center [396, 320] width 17 height 13
type input "[DATE]"
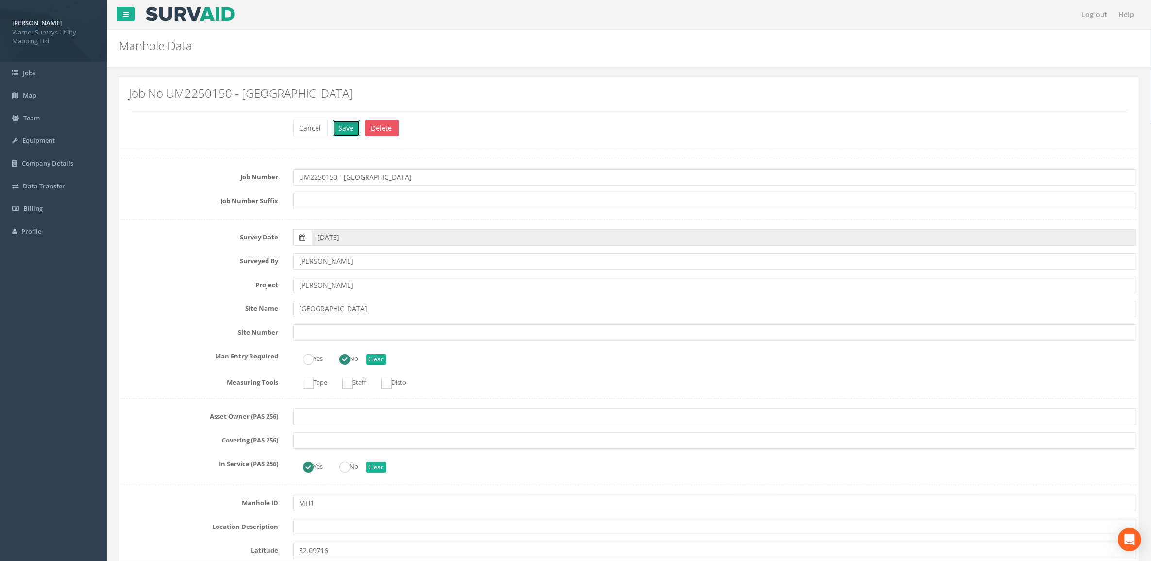
click at [345, 125] on button "Save" at bounding box center [346, 128] width 28 height 17
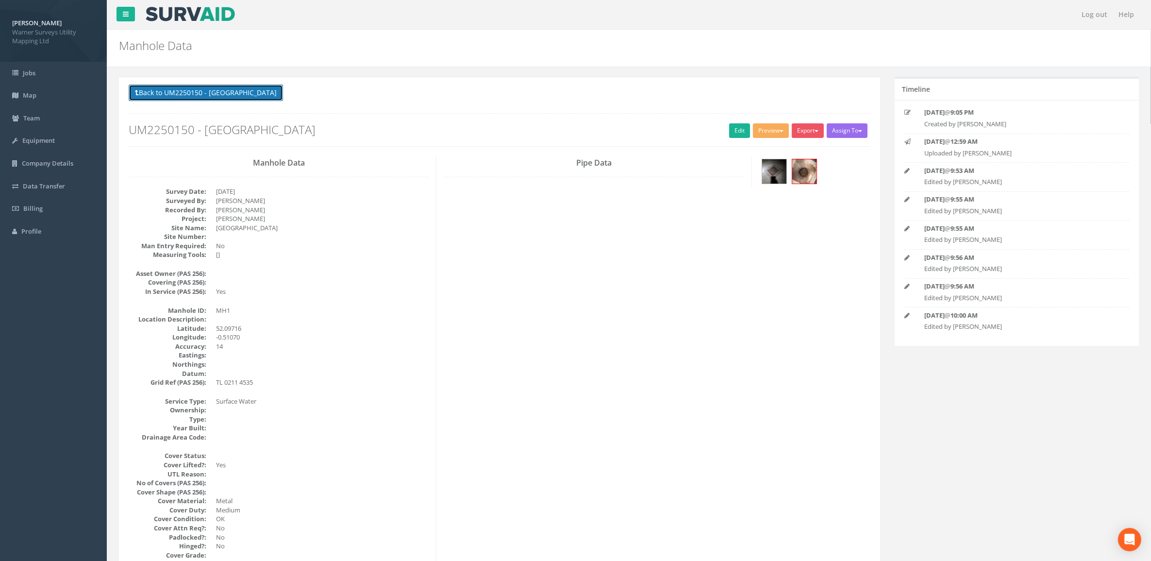
click at [249, 88] on button "Back to UM2250150 - [GEOGRAPHIC_DATA]" at bounding box center [206, 92] width 154 height 17
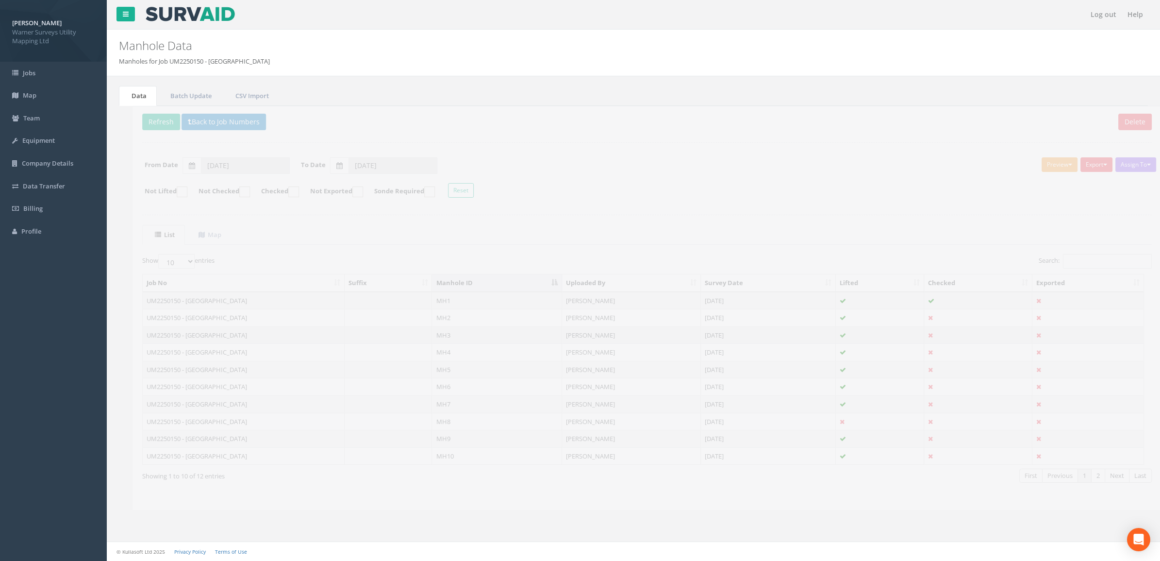
click at [223, 334] on td "UM2250150 - [GEOGRAPHIC_DATA]" at bounding box center [230, 334] width 202 height 17
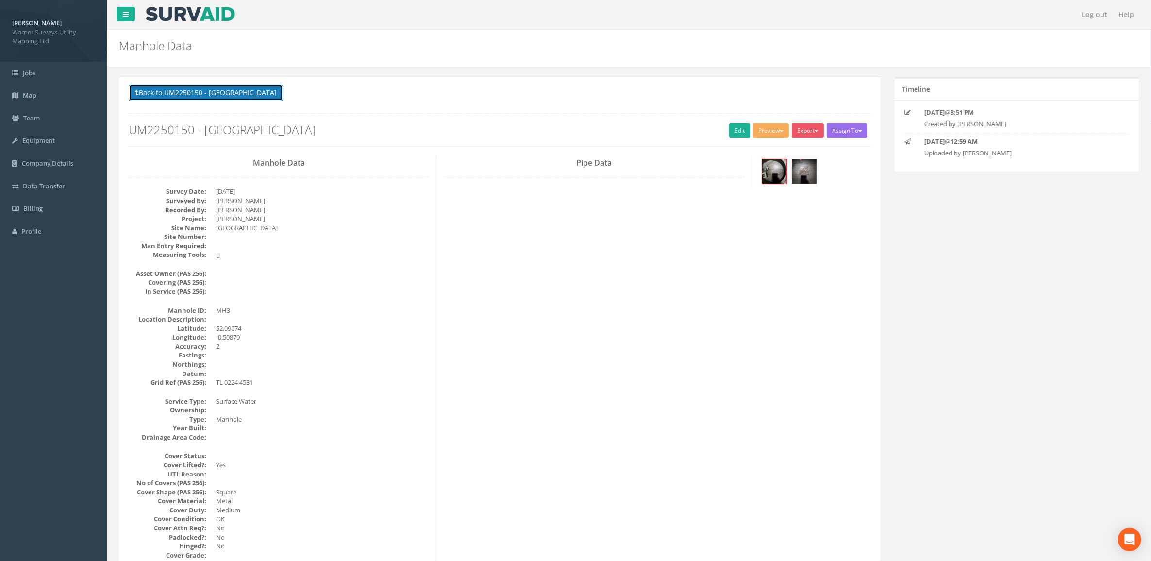
click at [193, 90] on button "Back to UM2250150 - [GEOGRAPHIC_DATA]" at bounding box center [206, 92] width 154 height 17
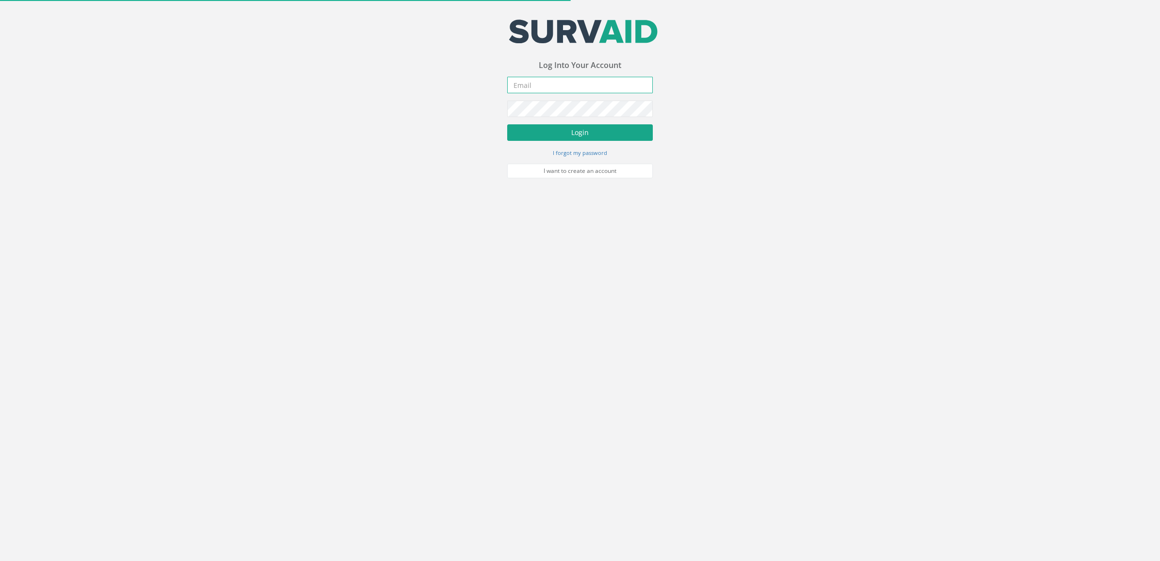
type input "[DOMAIN_NAME][EMAIL_ADDRESS][DOMAIN_NAME]"
click at [579, 127] on button "Login" at bounding box center [580, 132] width 146 height 17
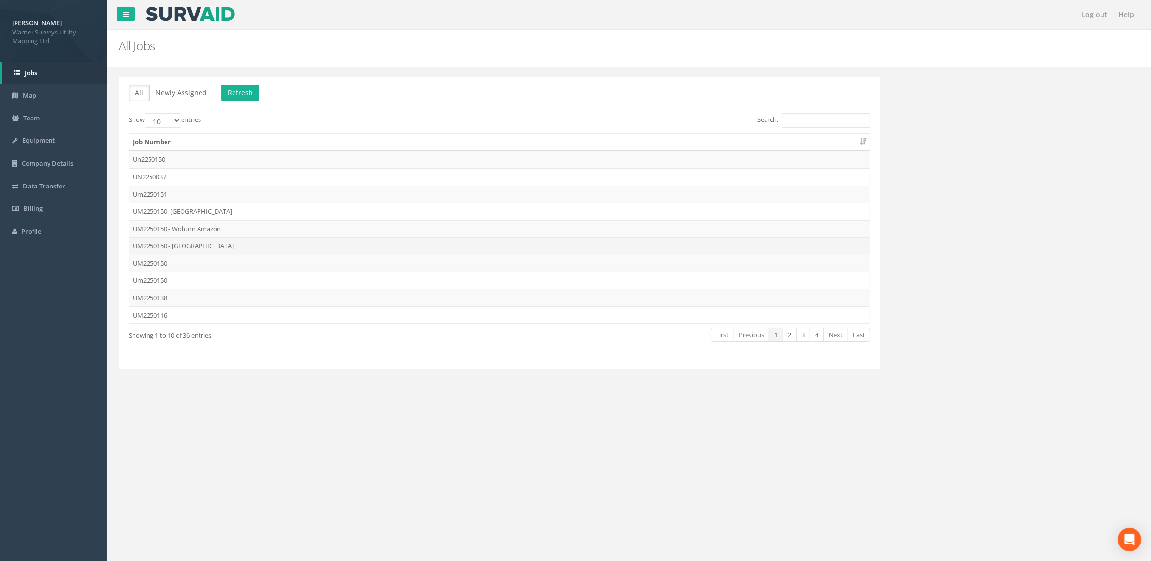
click at [205, 243] on td "UM2250150 - [GEOGRAPHIC_DATA]" at bounding box center [499, 245] width 741 height 17
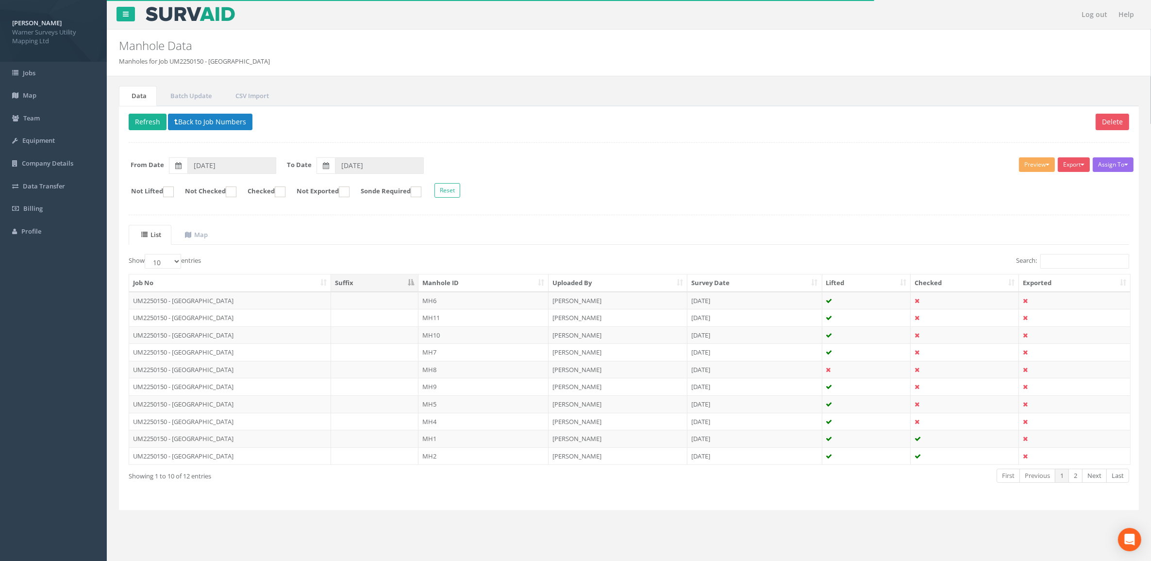
click at [450, 282] on th "Manhole ID" at bounding box center [483, 282] width 130 height 17
click at [469, 336] on td "MH3" at bounding box center [483, 334] width 130 height 17
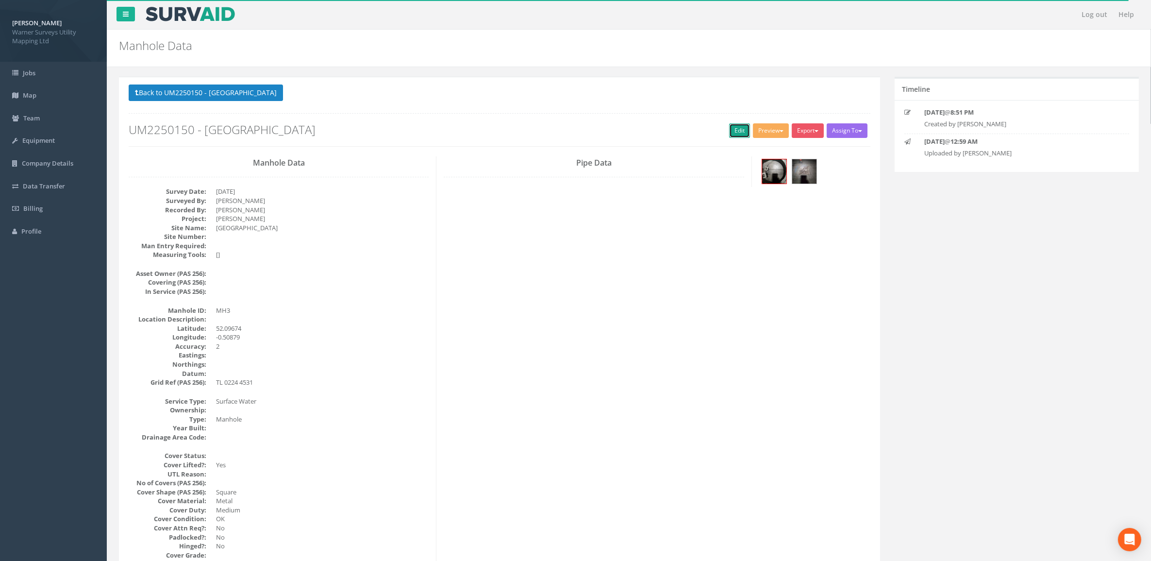
click at [739, 135] on link "Edit" at bounding box center [739, 130] width 21 height 15
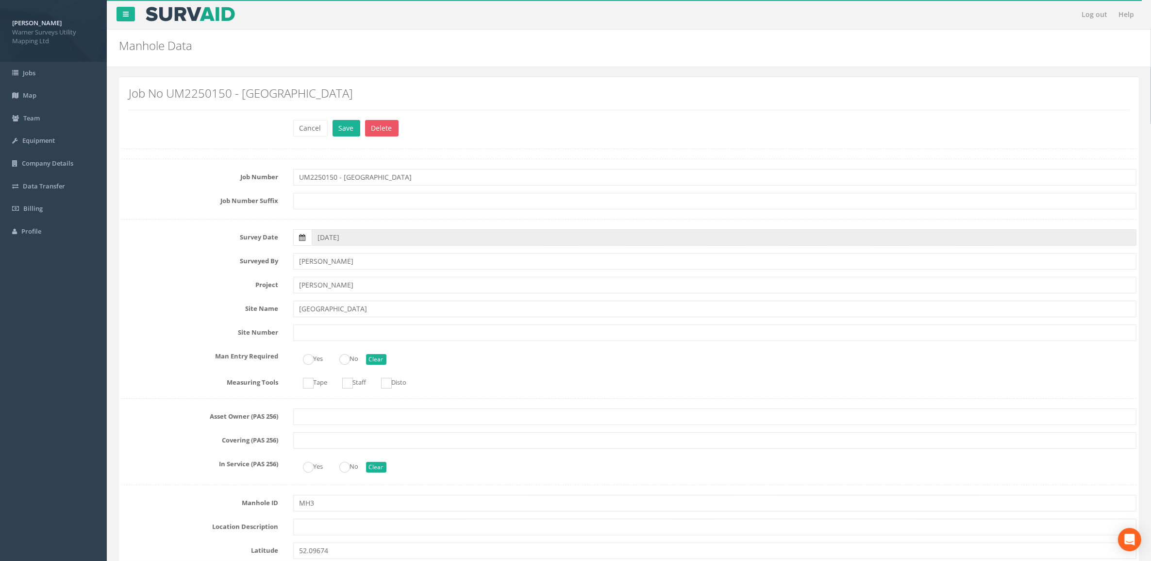
click at [305, 236] on icon at bounding box center [302, 237] width 6 height 7
click at [312, 236] on input "[DATE]" at bounding box center [724, 237] width 825 height 17
click at [323, 258] on th "‹" at bounding box center [322, 255] width 17 height 14
click at [398, 324] on span "19" at bounding box center [396, 320] width 17 height 13
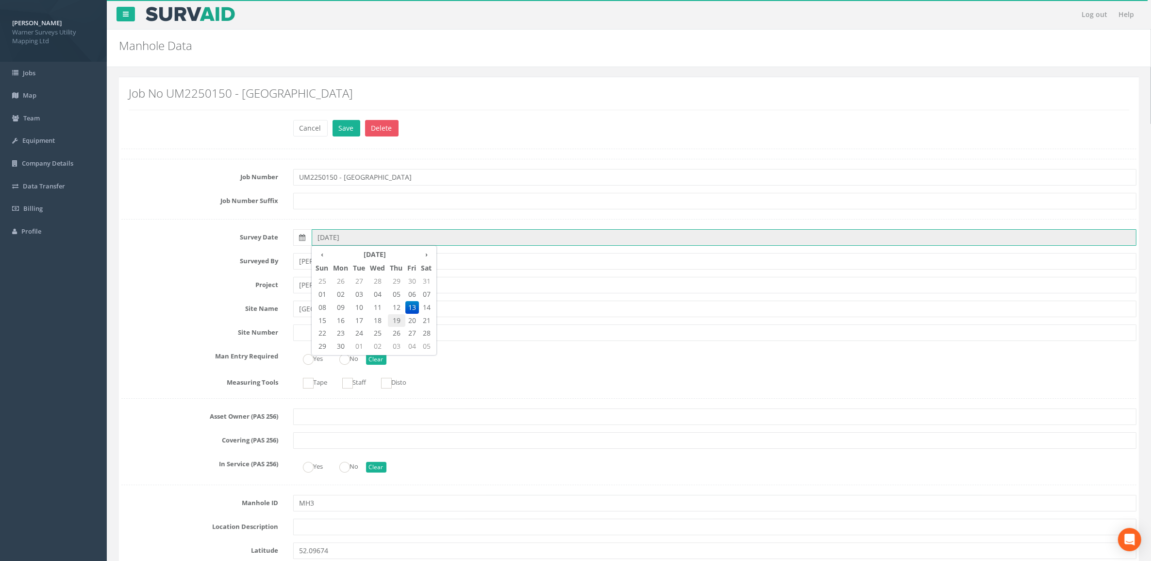
type input "[DATE]"
click at [345, 360] on ins at bounding box center [344, 359] width 11 height 11
radio input "true"
click at [307, 385] on ins at bounding box center [308, 383] width 11 height 11
checkbox input "true"
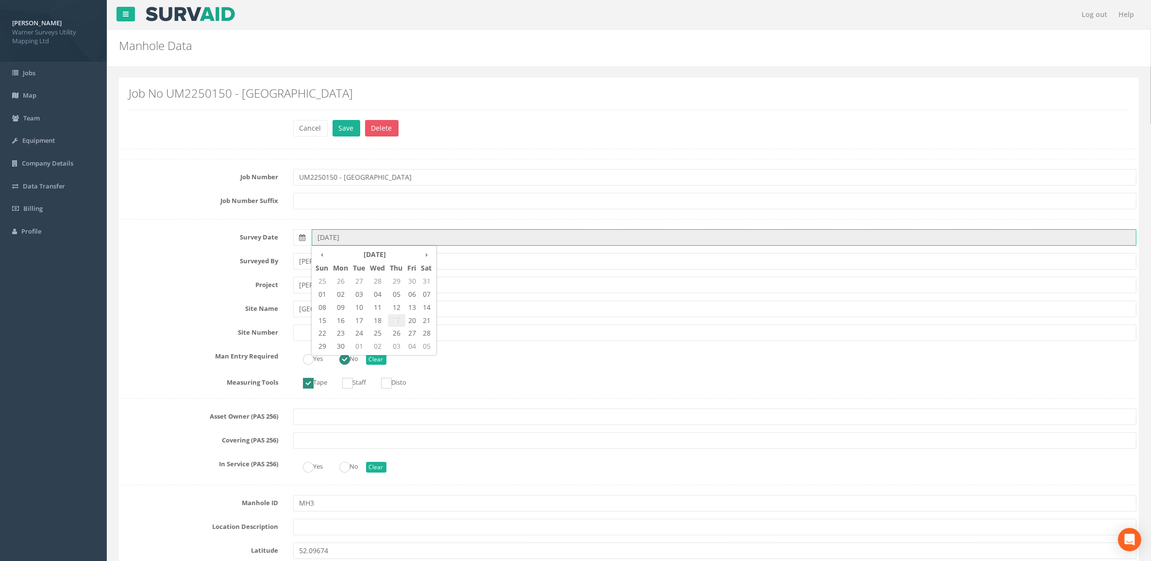
click at [397, 323] on span "19" at bounding box center [396, 320] width 17 height 13
click at [207, 331] on label "Site Number" at bounding box center [200, 330] width 172 height 13
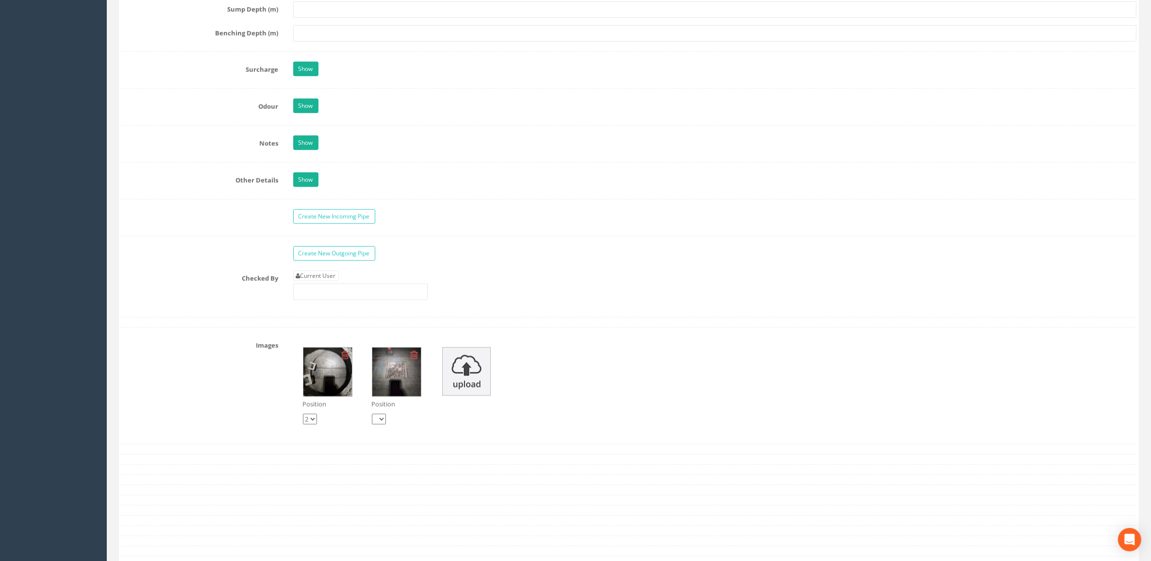
scroll to position [1396, 0]
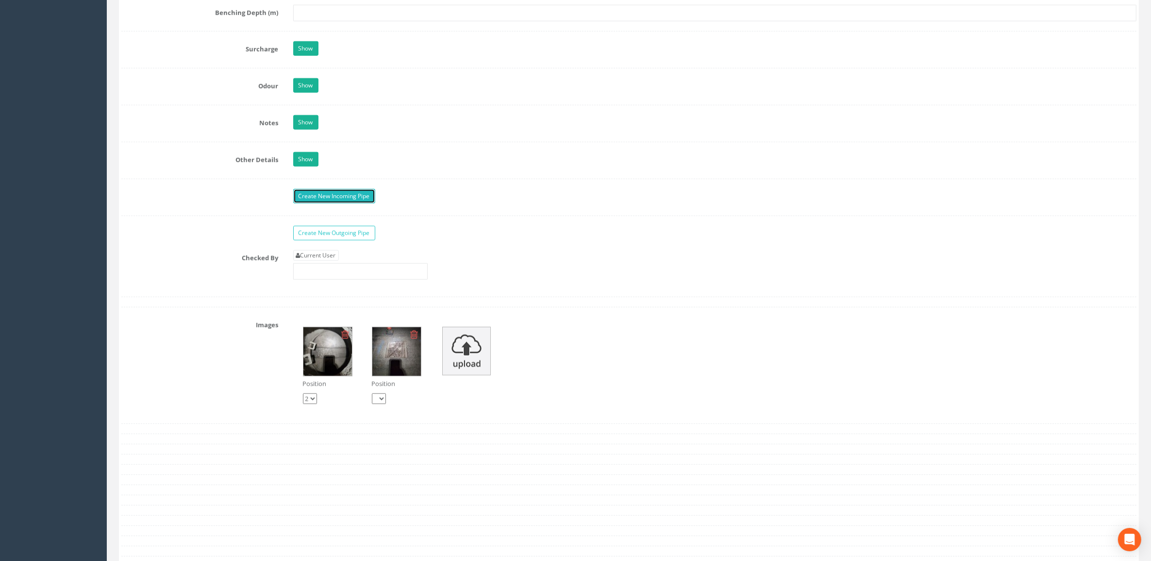
click at [351, 203] on link "Create New Incoming Pipe" at bounding box center [334, 196] width 82 height 15
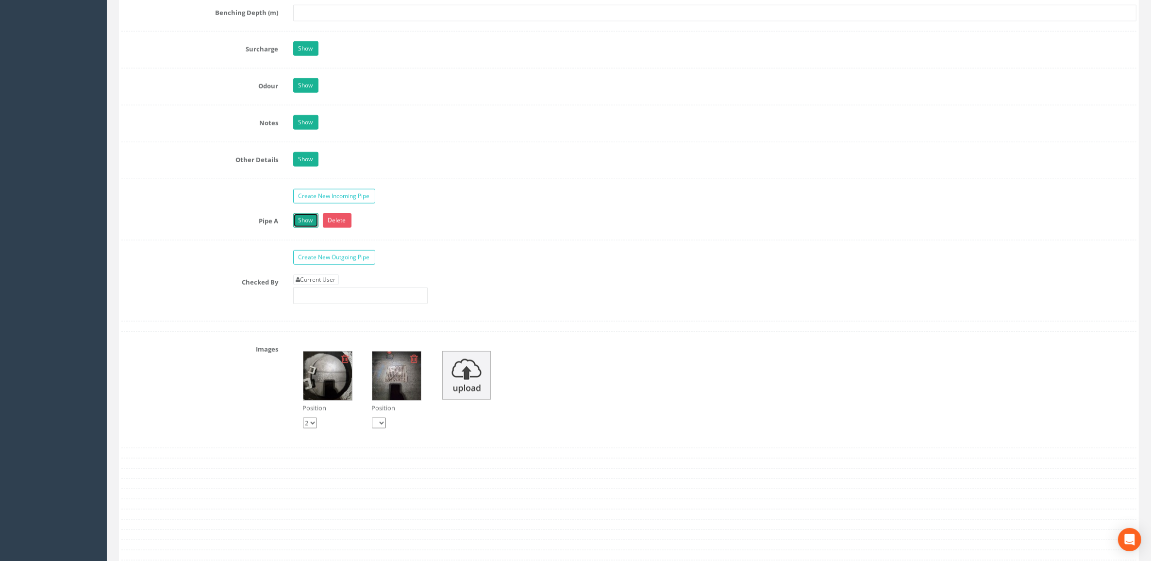
click at [313, 225] on link "Show" at bounding box center [305, 220] width 25 height 15
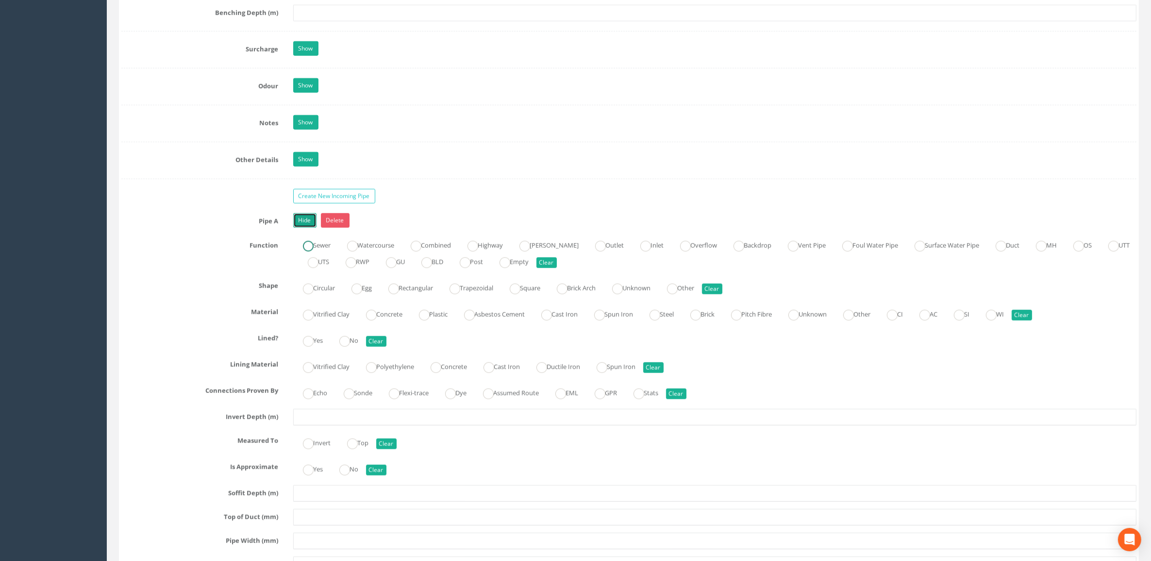
click at [304, 250] on ins at bounding box center [308, 246] width 11 height 11
radio input "true"
click at [309, 294] on ins at bounding box center [308, 288] width 11 height 11
radio input "true"
click at [377, 320] on ins at bounding box center [371, 315] width 11 height 11
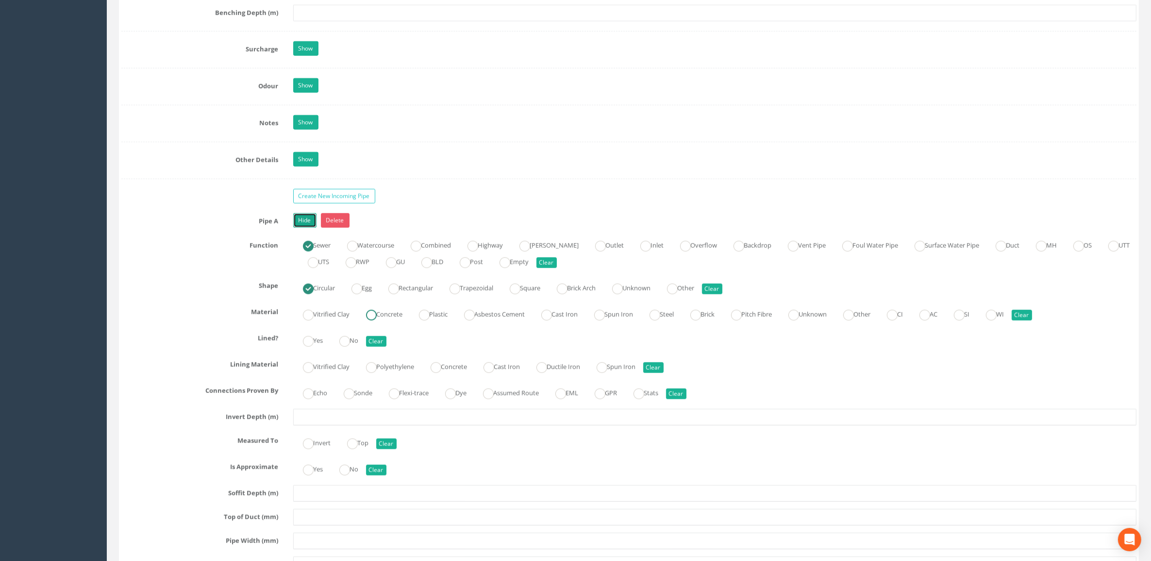
radio input "true"
click at [348, 347] on ins at bounding box center [344, 341] width 11 height 11
radio input "true"
click at [317, 399] on label "Echo" at bounding box center [310, 392] width 34 height 14
radio input "true"
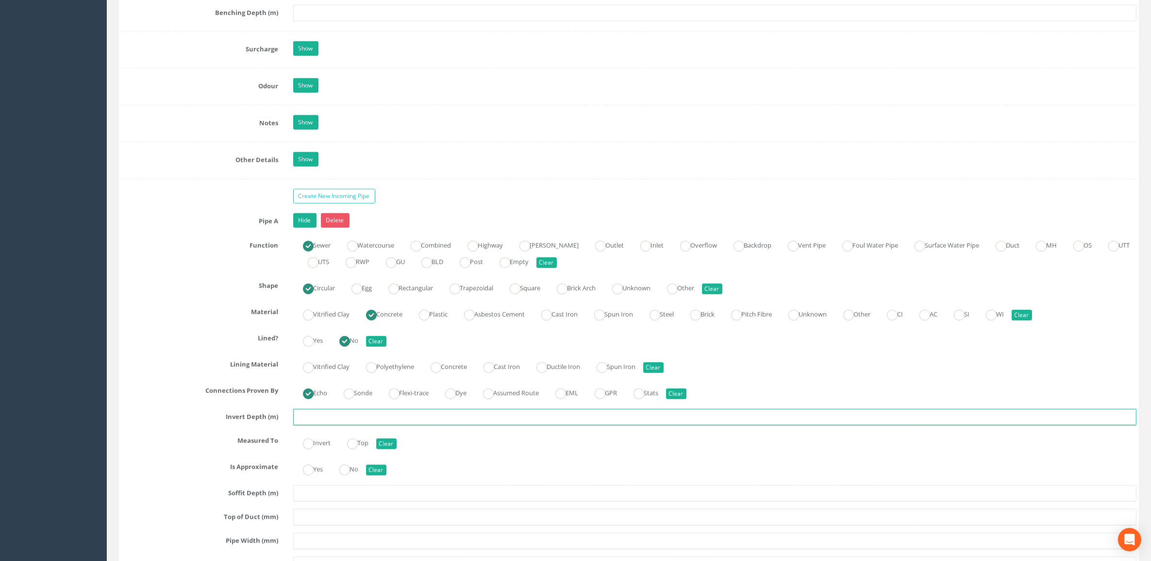
click at [325, 425] on input "text" at bounding box center [715, 417] width 844 height 17
type input "1.43"
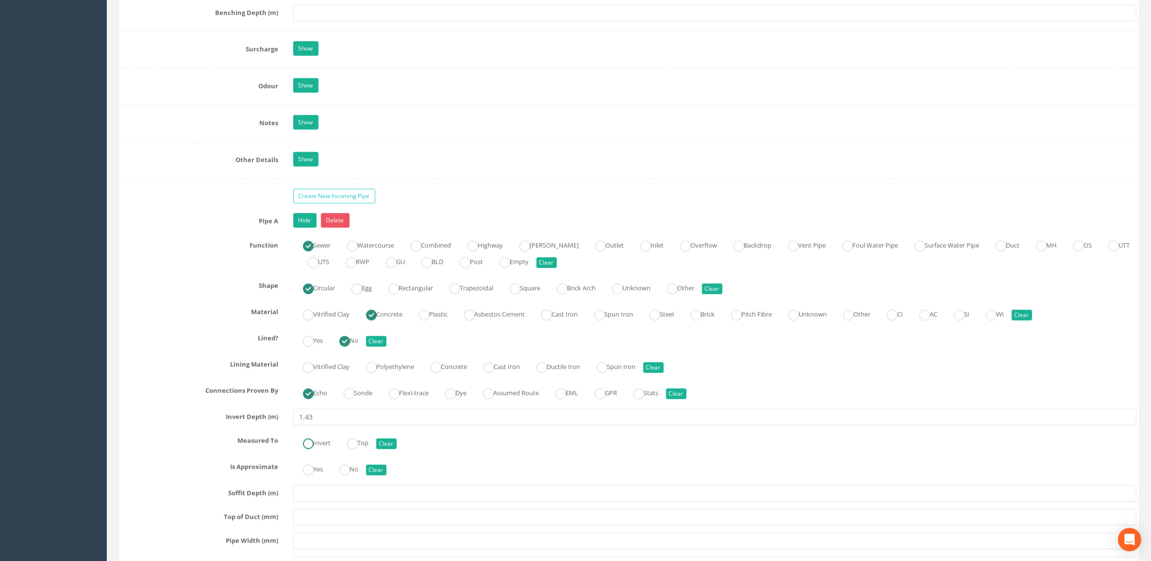
click at [316, 449] on label "Invert" at bounding box center [312, 442] width 38 height 14
radio input "true"
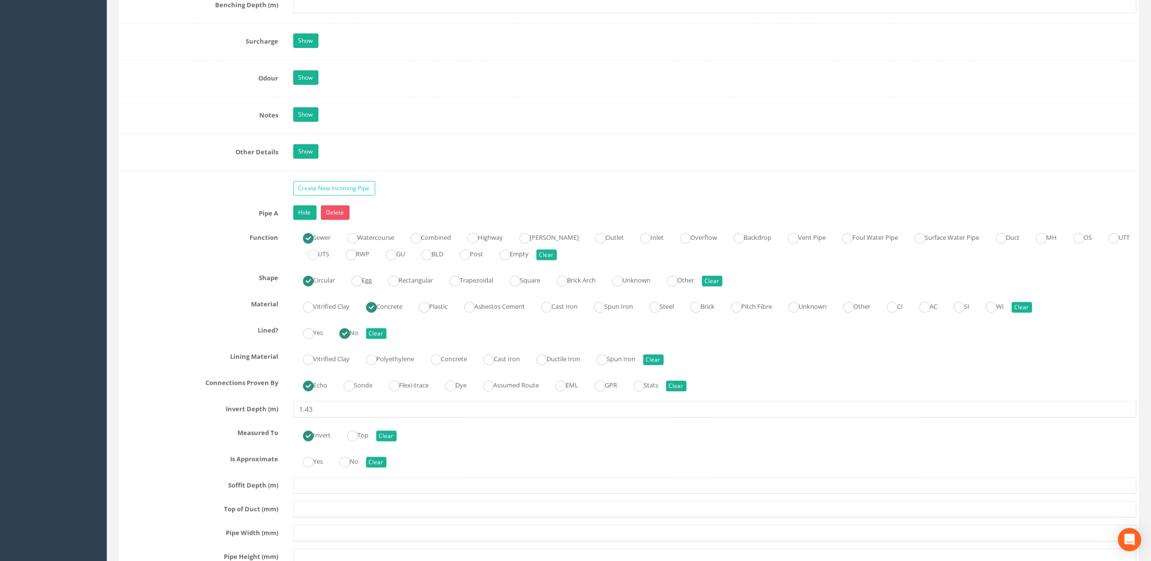
scroll to position [1517, 0]
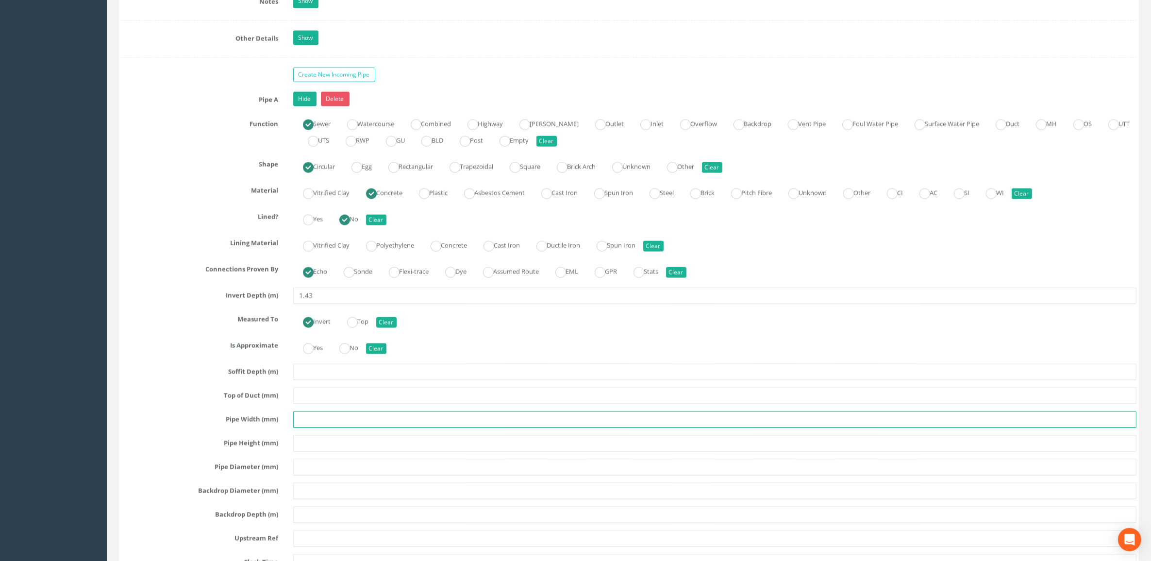
click at [311, 426] on input "text" at bounding box center [715, 419] width 844 height 17
type input "300"
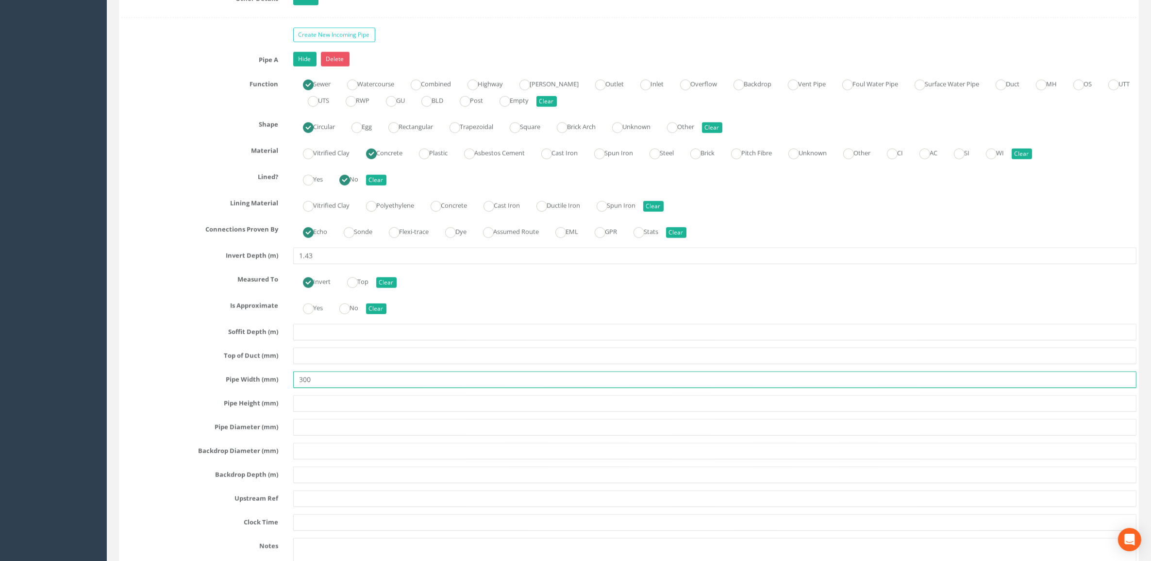
scroll to position [1578, 0]
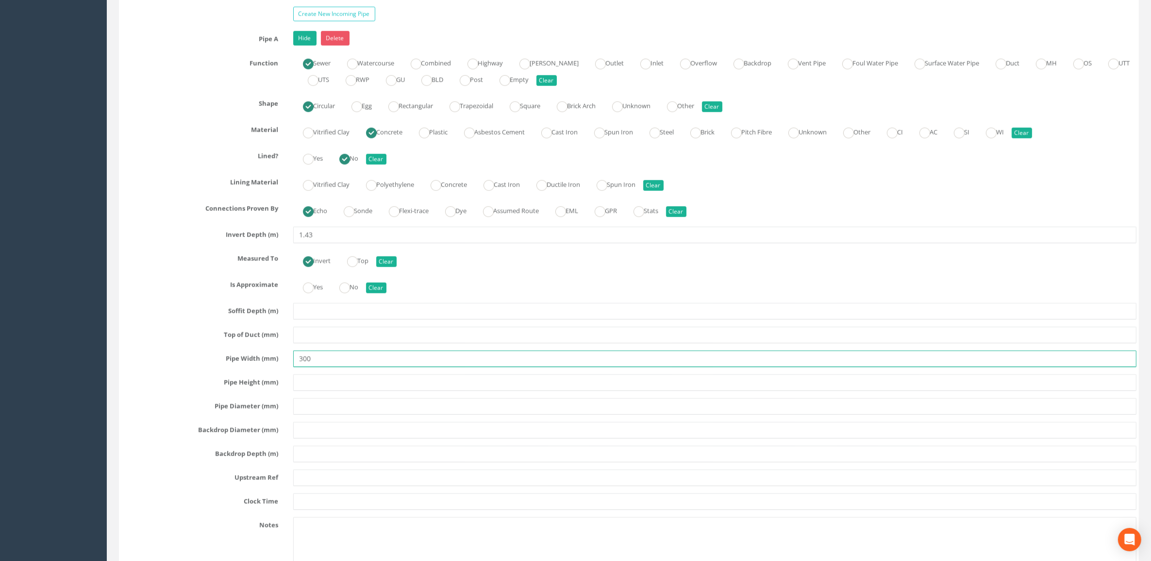
drag, startPoint x: 324, startPoint y: 365, endPoint x: 251, endPoint y: 362, distance: 72.4
click at [251, 362] on div "Pipe Width (mm) 300" at bounding box center [629, 358] width 1030 height 17
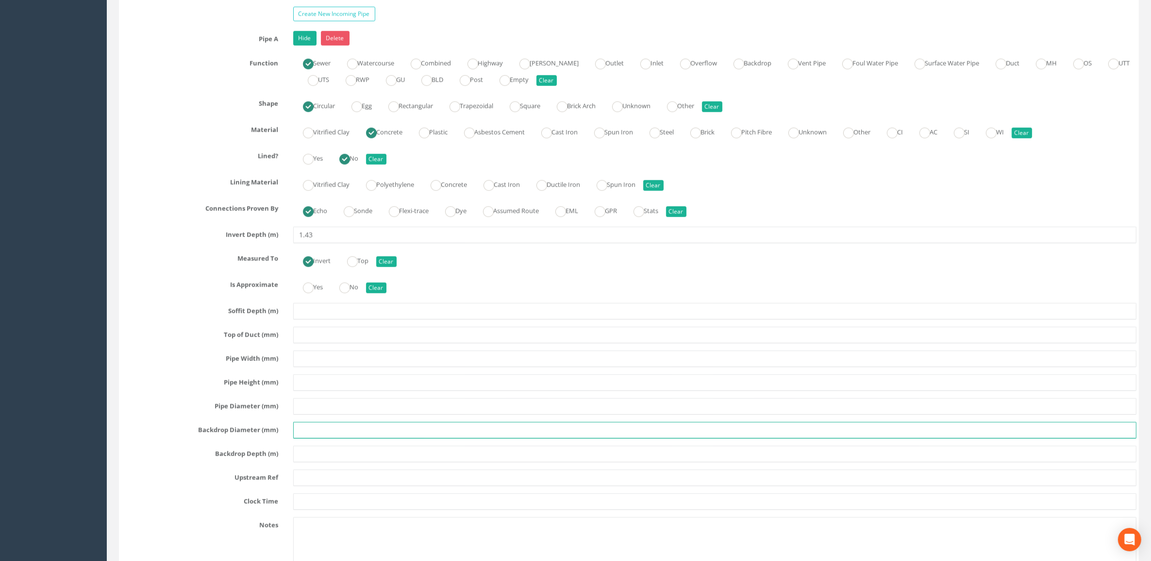
click at [319, 435] on input "text" at bounding box center [715, 430] width 844 height 17
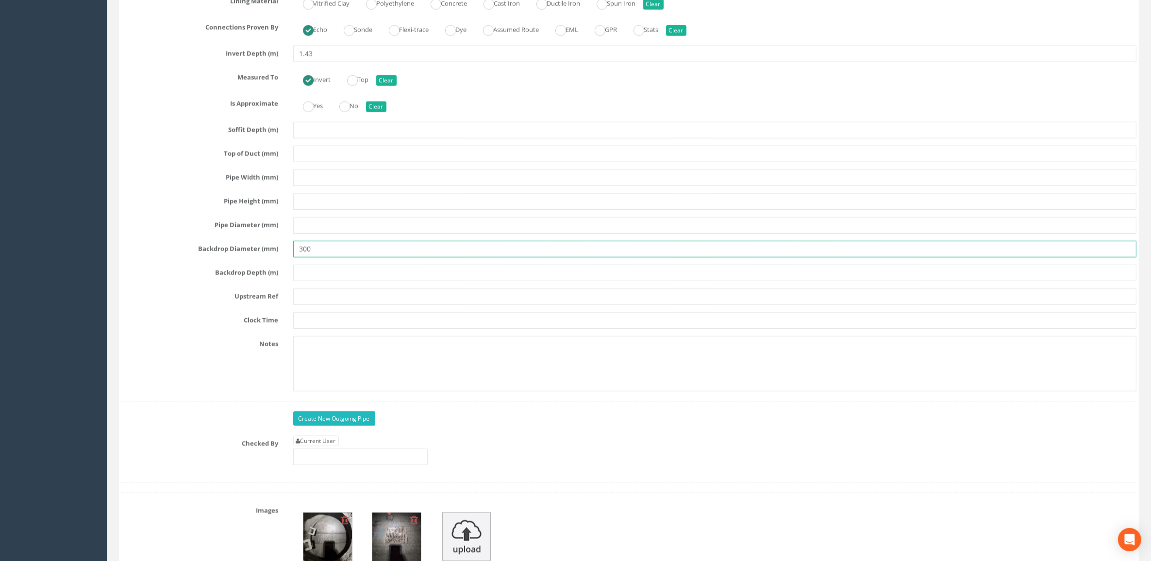
scroll to position [1760, 0]
type input "300"
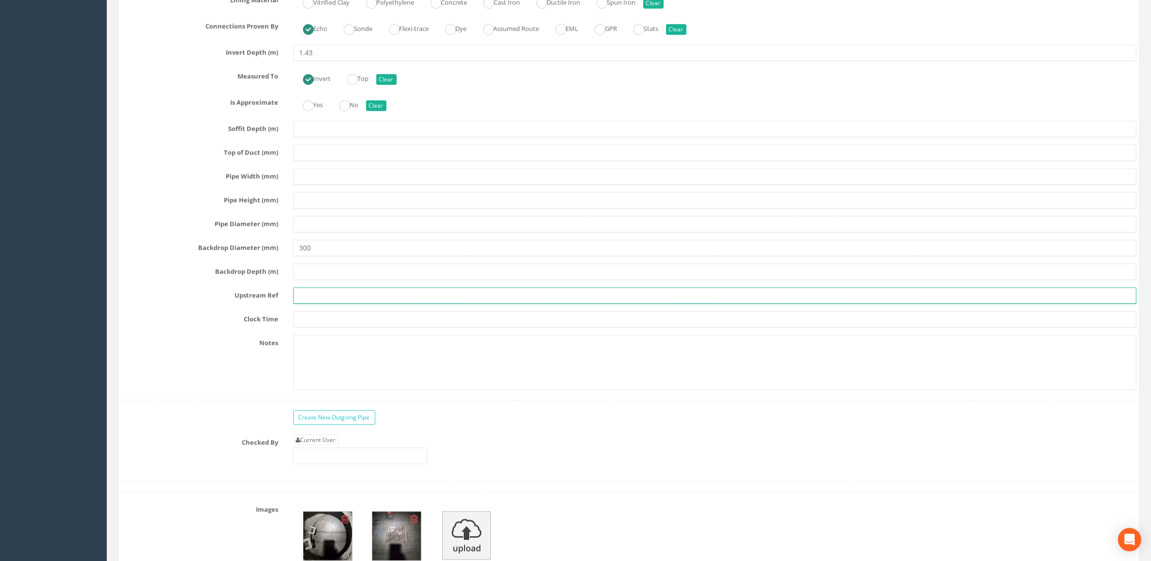
click at [317, 304] on input "text" at bounding box center [715, 295] width 844 height 17
type input "MH2"
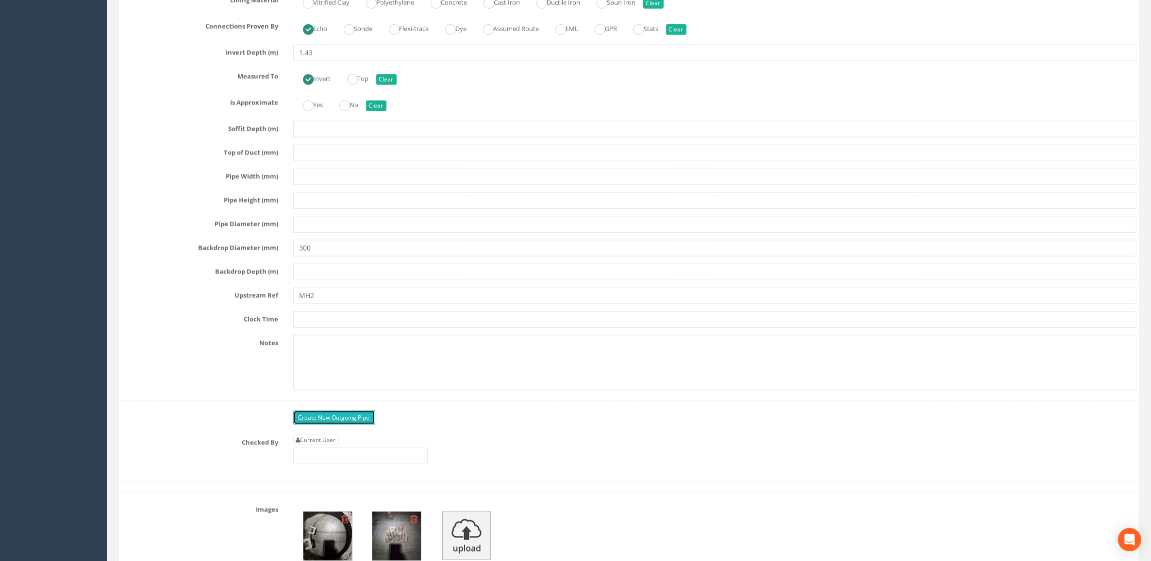
click at [339, 424] on link "Create New Outgoing Pipe" at bounding box center [334, 417] width 82 height 15
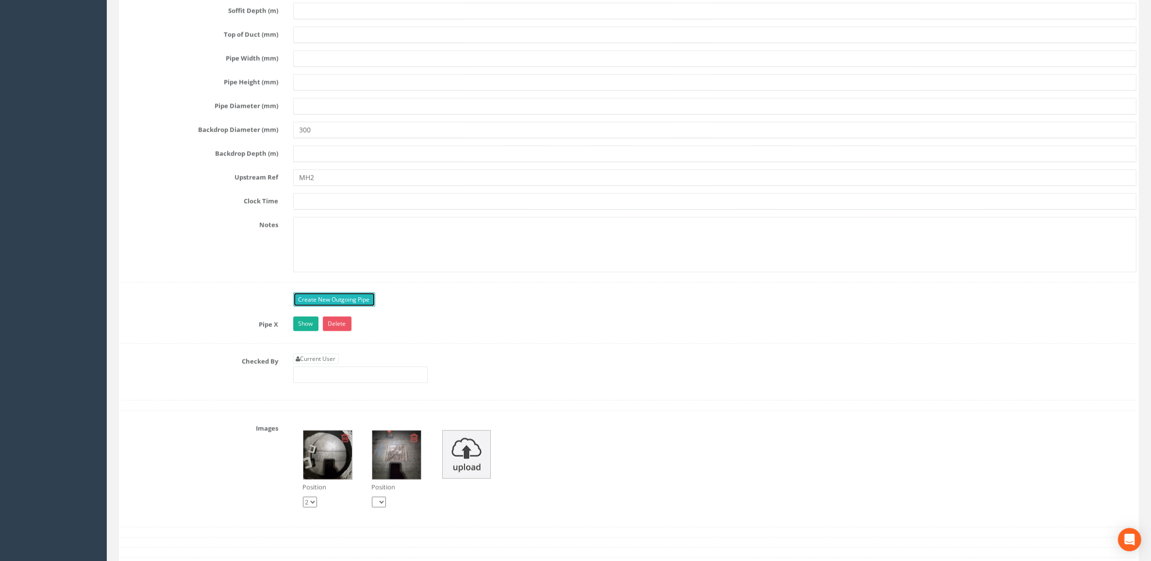
scroll to position [1881, 0]
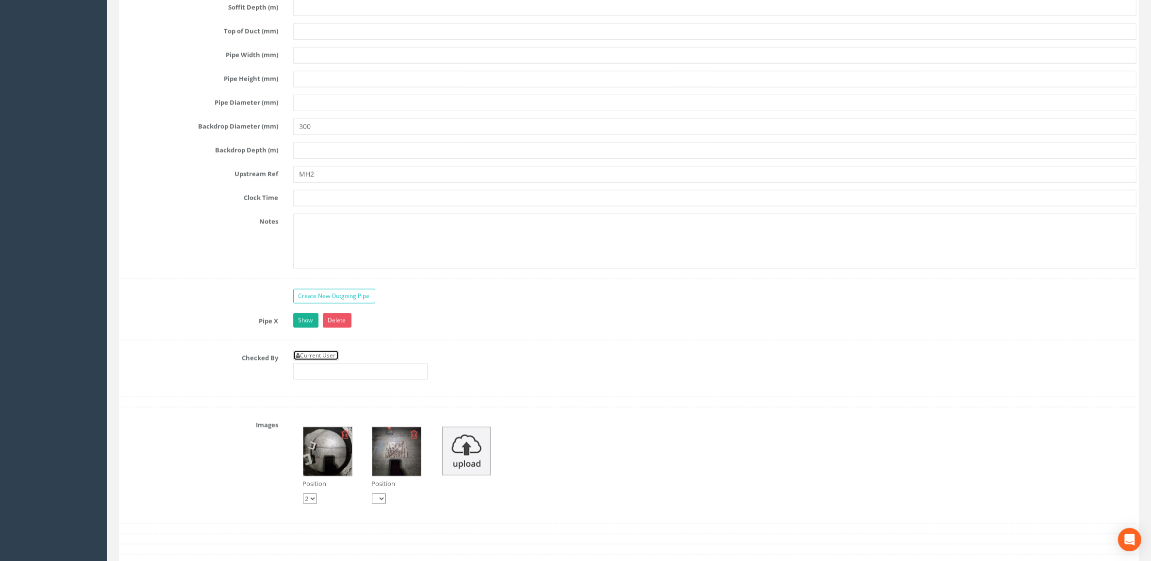
click at [311, 361] on link "Current User" at bounding box center [316, 355] width 46 height 11
type input "[PERSON_NAME]"
click at [302, 326] on link "Show" at bounding box center [305, 320] width 25 height 15
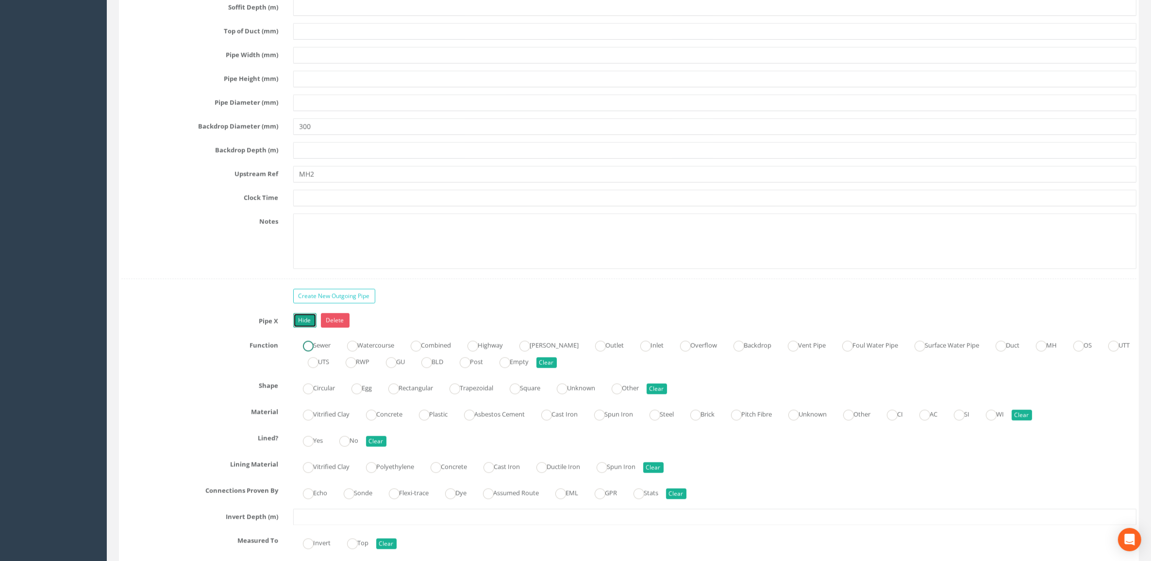
click at [311, 351] on ins at bounding box center [308, 346] width 11 height 11
radio input "true"
click at [312, 394] on ins at bounding box center [308, 388] width 11 height 11
radio input "true"
click at [377, 420] on ins at bounding box center [371, 415] width 11 height 11
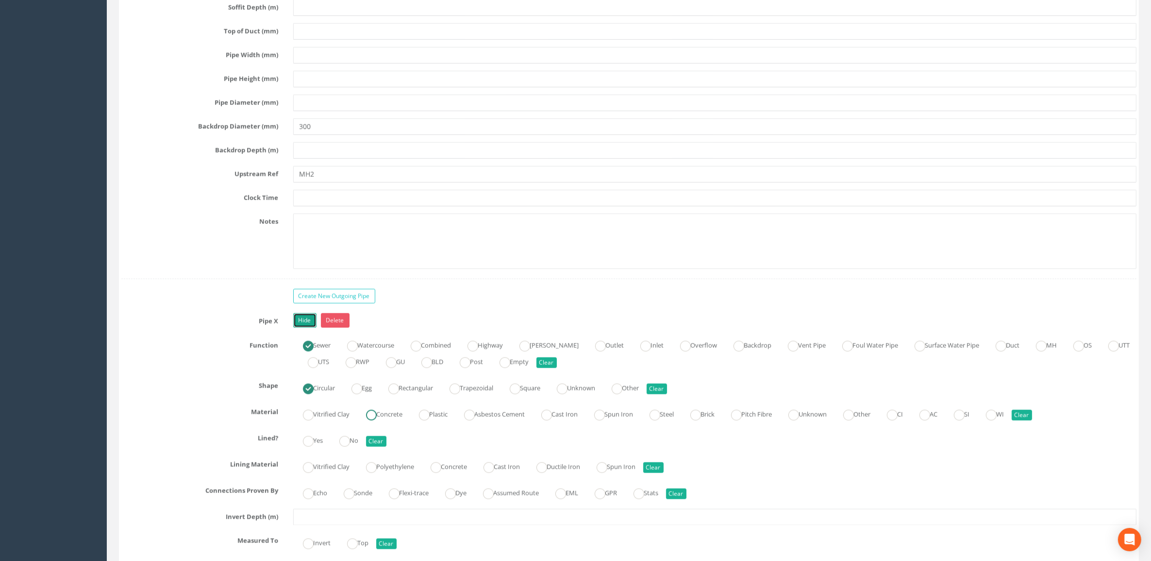
radio input "true"
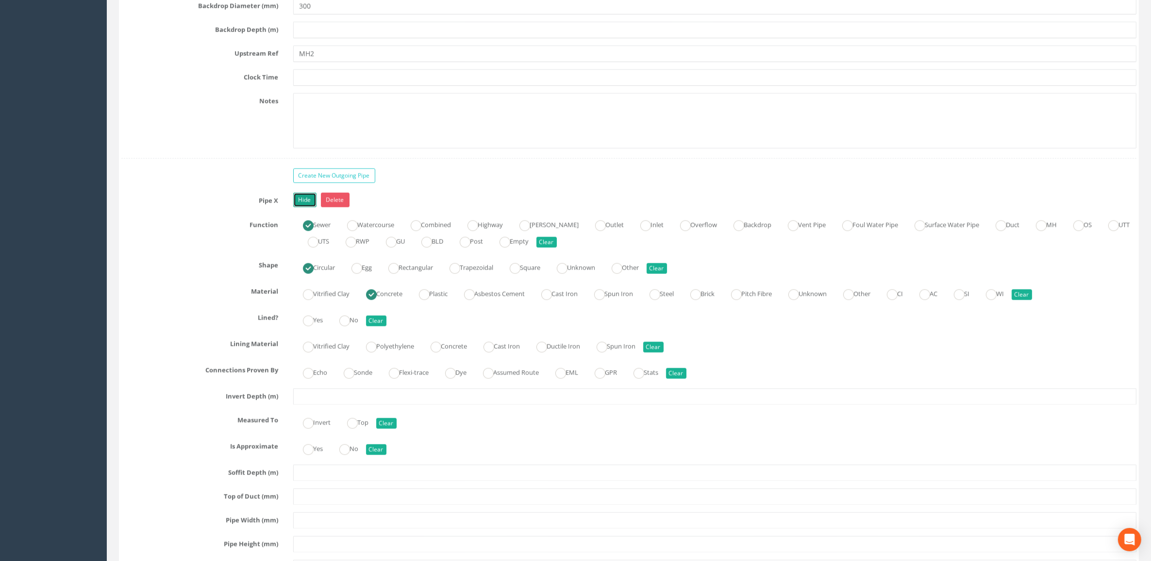
scroll to position [2002, 0]
click at [356, 325] on label "No" at bounding box center [344, 318] width 29 height 14
radio input "true"
click at [306, 428] on ins at bounding box center [308, 422] width 11 height 11
radio input "true"
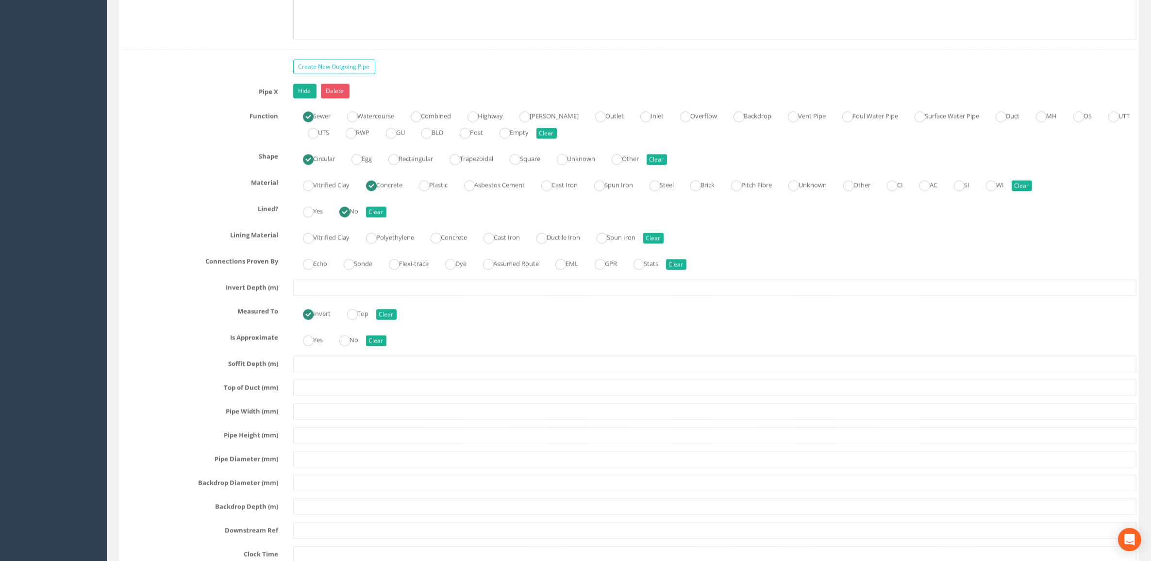
scroll to position [2124, 0]
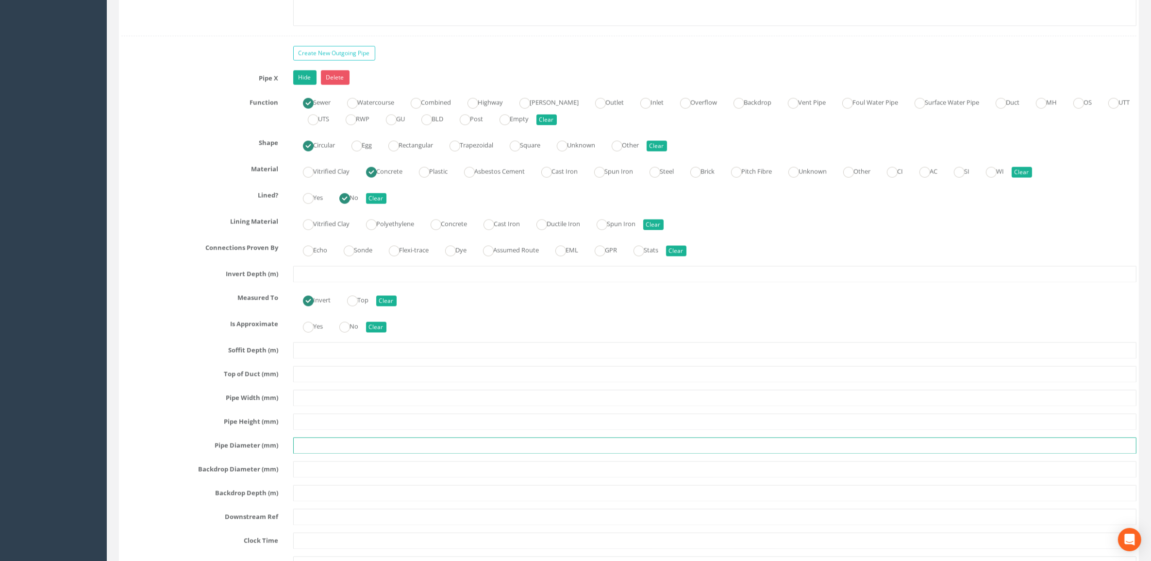
click at [326, 454] on input "text" at bounding box center [715, 445] width 844 height 17
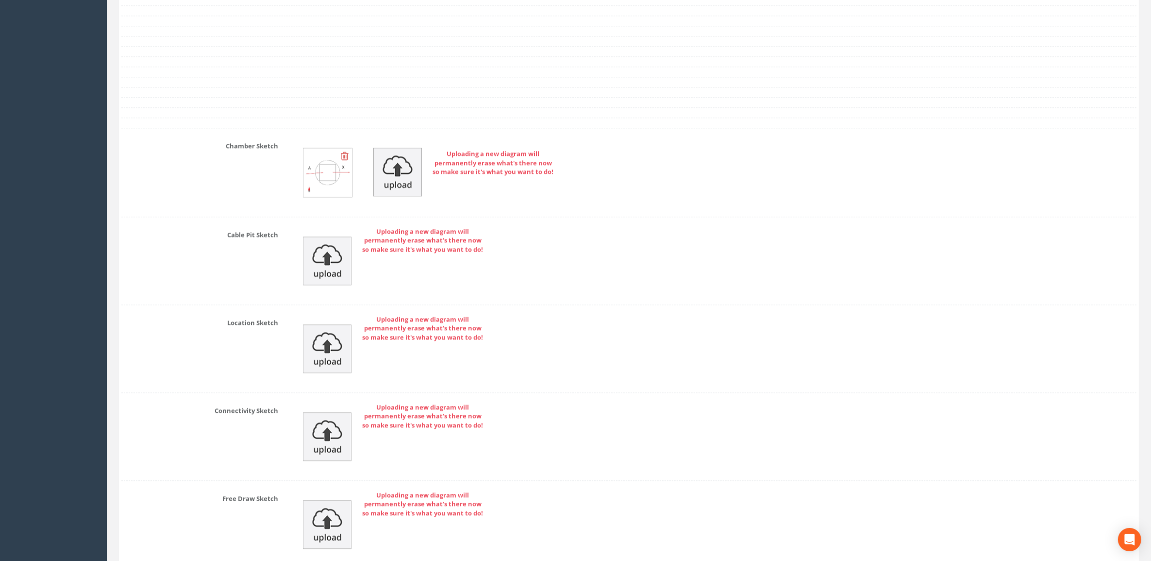
scroll to position [3032, 0]
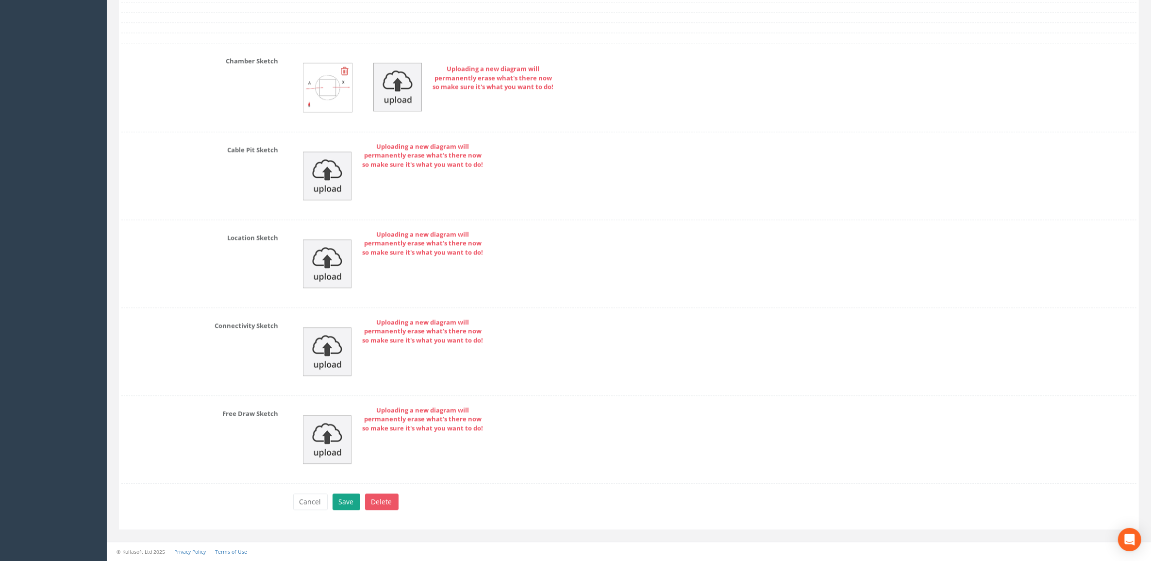
type input "300"
click at [350, 500] on button "Save" at bounding box center [346, 501] width 28 height 17
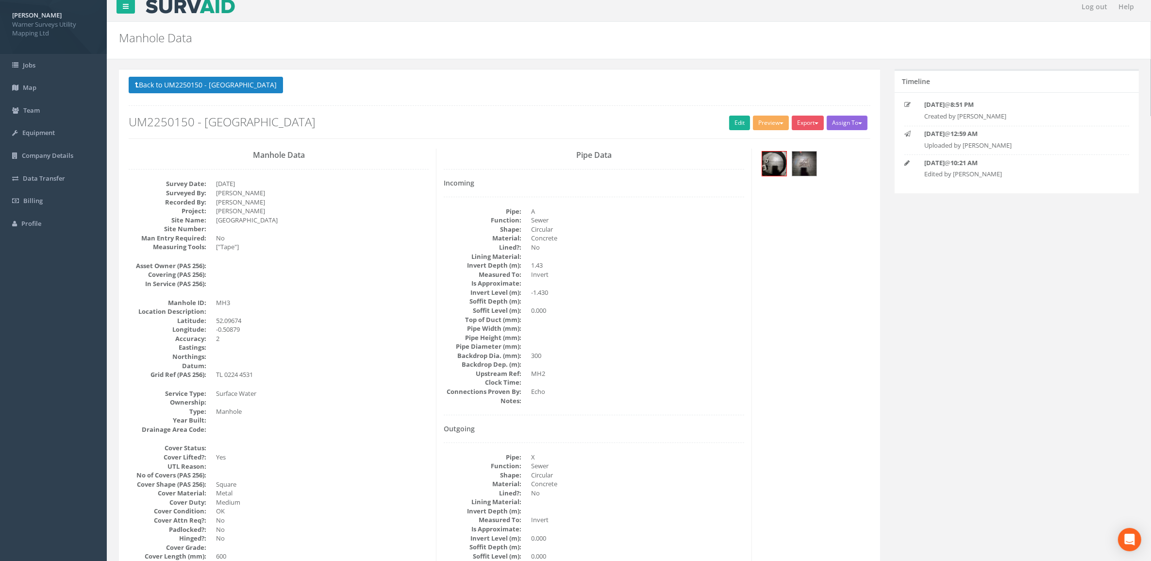
scroll to position [0, 0]
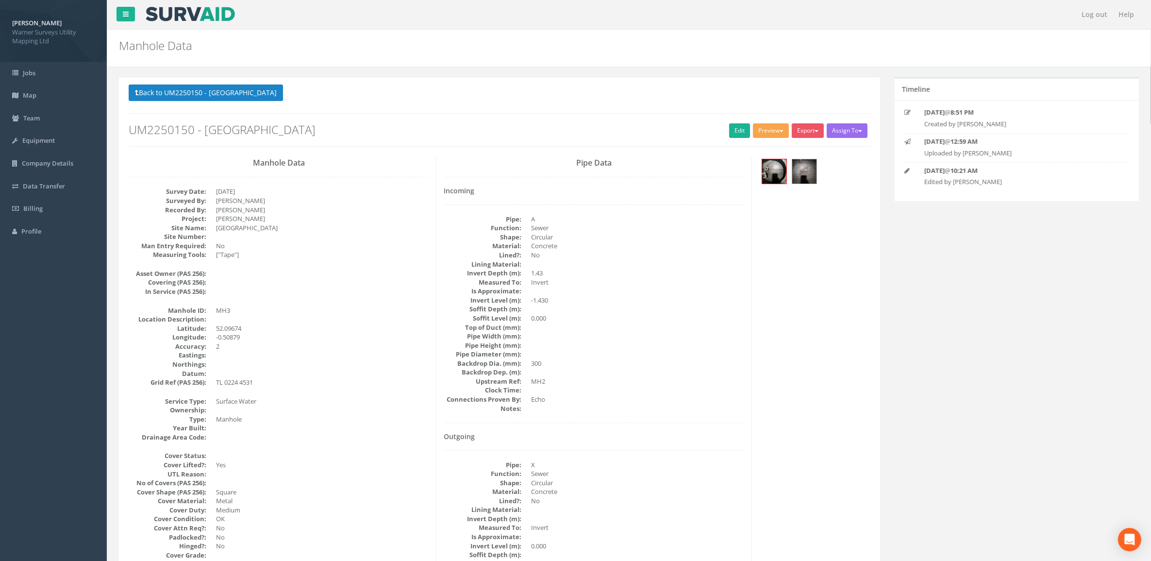
click at [781, 131] on button "Preview" at bounding box center [771, 130] width 36 height 15
click at [750, 171] on link "Warner Manhole Card" at bounding box center [748, 167] width 83 height 15
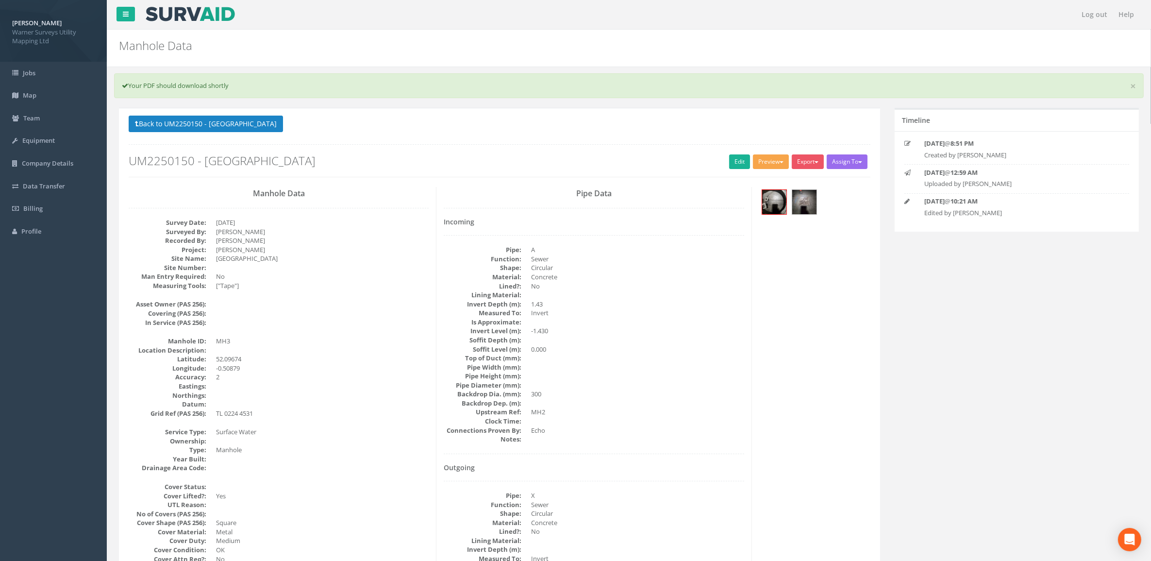
click at [770, 161] on button "Preview" at bounding box center [771, 161] width 36 height 15
click at [740, 198] on link "Warner Manhole Card" at bounding box center [748, 198] width 83 height 15
click at [735, 163] on link "Edit" at bounding box center [739, 161] width 21 height 15
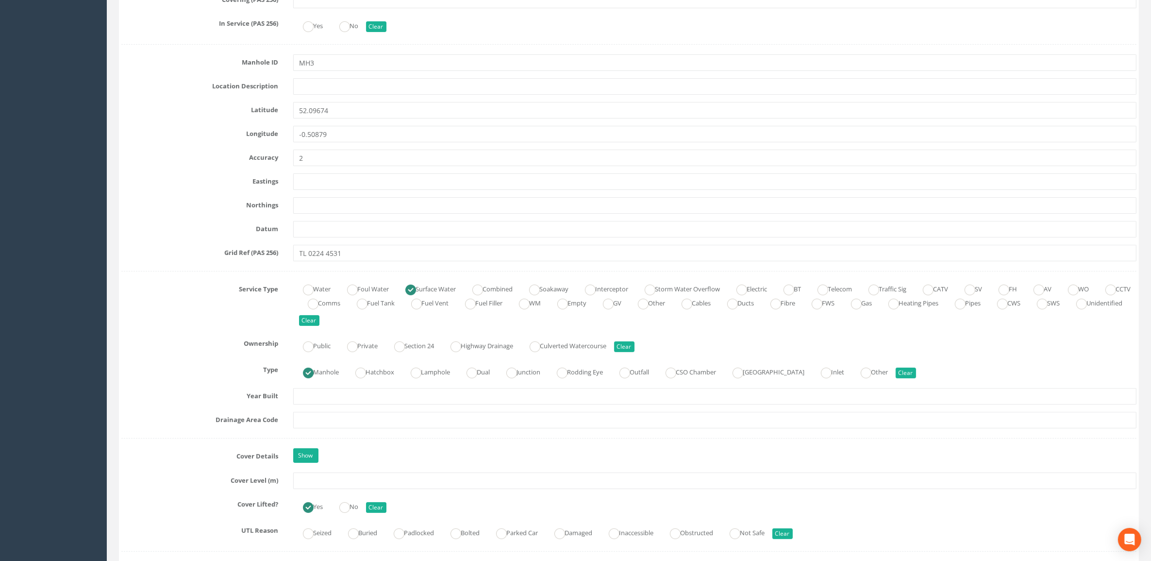
scroll to position [485, 0]
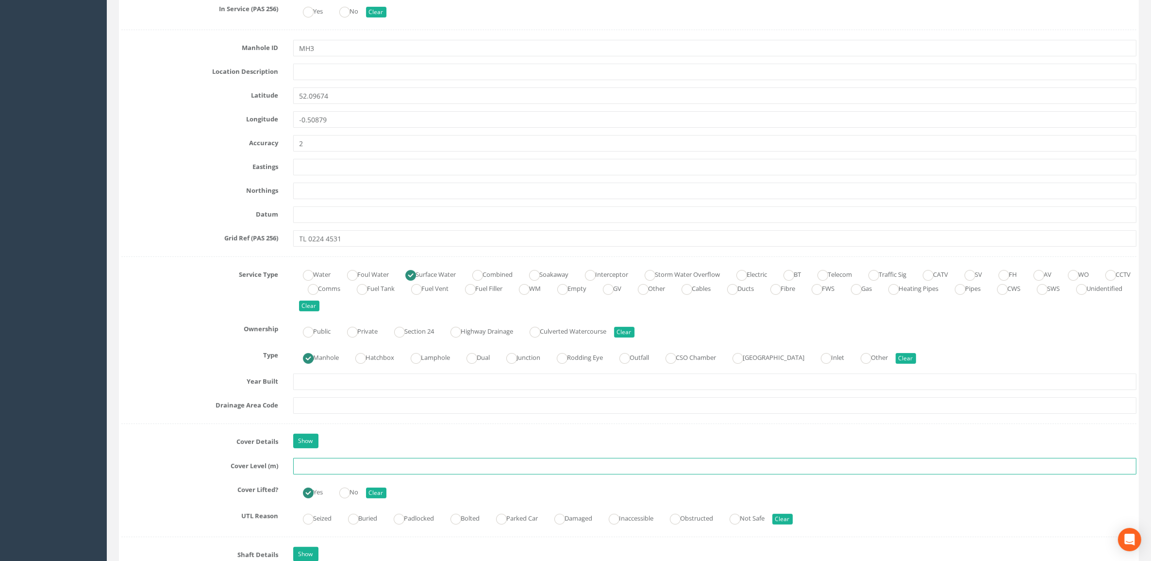
click at [340, 467] on input "text" at bounding box center [715, 466] width 844 height 17
type input "32.48"
click at [400, 443] on div "Show" at bounding box center [715, 441] width 858 height 17
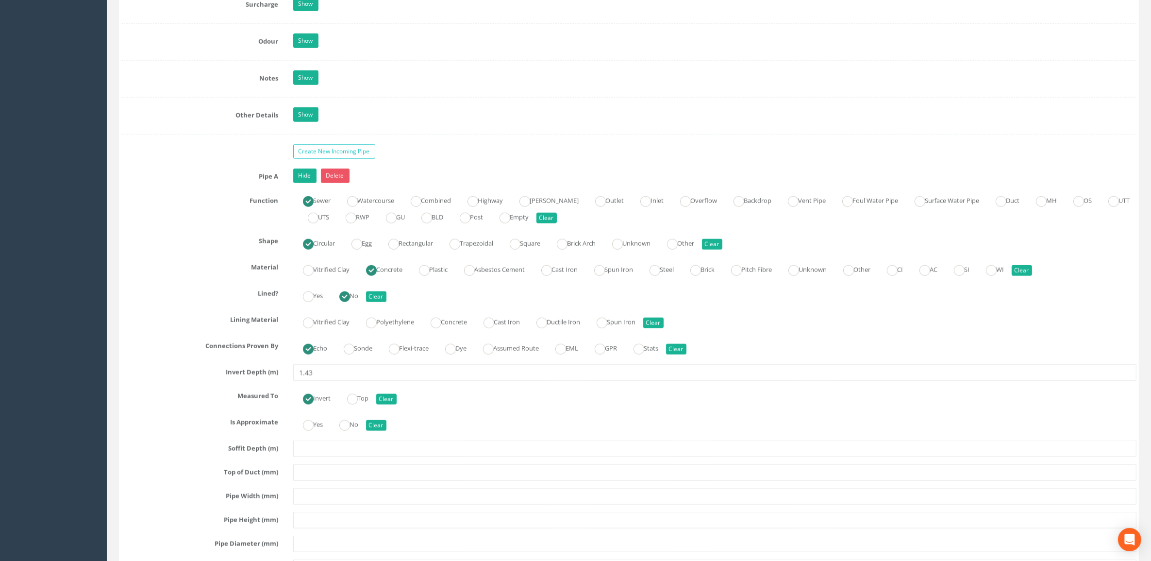
scroll to position [1578, 0]
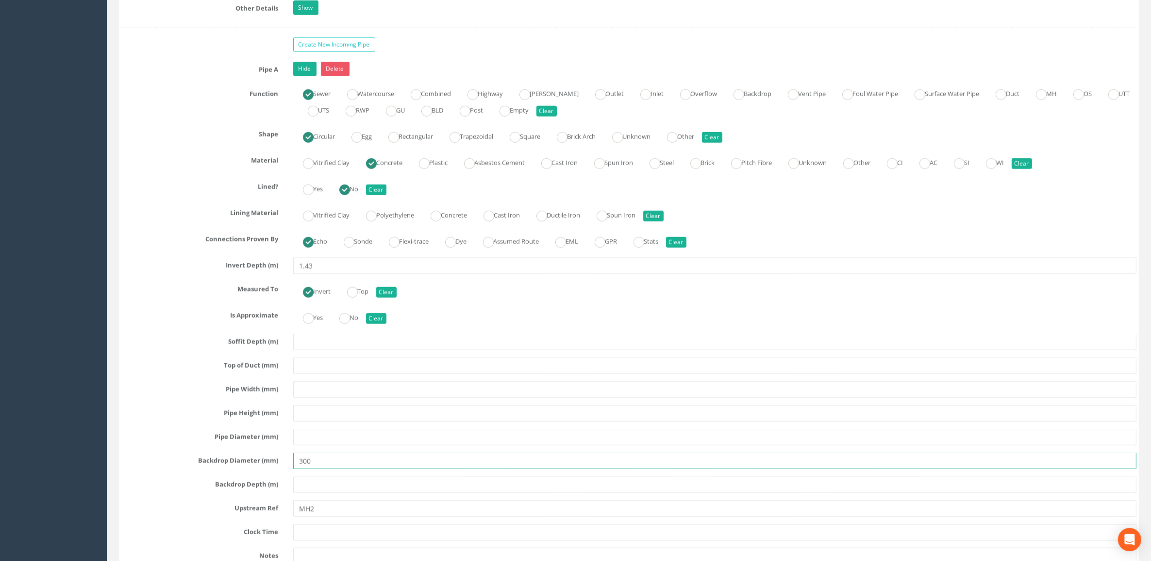
drag, startPoint x: 321, startPoint y: 469, endPoint x: 270, endPoint y: 467, distance: 50.5
click at [270, 467] on div "Backdrop Diameter (mm) 300" at bounding box center [629, 460] width 1030 height 17
click at [312, 445] on input "text" at bounding box center [715, 437] width 844 height 17
type input "300"
drag, startPoint x: 325, startPoint y: 472, endPoint x: 255, endPoint y: 466, distance: 70.1
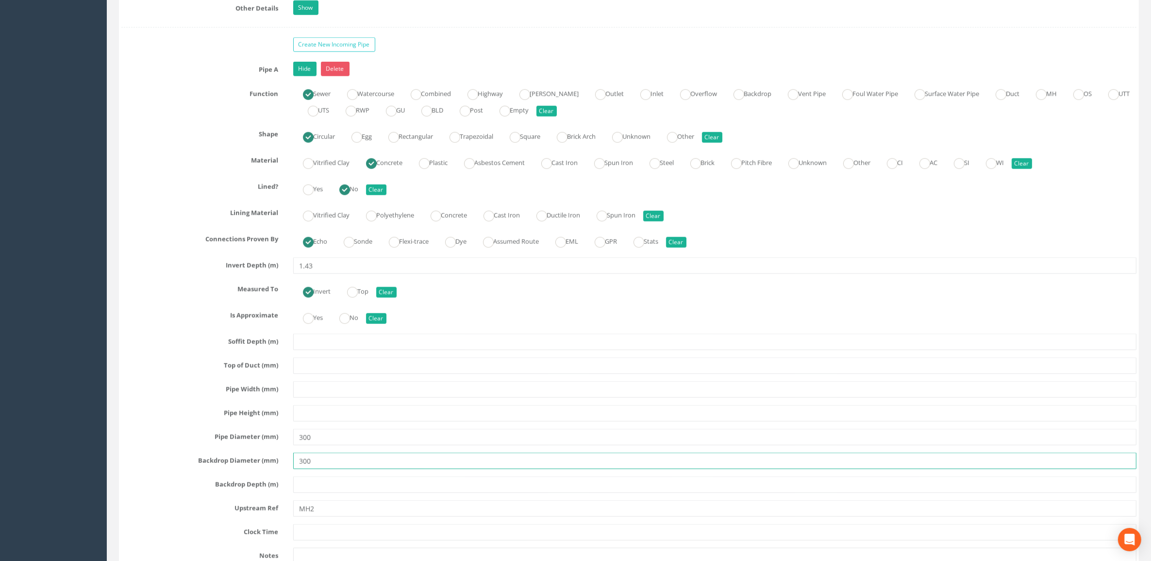
click at [253, 469] on div "Backdrop Diameter (mm) 300" at bounding box center [629, 460] width 1030 height 17
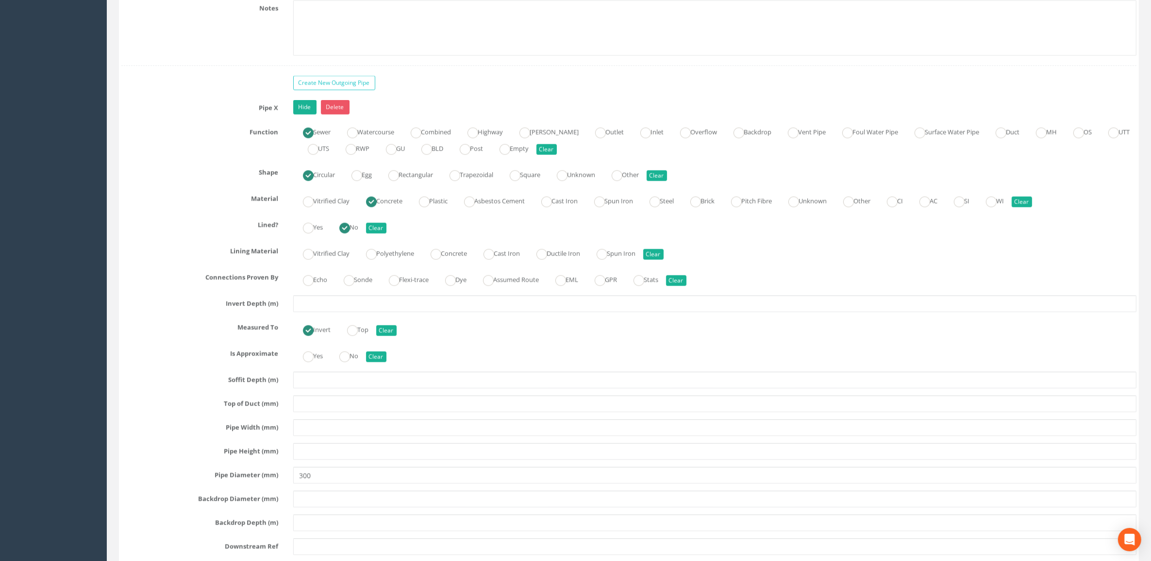
scroll to position [2184, 0]
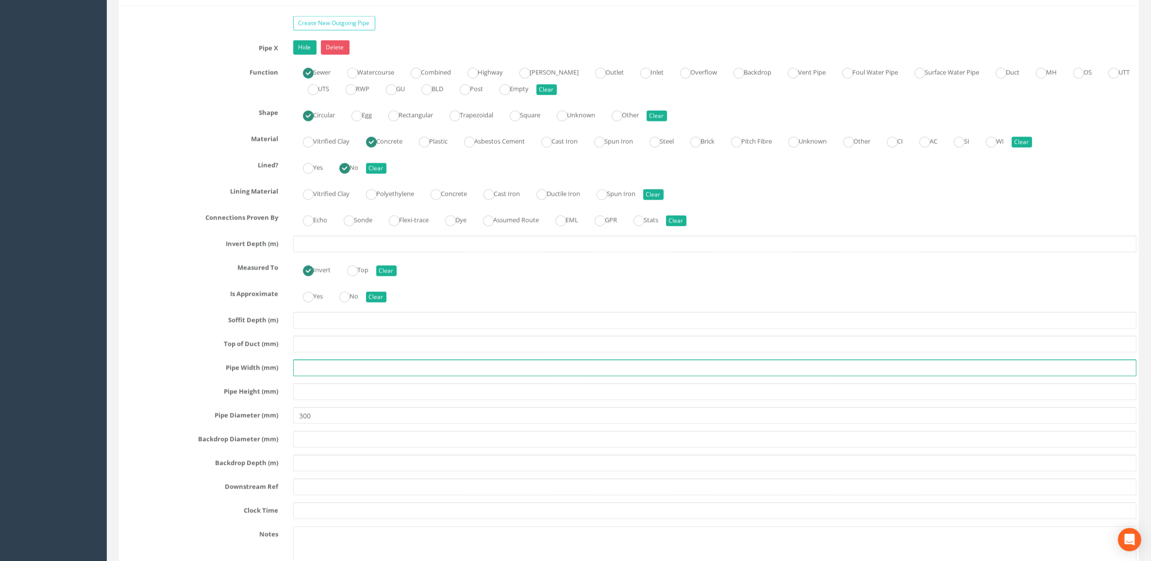
click at [302, 376] on input "text" at bounding box center [715, 368] width 844 height 17
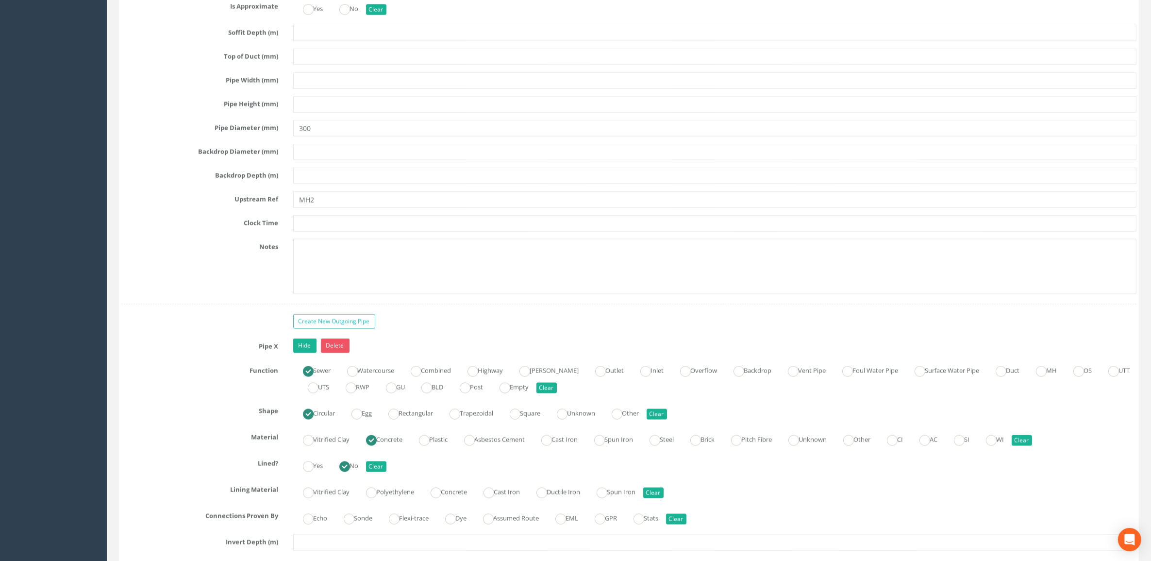
scroll to position [1760, 0]
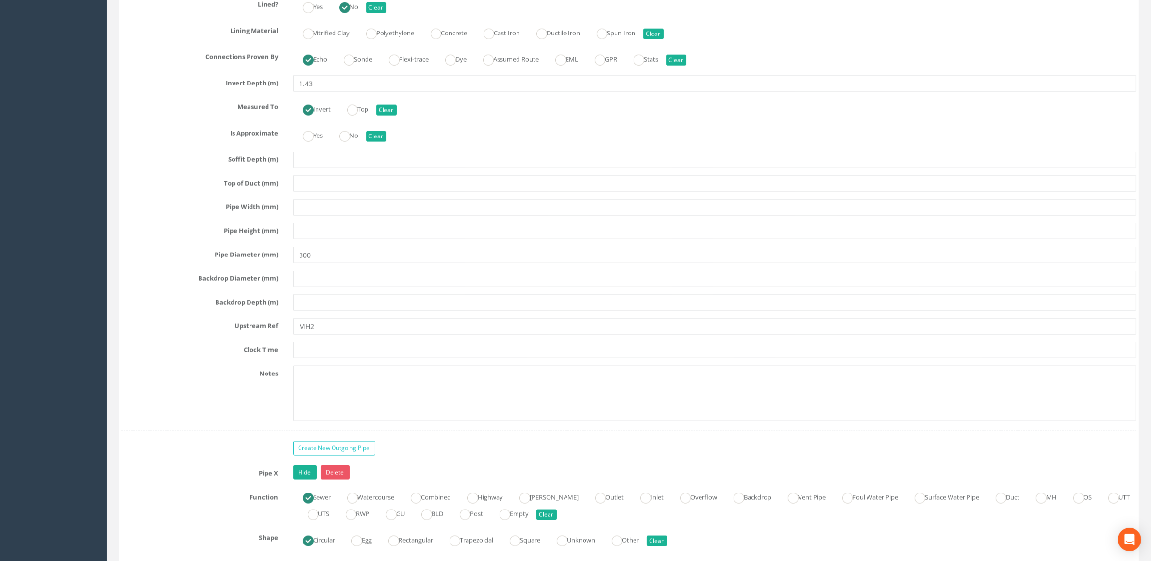
type input "300"
click at [308, 216] on input "text" at bounding box center [715, 207] width 844 height 17
type input "300"
click at [114, 258] on label "Pipe Diameter (mm)" at bounding box center [200, 253] width 172 height 13
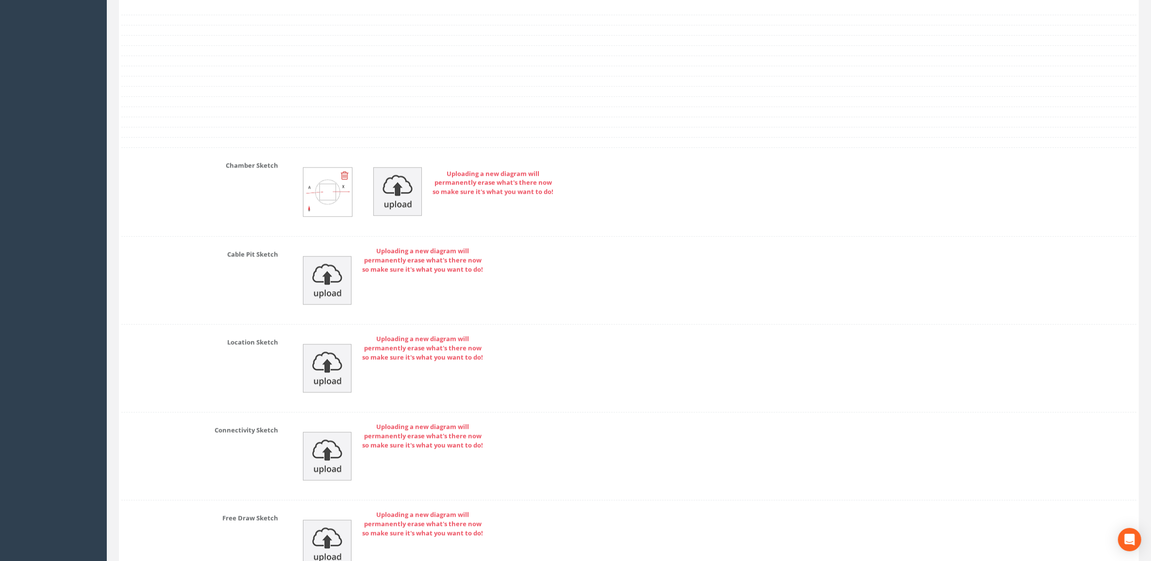
scroll to position [3063, 0]
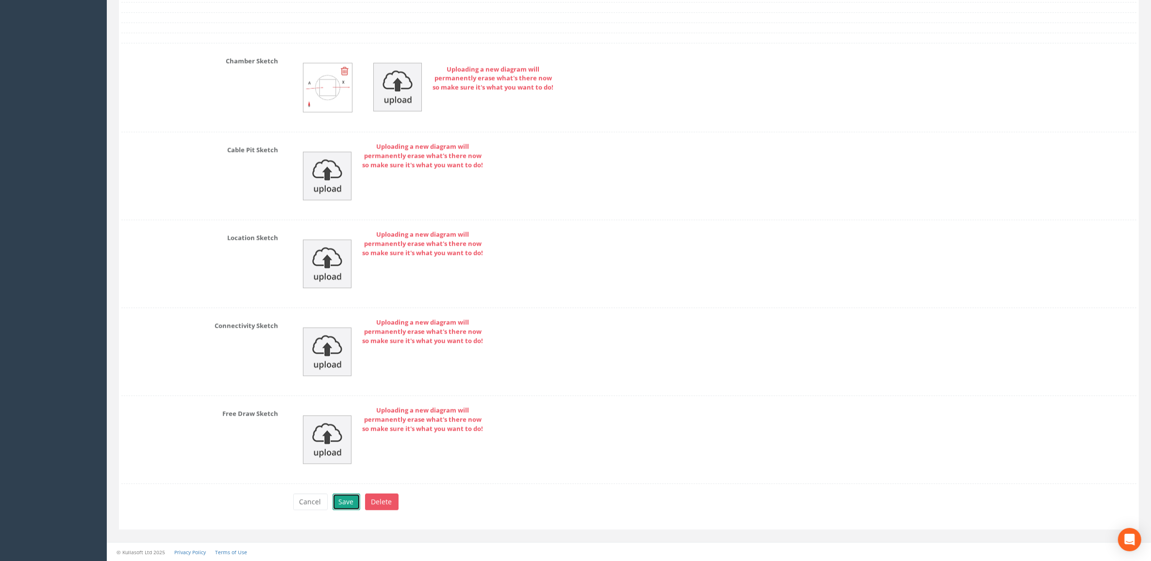
click at [343, 500] on button "Save" at bounding box center [346, 501] width 28 height 17
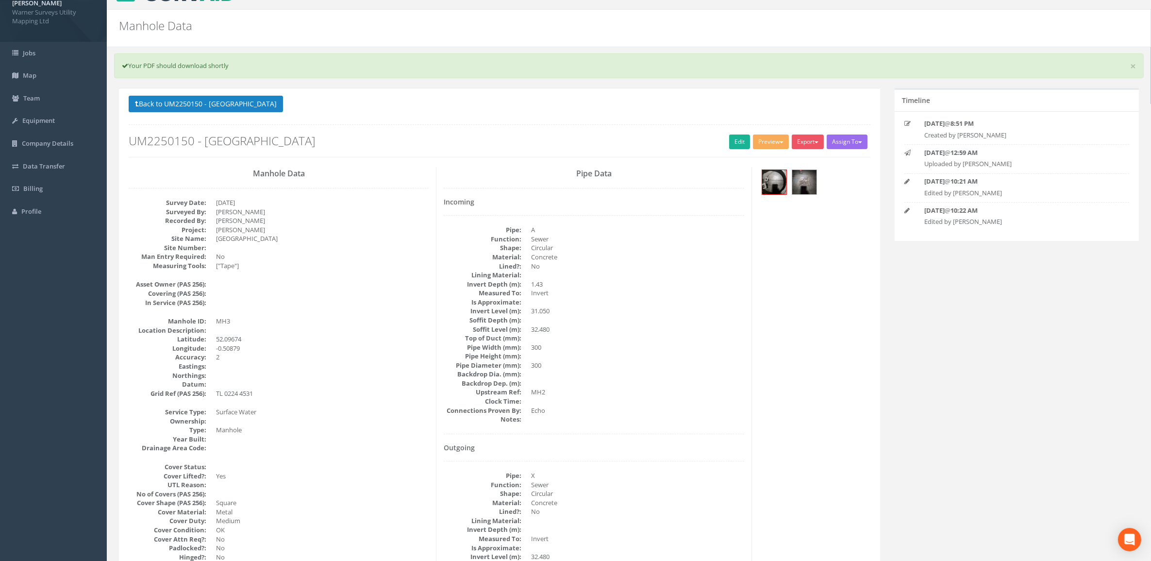
scroll to position [0, 0]
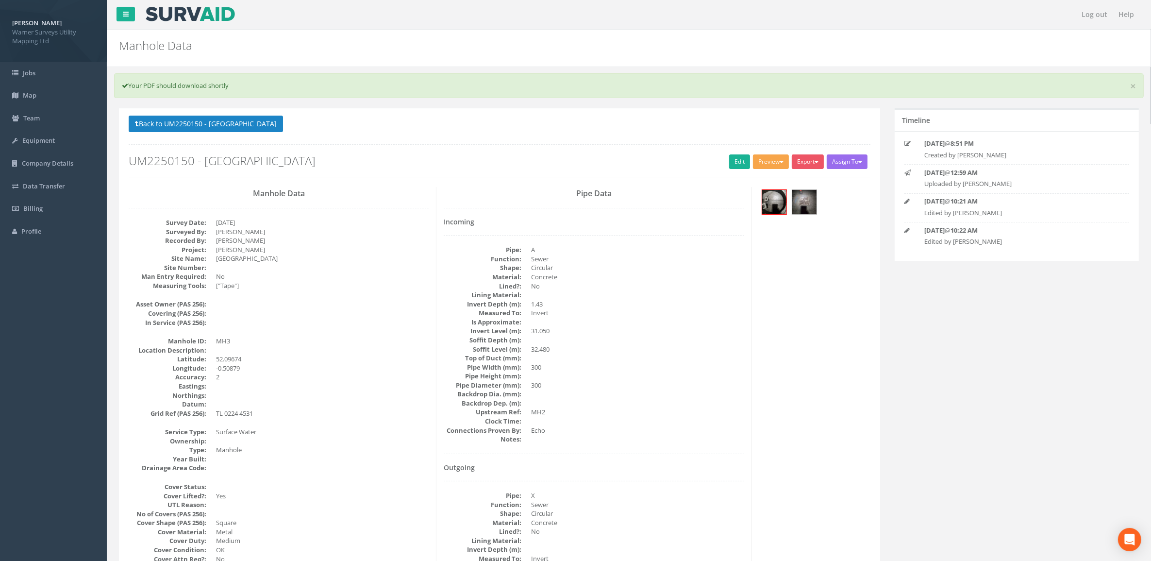
click at [762, 161] on button "Preview" at bounding box center [771, 161] width 36 height 15
click at [759, 200] on link "Warner Manhole Card" at bounding box center [748, 198] width 83 height 15
click at [731, 165] on link "Edit" at bounding box center [739, 161] width 21 height 15
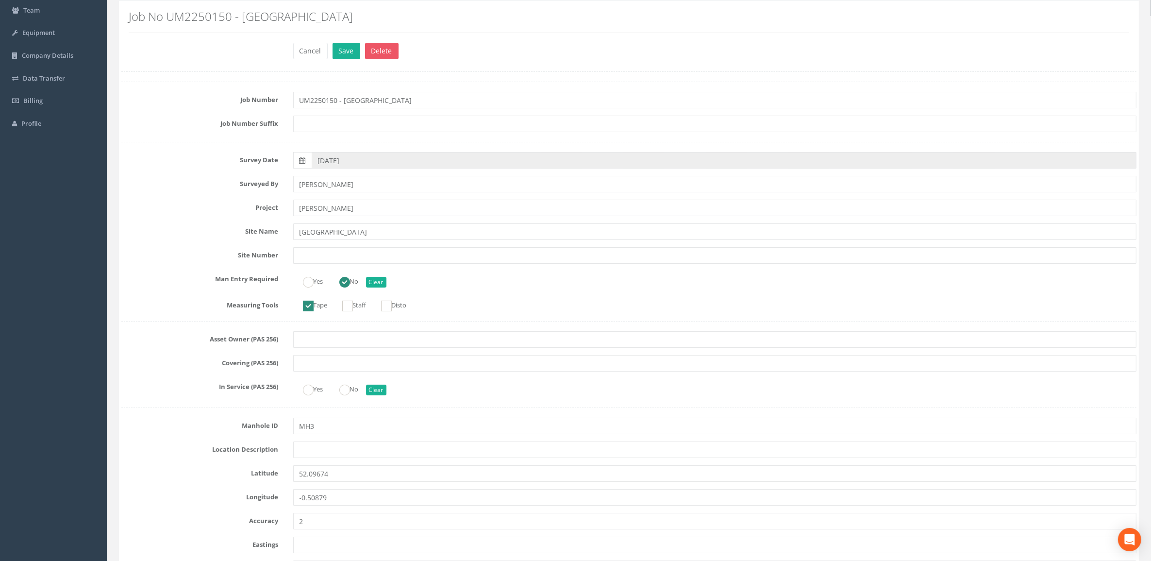
scroll to position [61, 0]
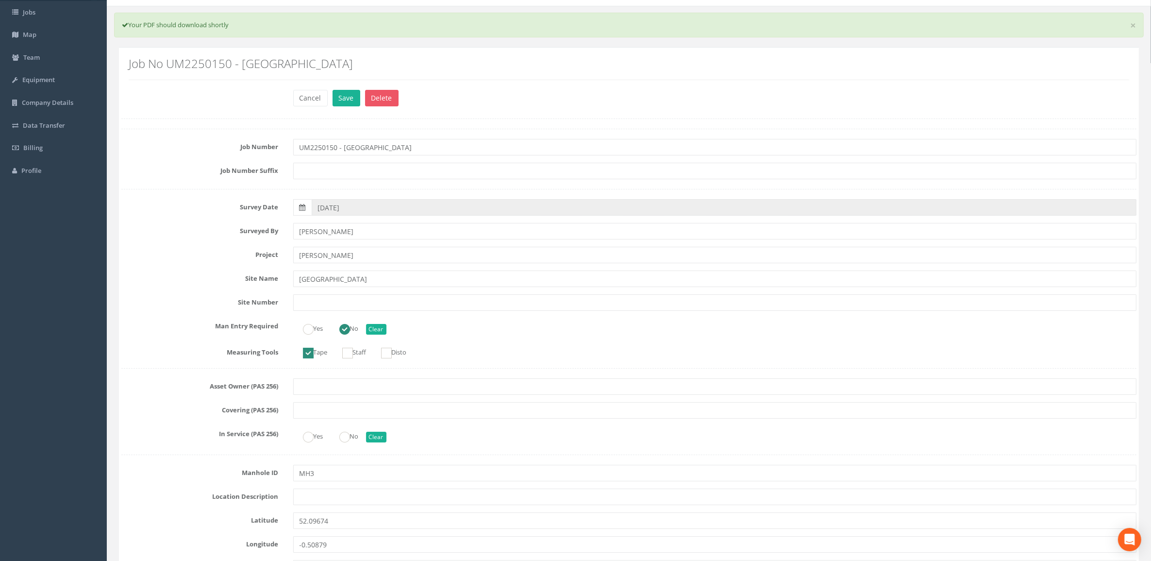
click at [345, 90] on div "Job No UM2250150 - [GEOGRAPHIC_DATA]" at bounding box center [628, 72] width 1015 height 35
click at [347, 98] on button "Save" at bounding box center [346, 98] width 28 height 17
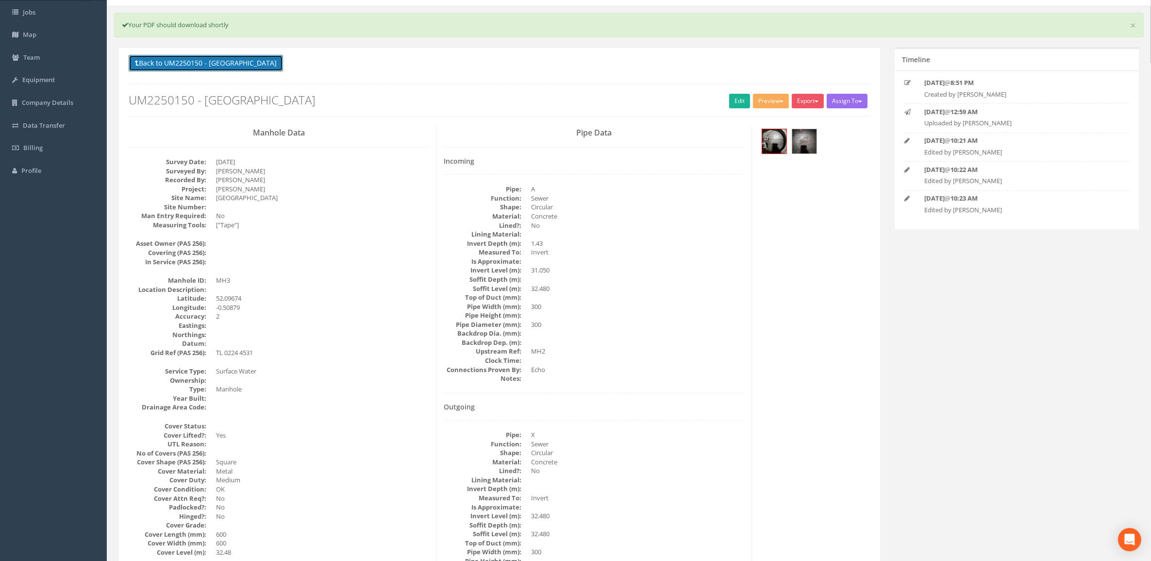
click at [187, 64] on button "Back to UM2250150 - [GEOGRAPHIC_DATA]" at bounding box center [206, 63] width 154 height 17
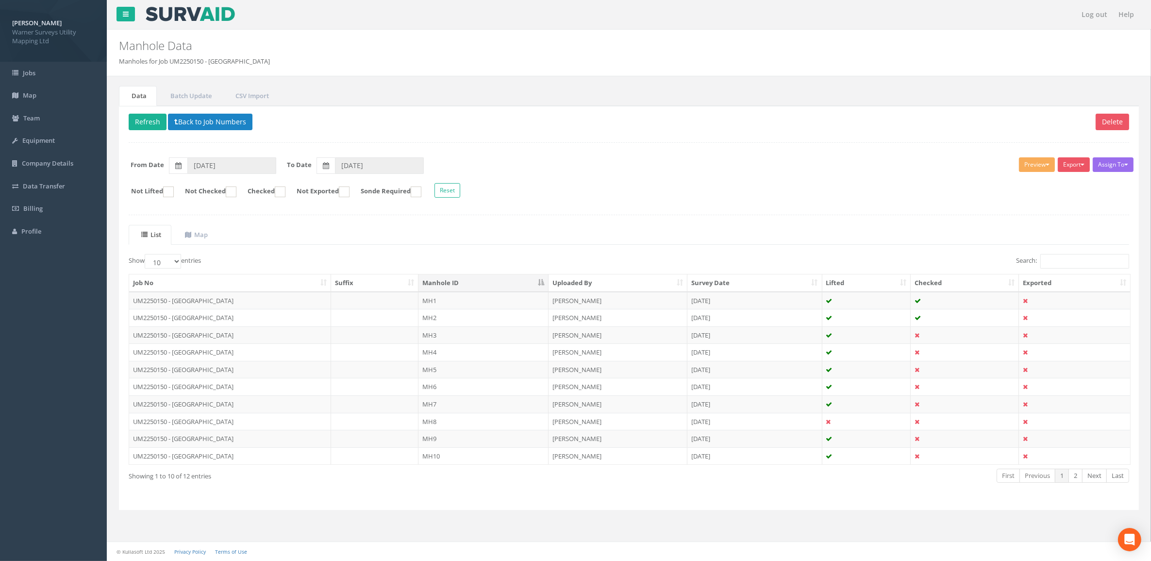
scroll to position [0, 0]
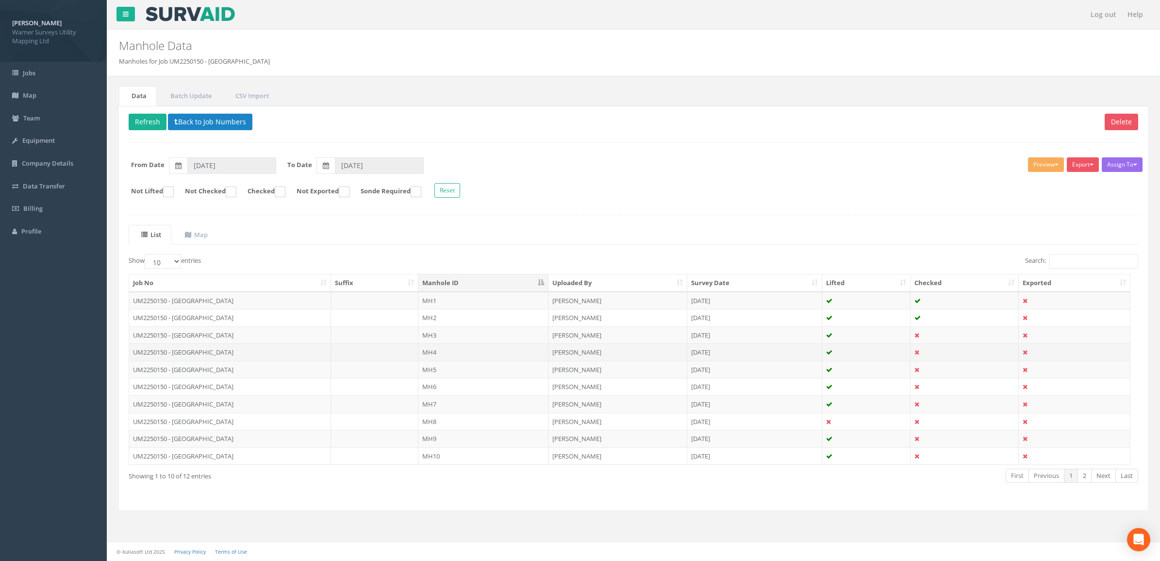
click at [397, 355] on td at bounding box center [375, 351] width 88 height 17
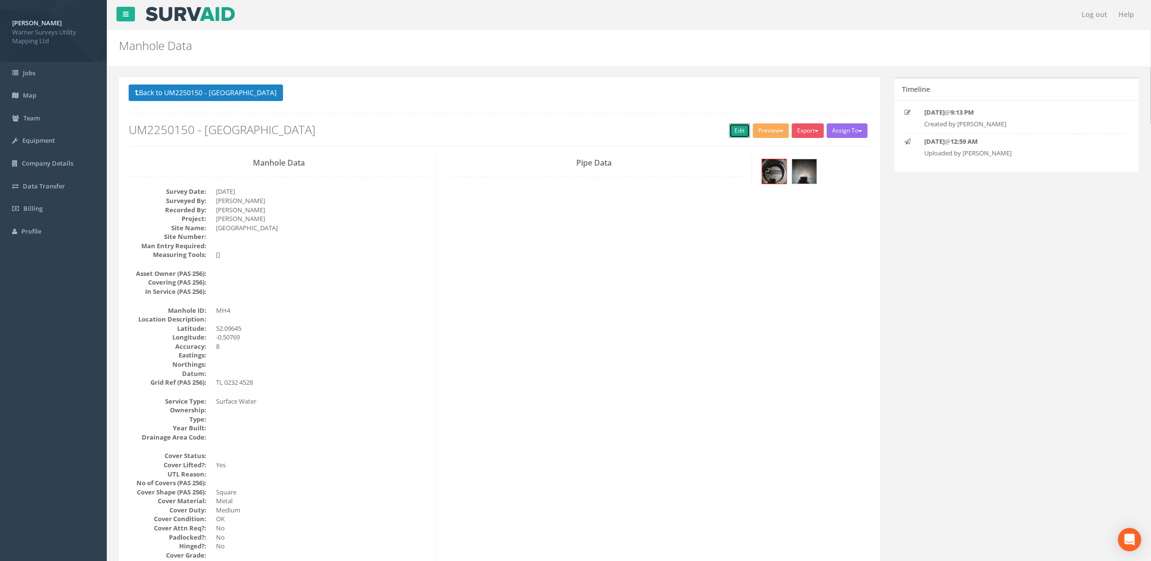
click at [729, 127] on link "Edit" at bounding box center [739, 130] width 21 height 15
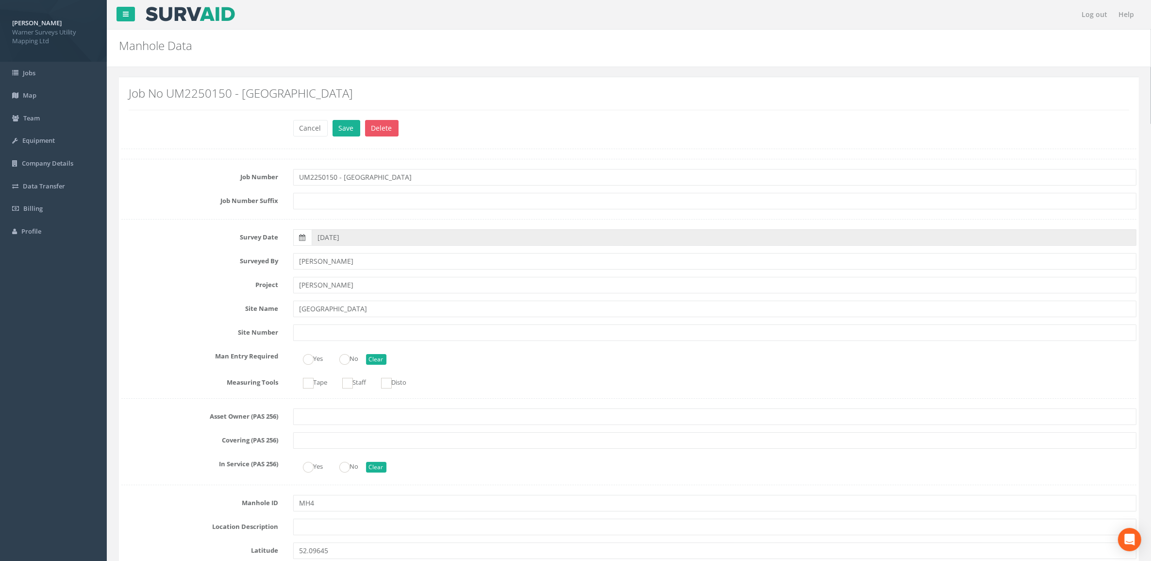
scroll to position [61, 0]
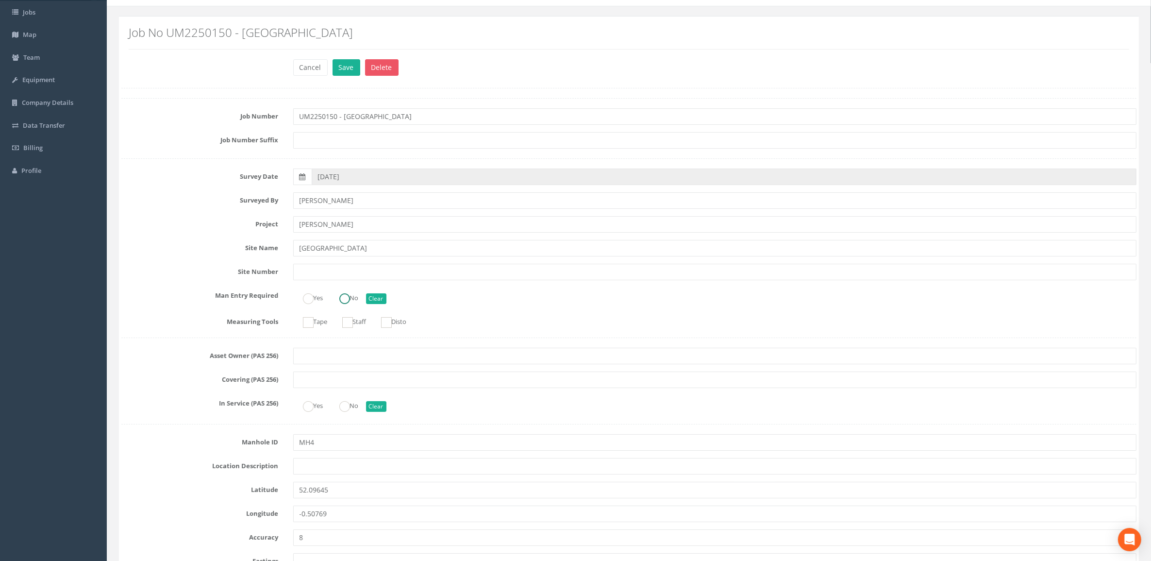
click at [345, 297] on ins at bounding box center [344, 298] width 11 height 11
radio input "true"
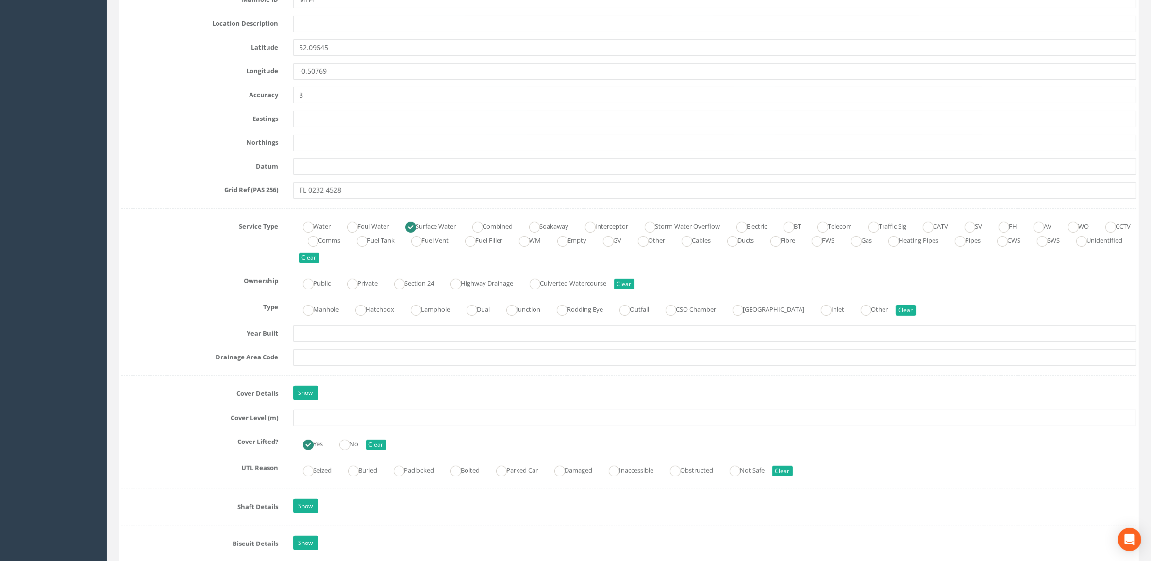
scroll to position [607, 0]
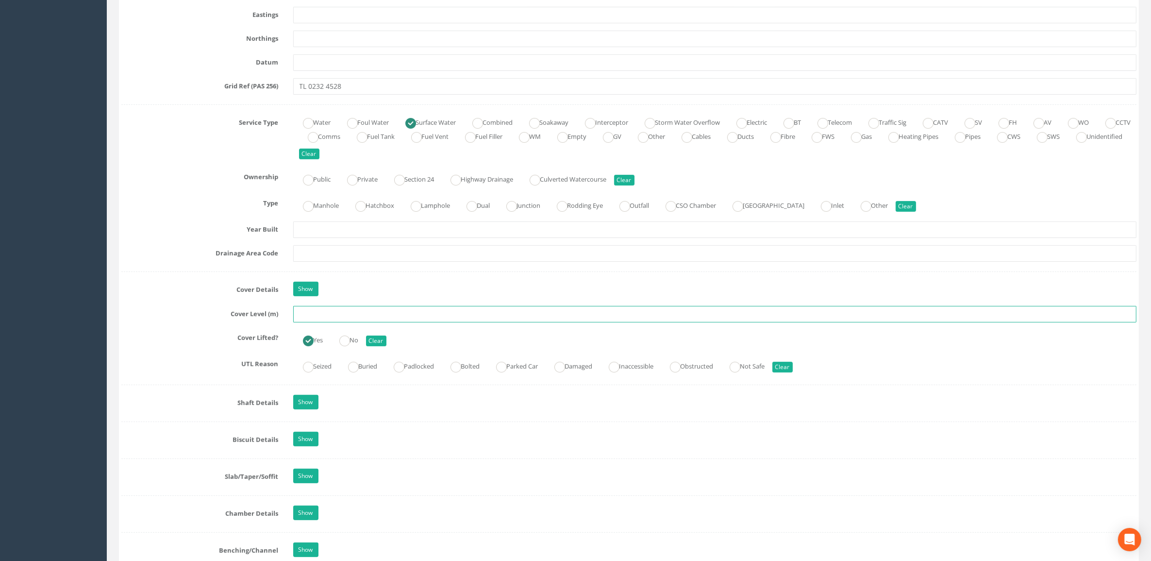
click at [334, 316] on input "text" at bounding box center [715, 314] width 844 height 17
type input "32.57"
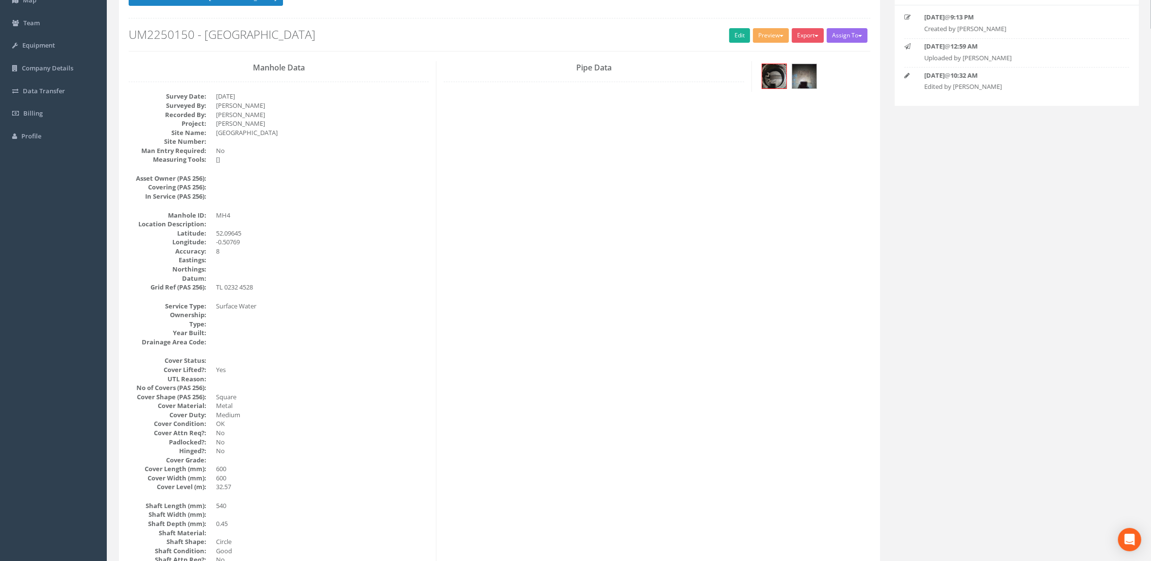
scroll to position [0, 0]
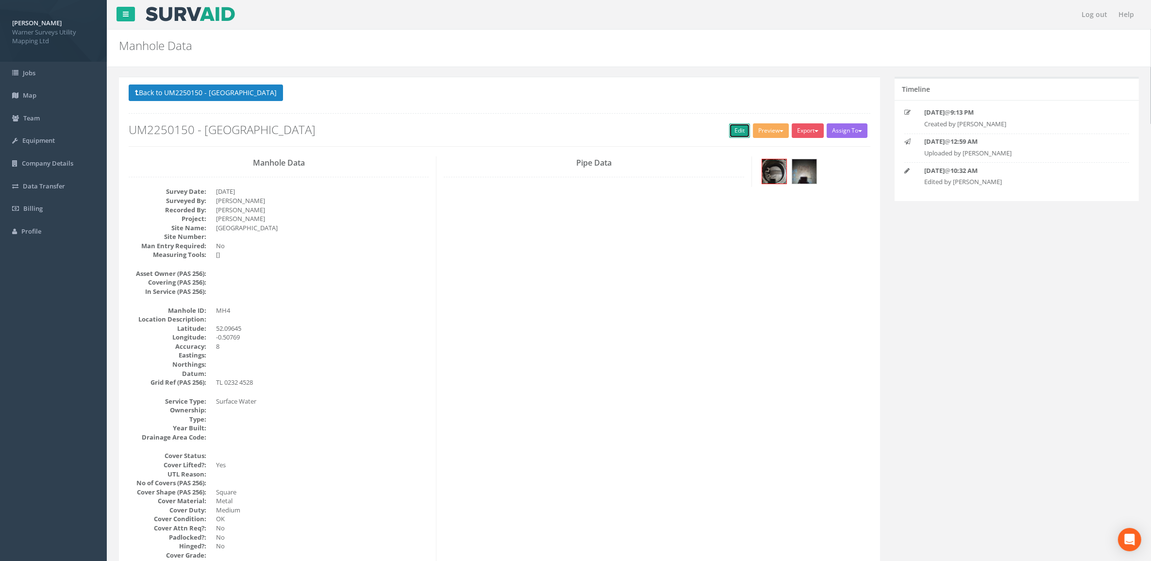
click at [736, 136] on link "Edit" at bounding box center [739, 130] width 21 height 15
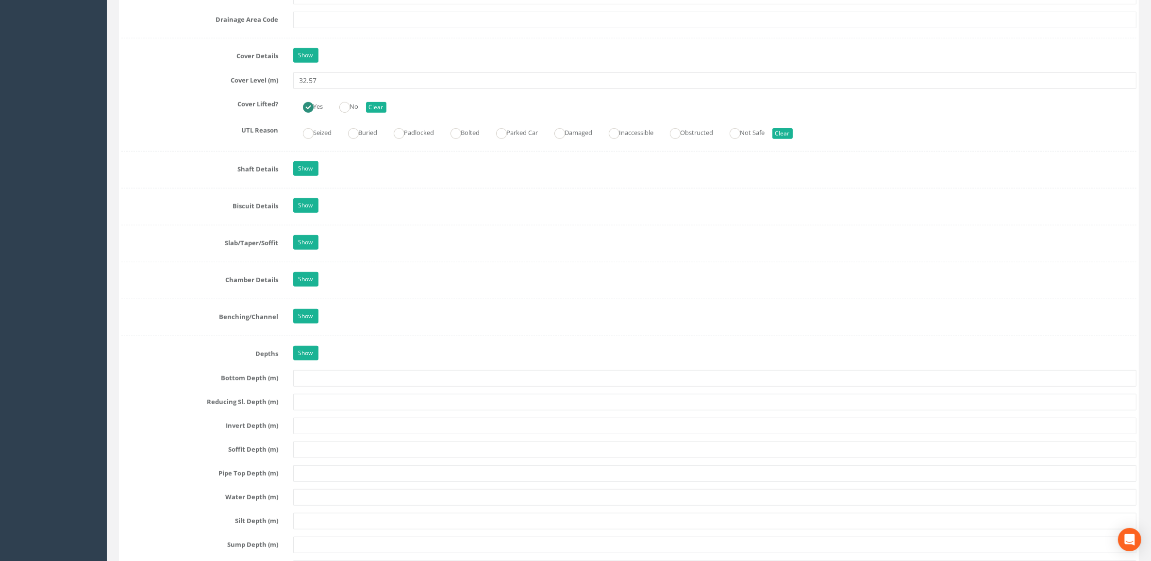
scroll to position [849, 0]
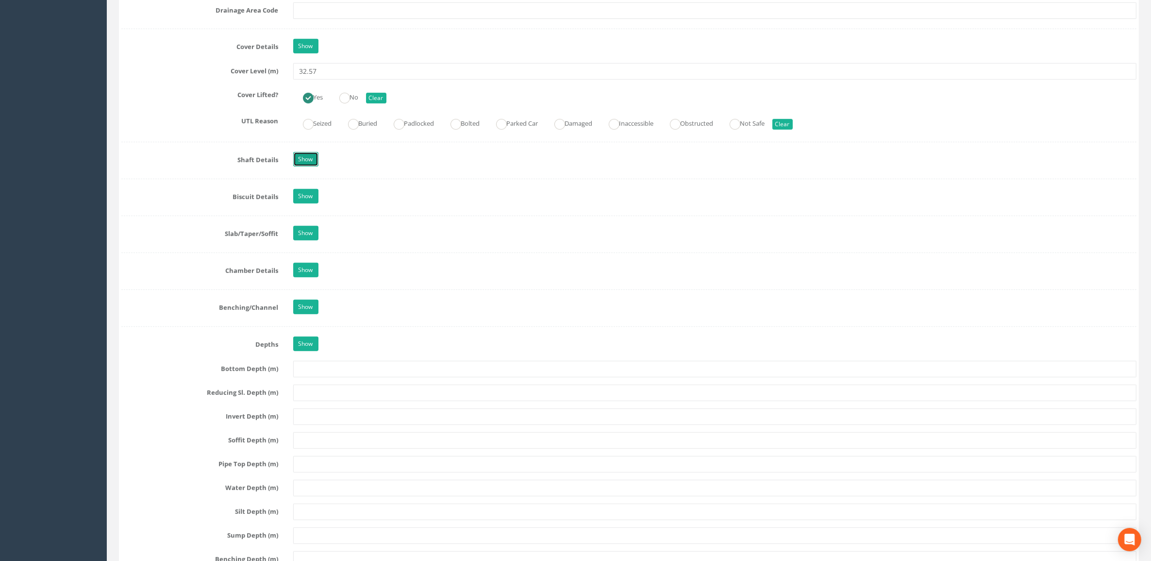
click at [312, 166] on link "Show" at bounding box center [305, 159] width 25 height 15
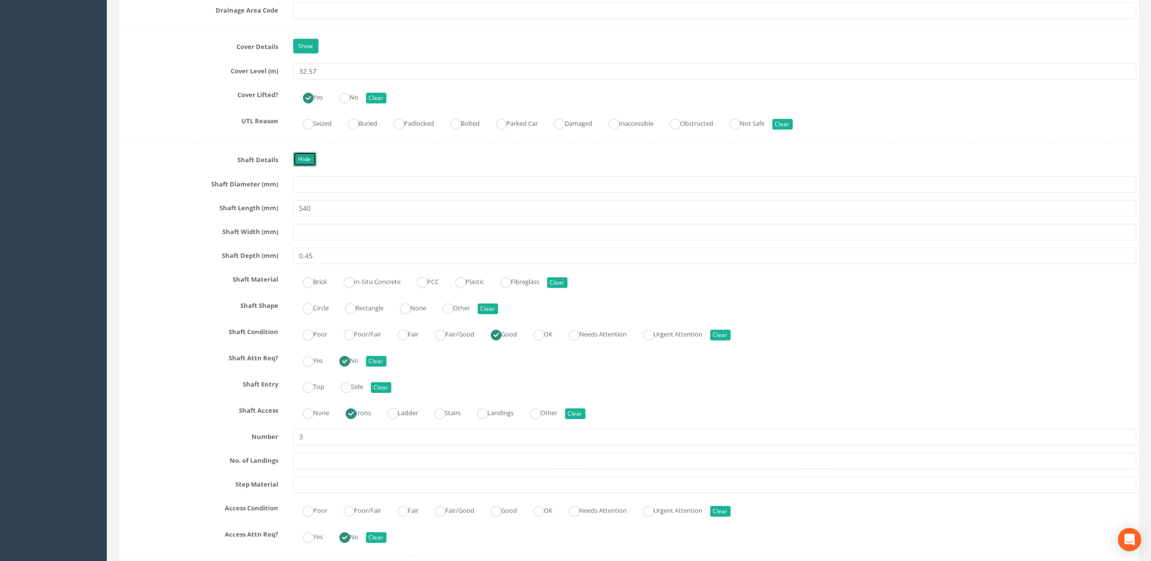
click at [308, 165] on link "Hide" at bounding box center [304, 159] width 23 height 15
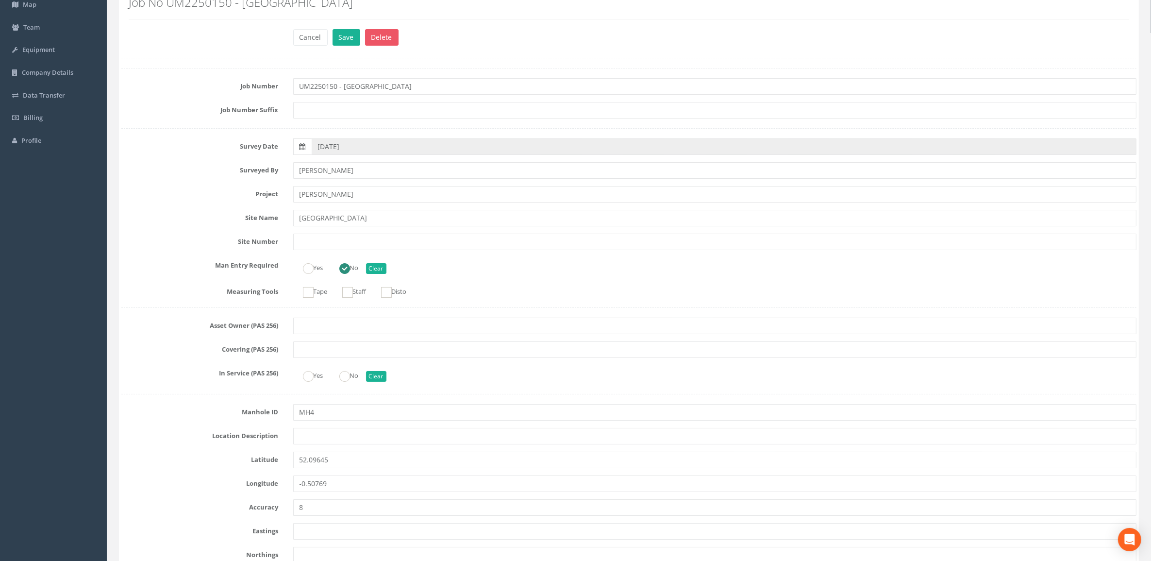
scroll to position [0, 0]
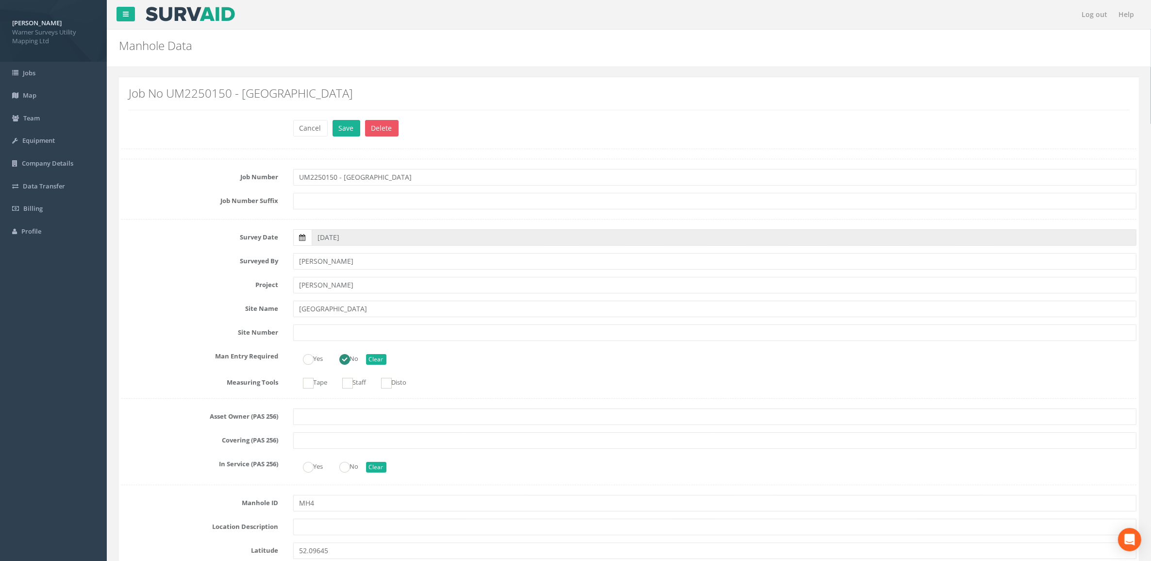
click at [303, 239] on icon at bounding box center [302, 237] width 6 height 7
click at [312, 239] on input "[DATE]" at bounding box center [724, 237] width 825 height 17
click at [316, 253] on th "‹" at bounding box center [322, 255] width 17 height 14
drag, startPoint x: 318, startPoint y: 252, endPoint x: 326, endPoint y: 259, distance: 10.0
click at [318, 251] on th "‹" at bounding box center [322, 255] width 17 height 14
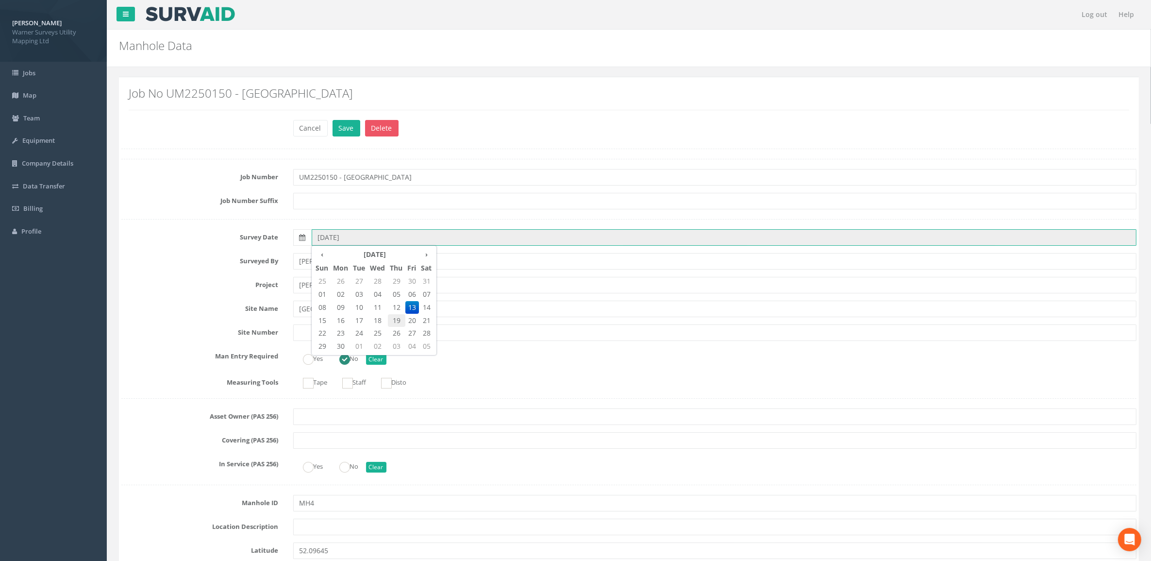
click at [400, 321] on span "19" at bounding box center [396, 320] width 17 height 13
type input "[DATE]"
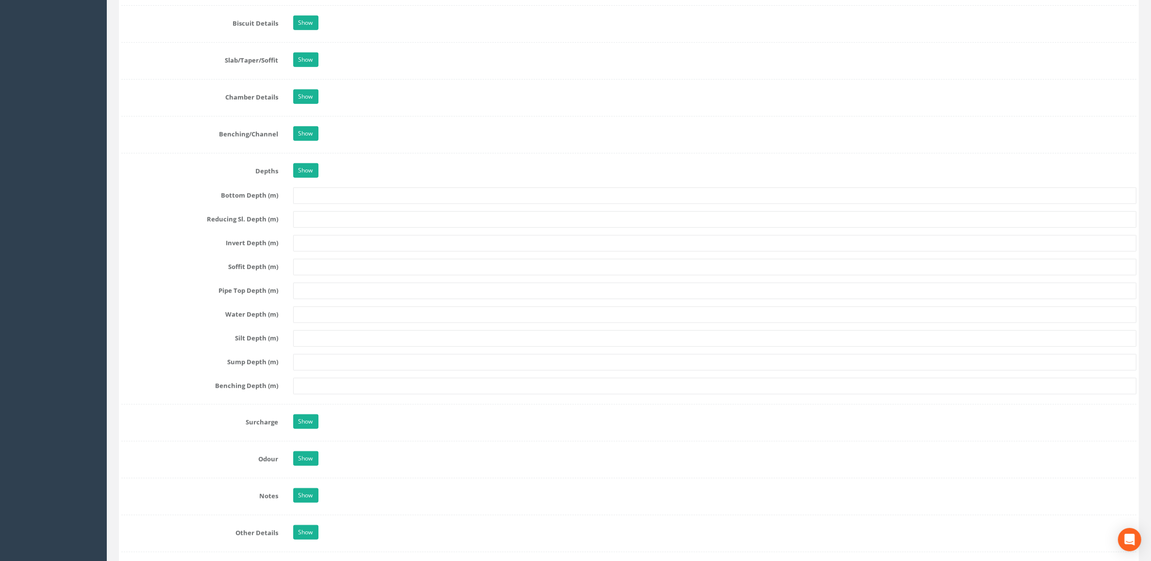
scroll to position [1153, 0]
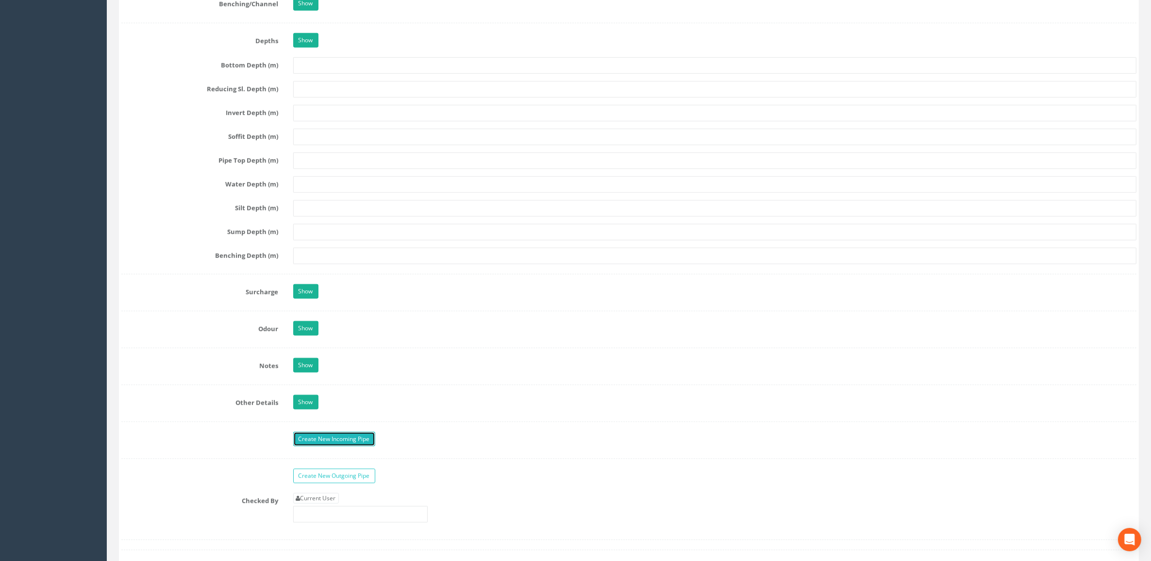
click at [341, 446] on link "Create New Incoming Pipe" at bounding box center [334, 439] width 82 height 15
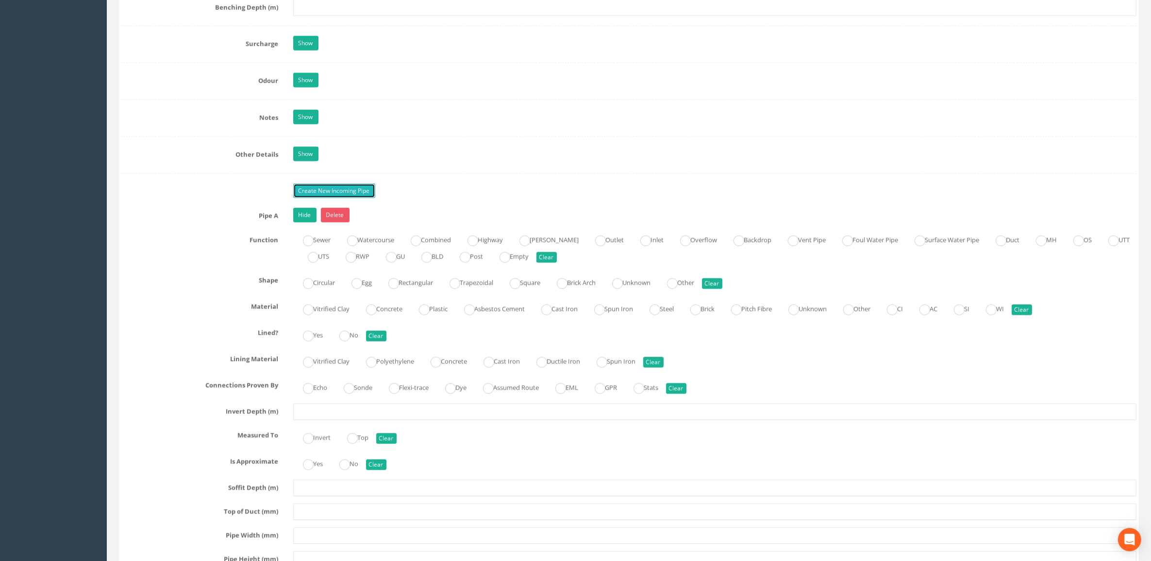
scroll to position [1517, 0]
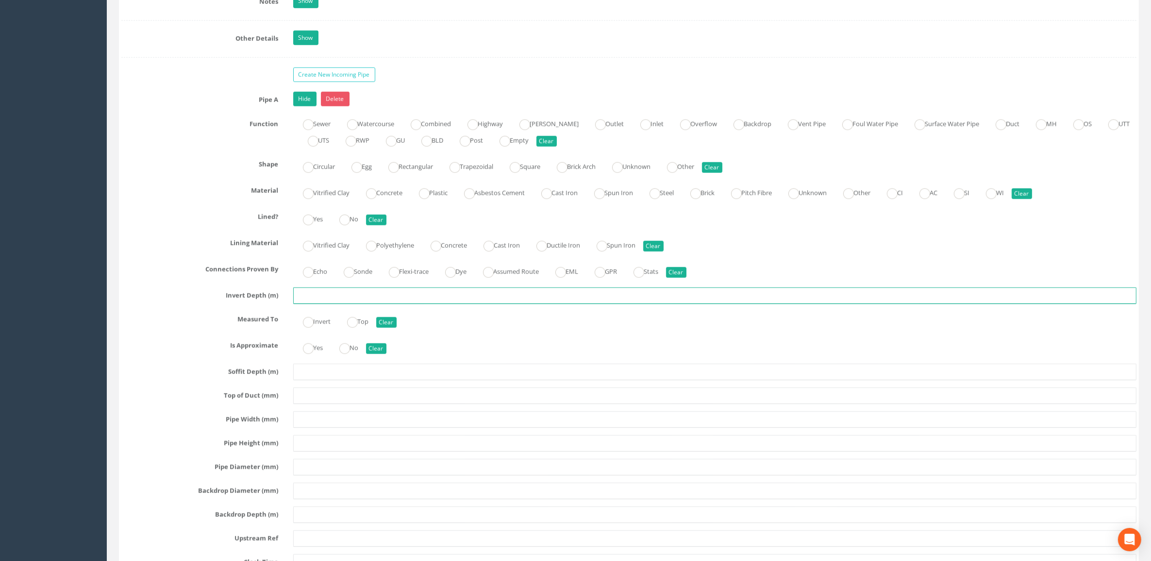
click at [324, 302] on input "text" at bounding box center [715, 295] width 844 height 17
type input "1.70"
click at [311, 126] on ins at bounding box center [308, 124] width 11 height 11
radio input "true"
click at [311, 172] on ins at bounding box center [308, 167] width 11 height 11
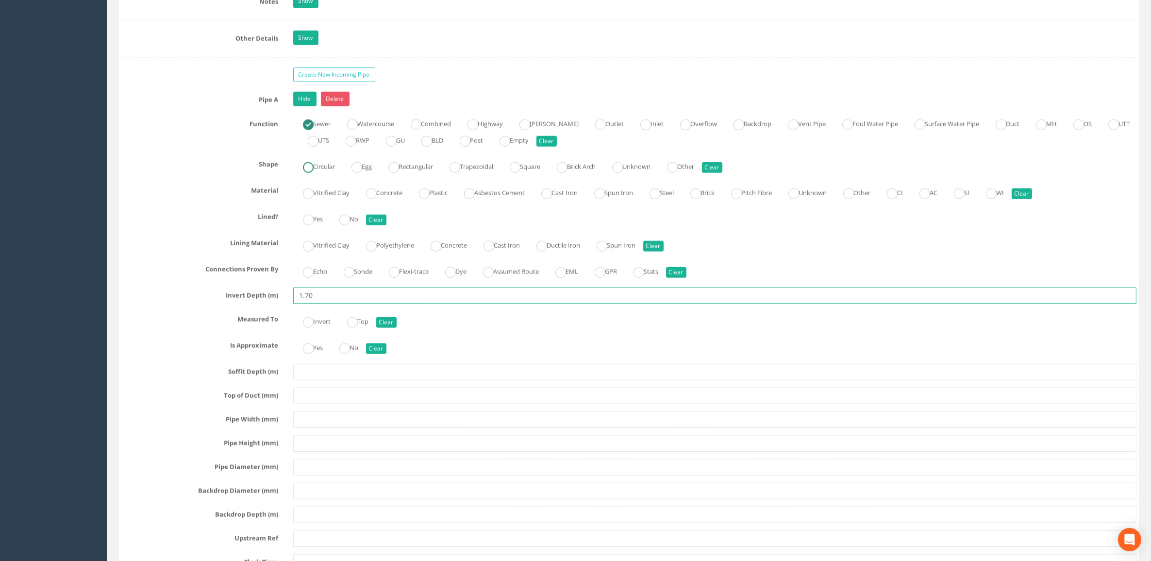
radio input "true"
click at [374, 199] on ins at bounding box center [371, 193] width 11 height 11
radio input "true"
click at [310, 278] on ins at bounding box center [308, 272] width 11 height 11
radio input "true"
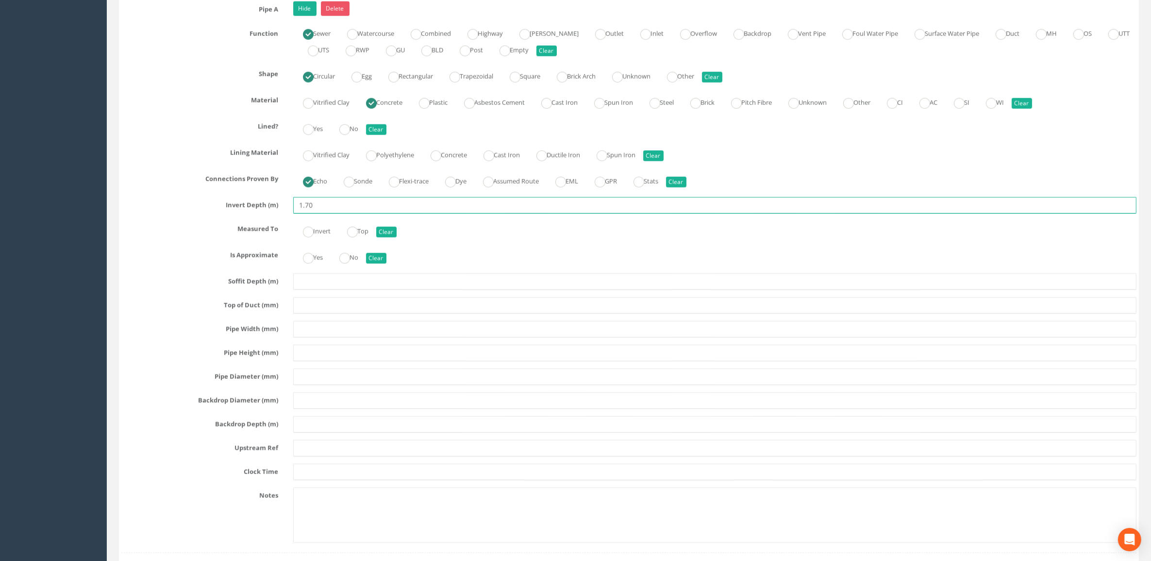
scroll to position [1638, 0]
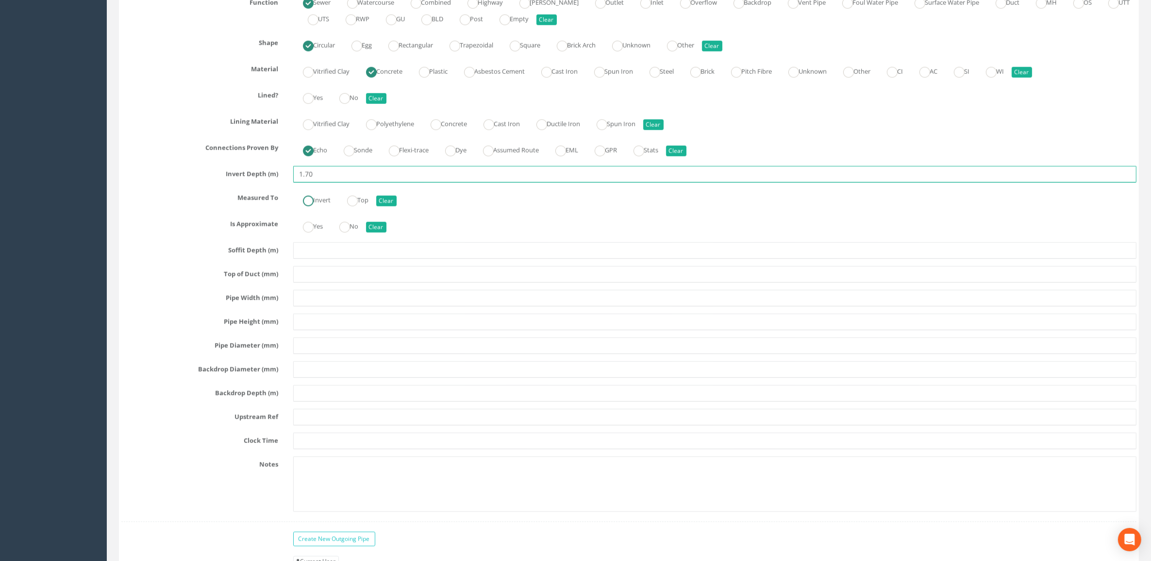
click at [309, 206] on ins at bounding box center [308, 201] width 11 height 11
radio input "true"
type input "1.70"
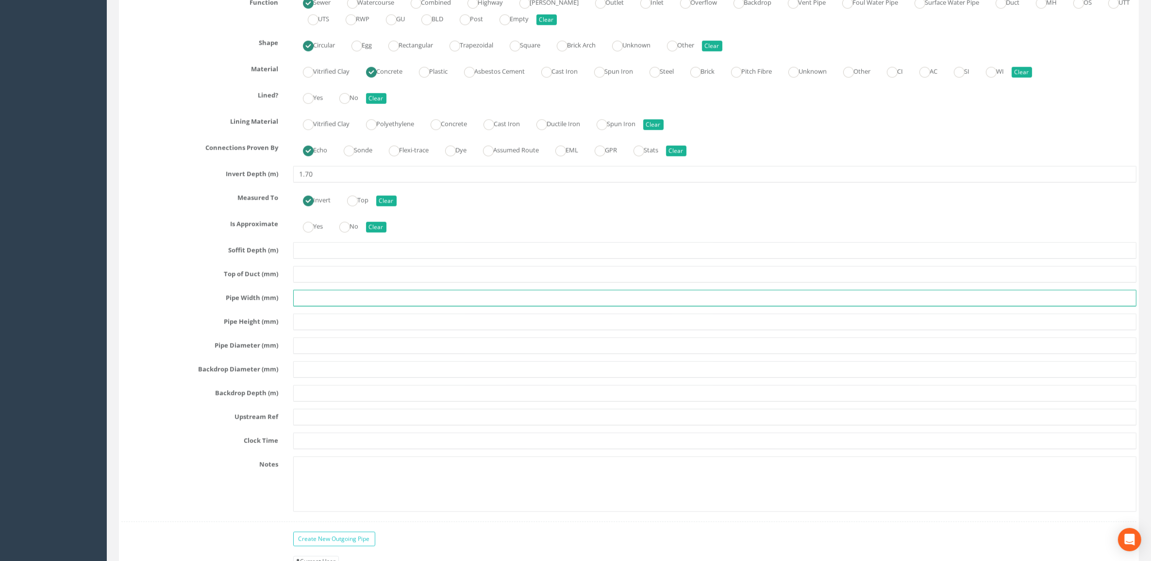
click at [310, 306] on input "text" at bounding box center [715, 298] width 844 height 17
type input "300"
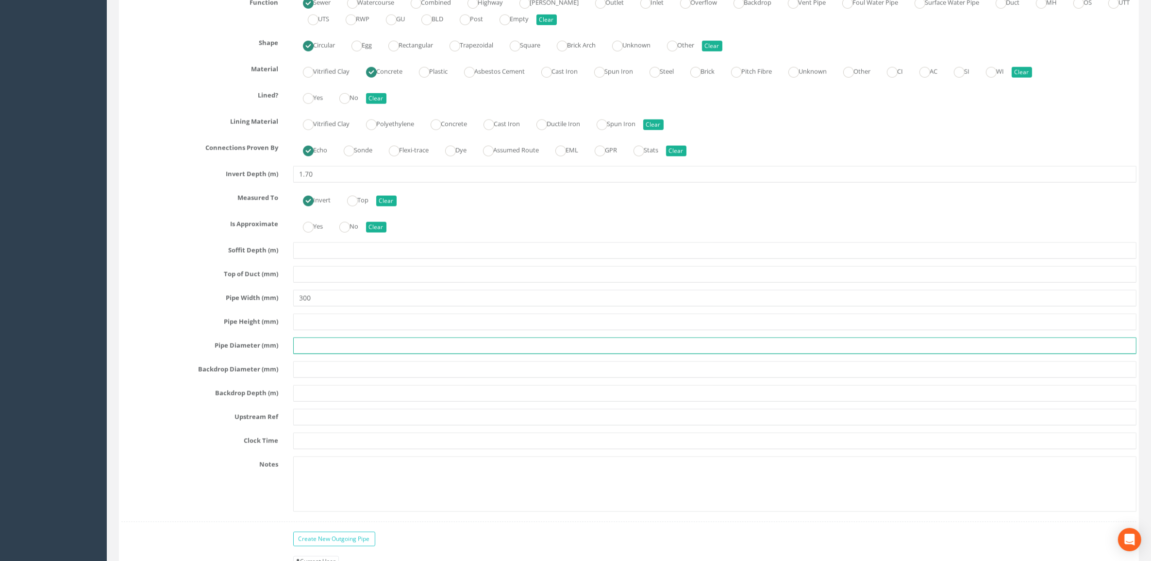
click at [326, 354] on input "text" at bounding box center [715, 345] width 844 height 17
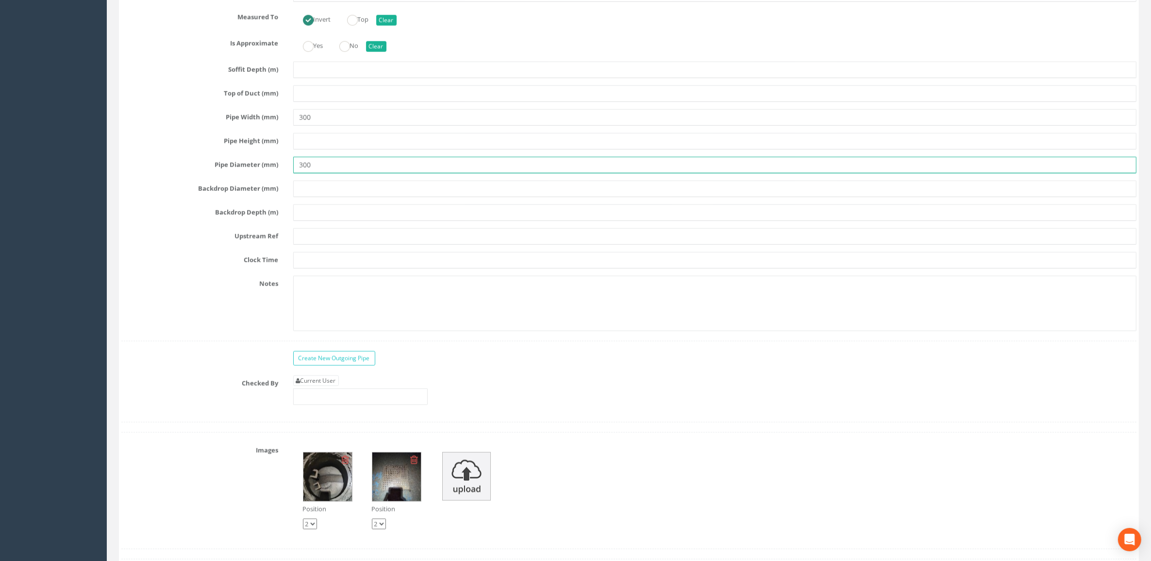
scroll to position [1820, 0]
type input "300"
